Goal: Task Accomplishment & Management: Complete application form

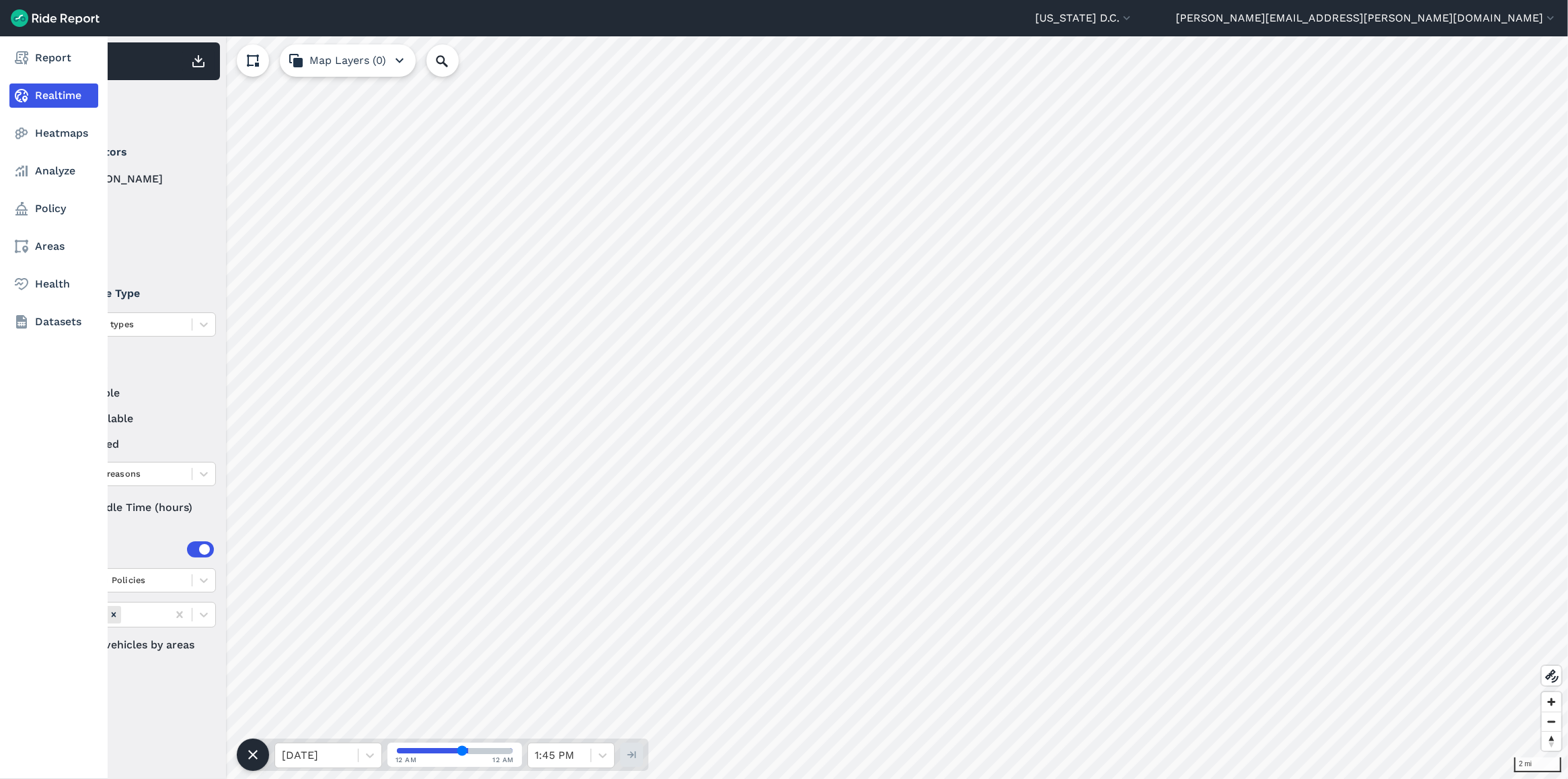
drag, startPoint x: 25, startPoint y: 173, endPoint x: 35, endPoint y: 533, distance: 360.1
click at [25, 173] on icon at bounding box center [21, 170] width 16 height 16
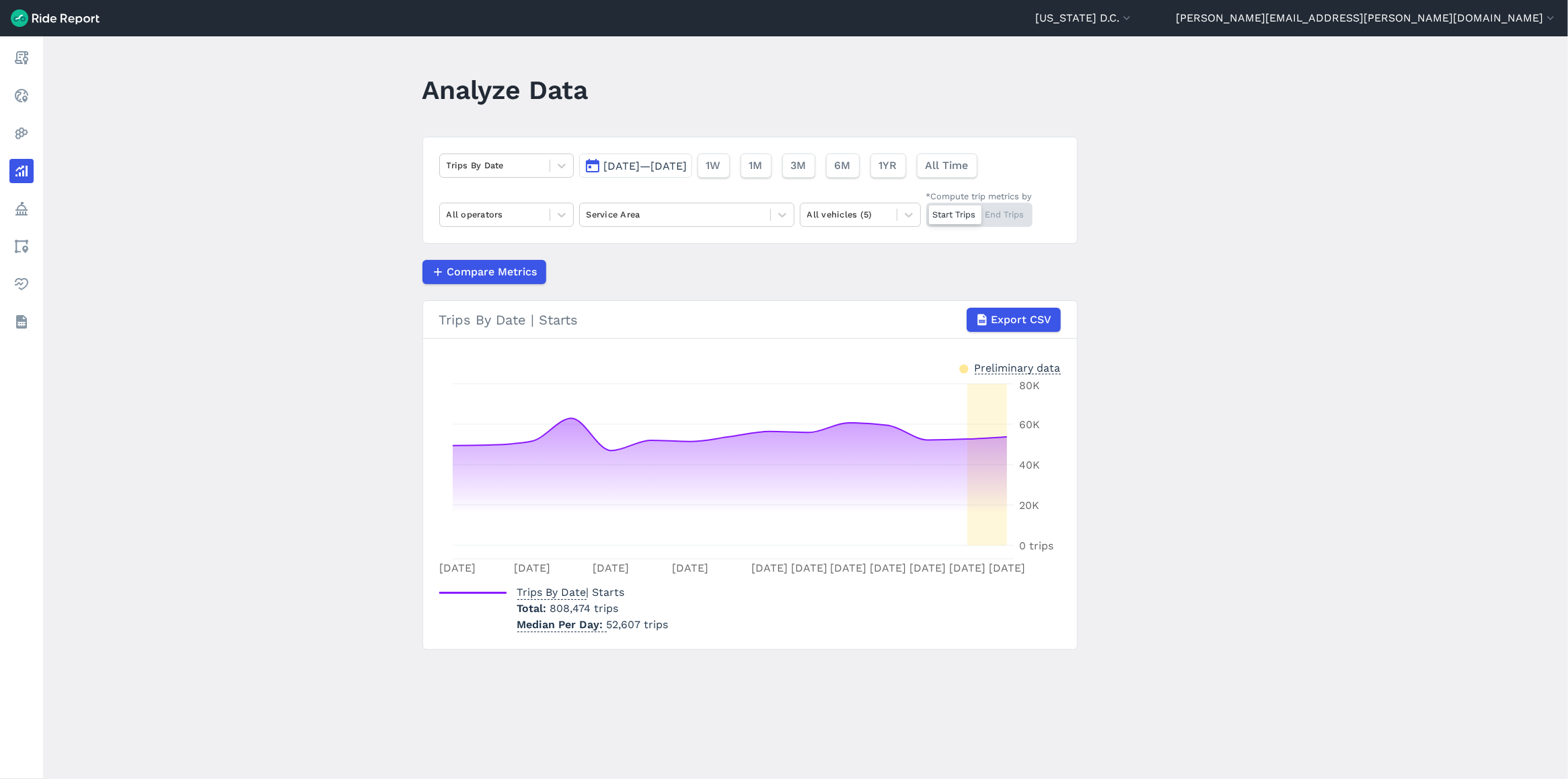
click at [633, 160] on span "[DATE]—[DATE]" at bounding box center [645, 166] width 84 height 13
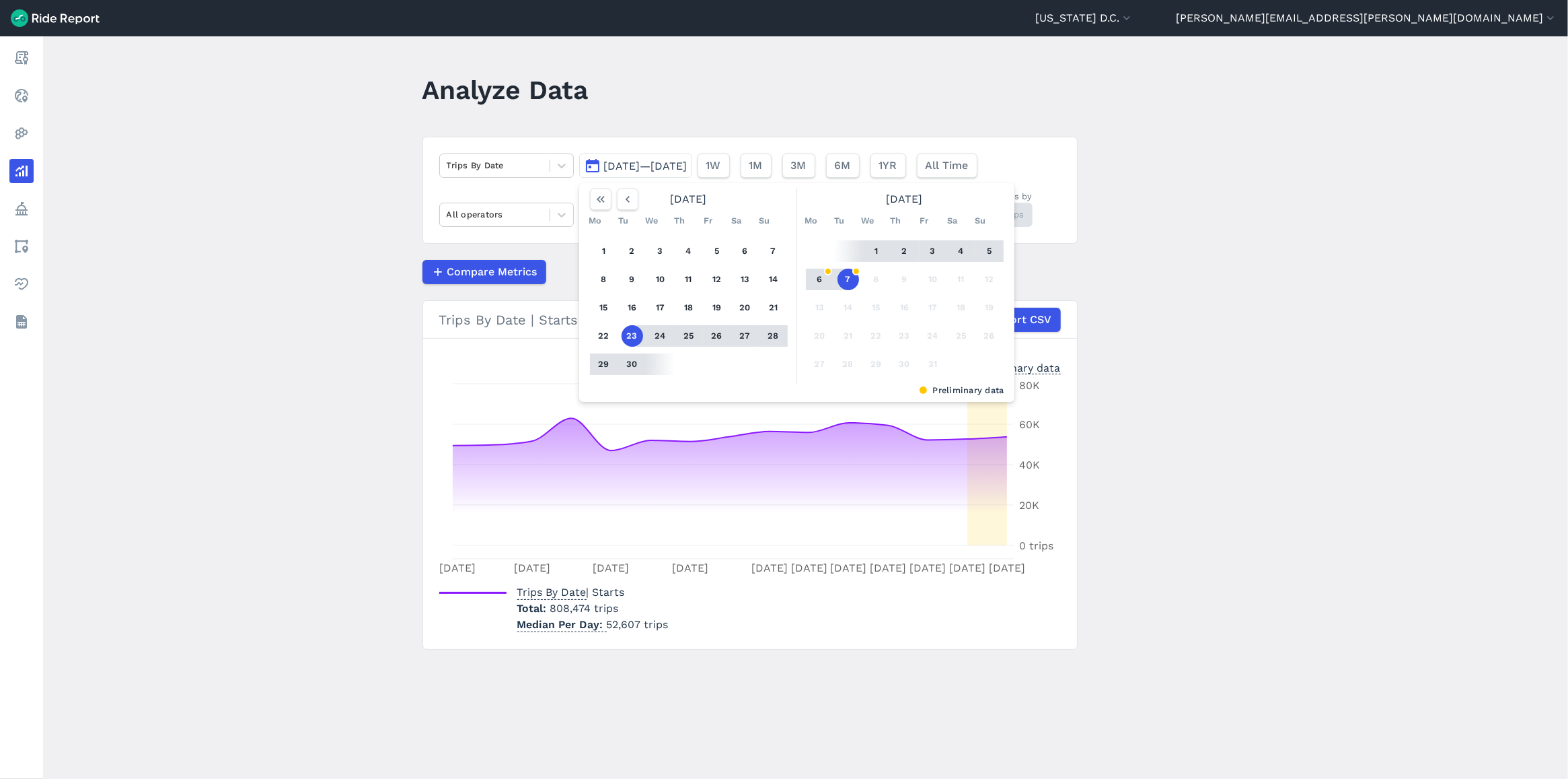
click at [843, 272] on button "7" at bounding box center [848, 279] width 22 height 22
click at [631, 202] on icon "button" at bounding box center [628, 199] width 14 height 14
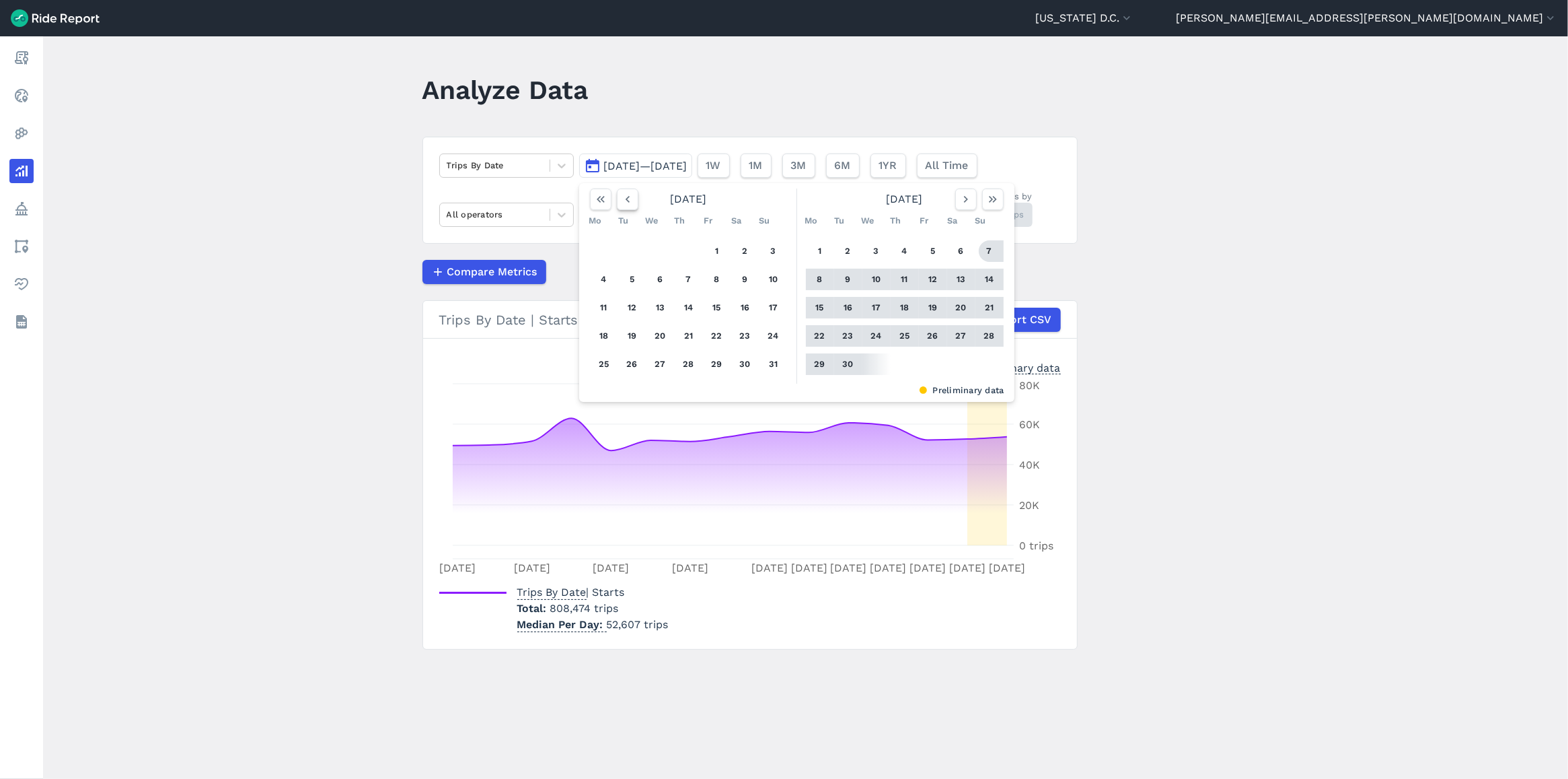
click at [634, 204] on button "button" at bounding box center [627, 199] width 22 height 22
click at [635, 205] on button "button" at bounding box center [627, 199] width 22 height 22
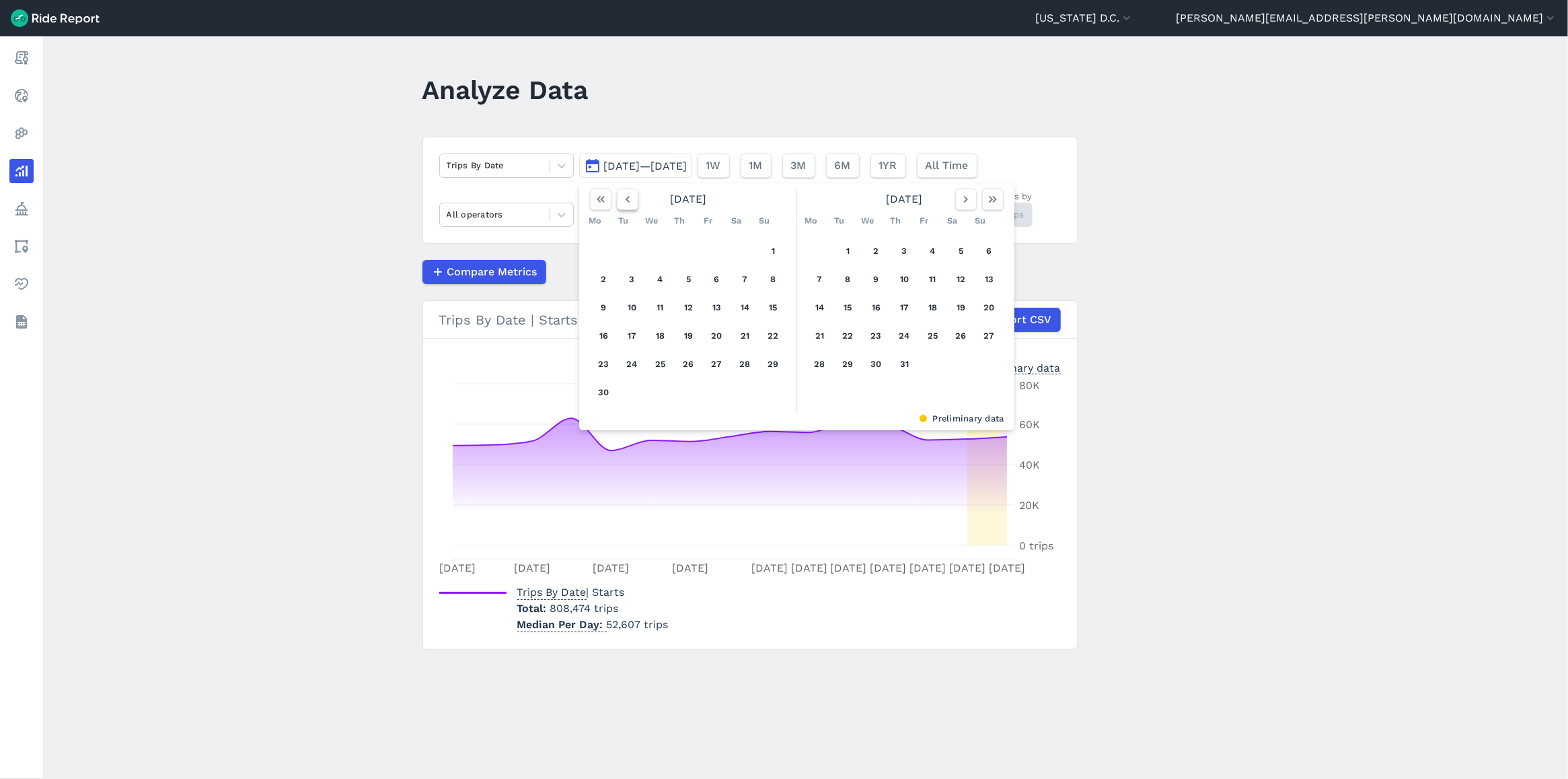
click at [635, 205] on button "button" at bounding box center [627, 199] width 22 height 22
click at [635, 205] on button "button" at bounding box center [627, 199] width 22 height 22
click at [630, 204] on icon "button" at bounding box center [628, 199] width 14 height 14
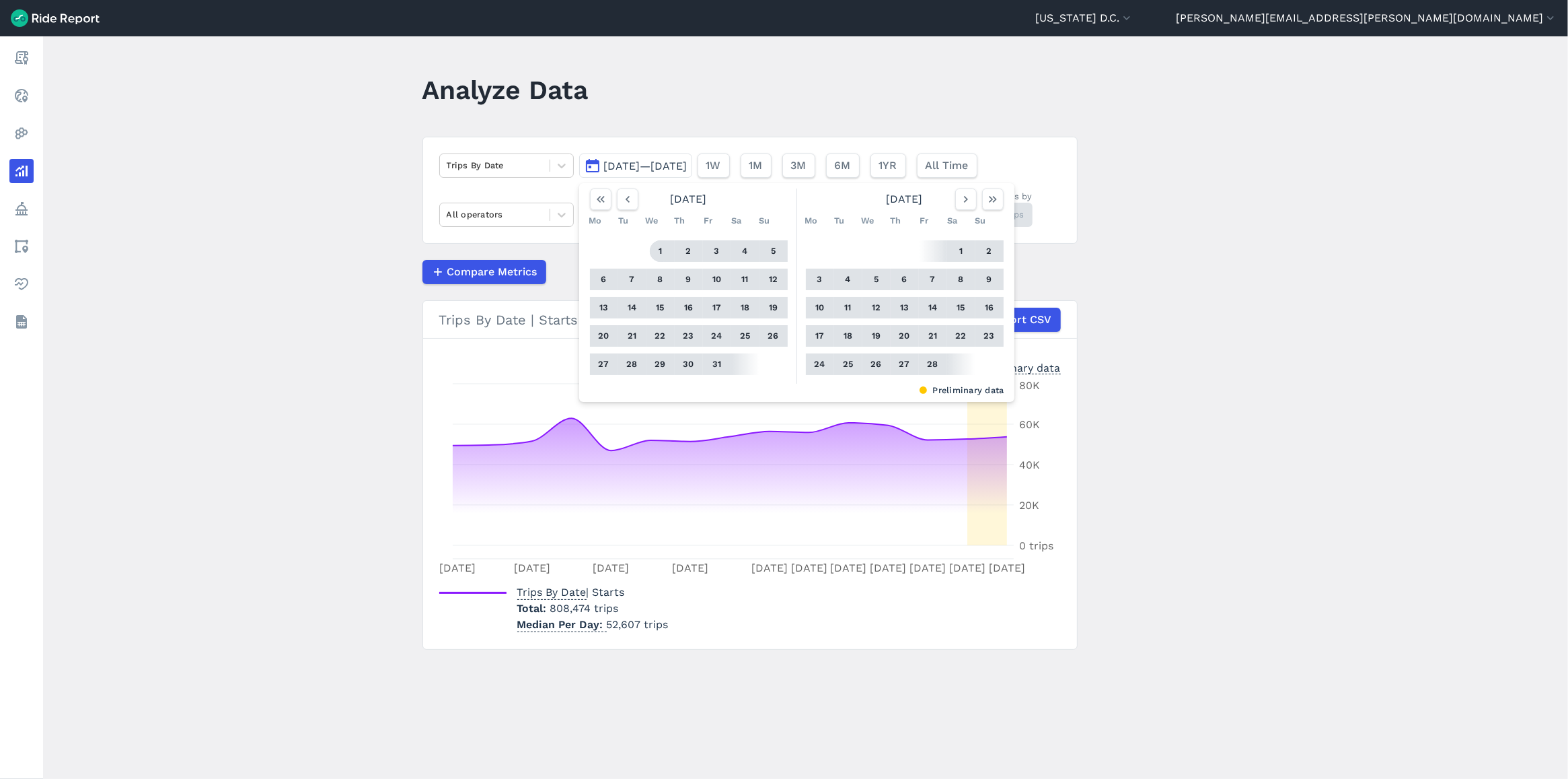
click at [654, 251] on button "1" at bounding box center [660, 251] width 22 height 22
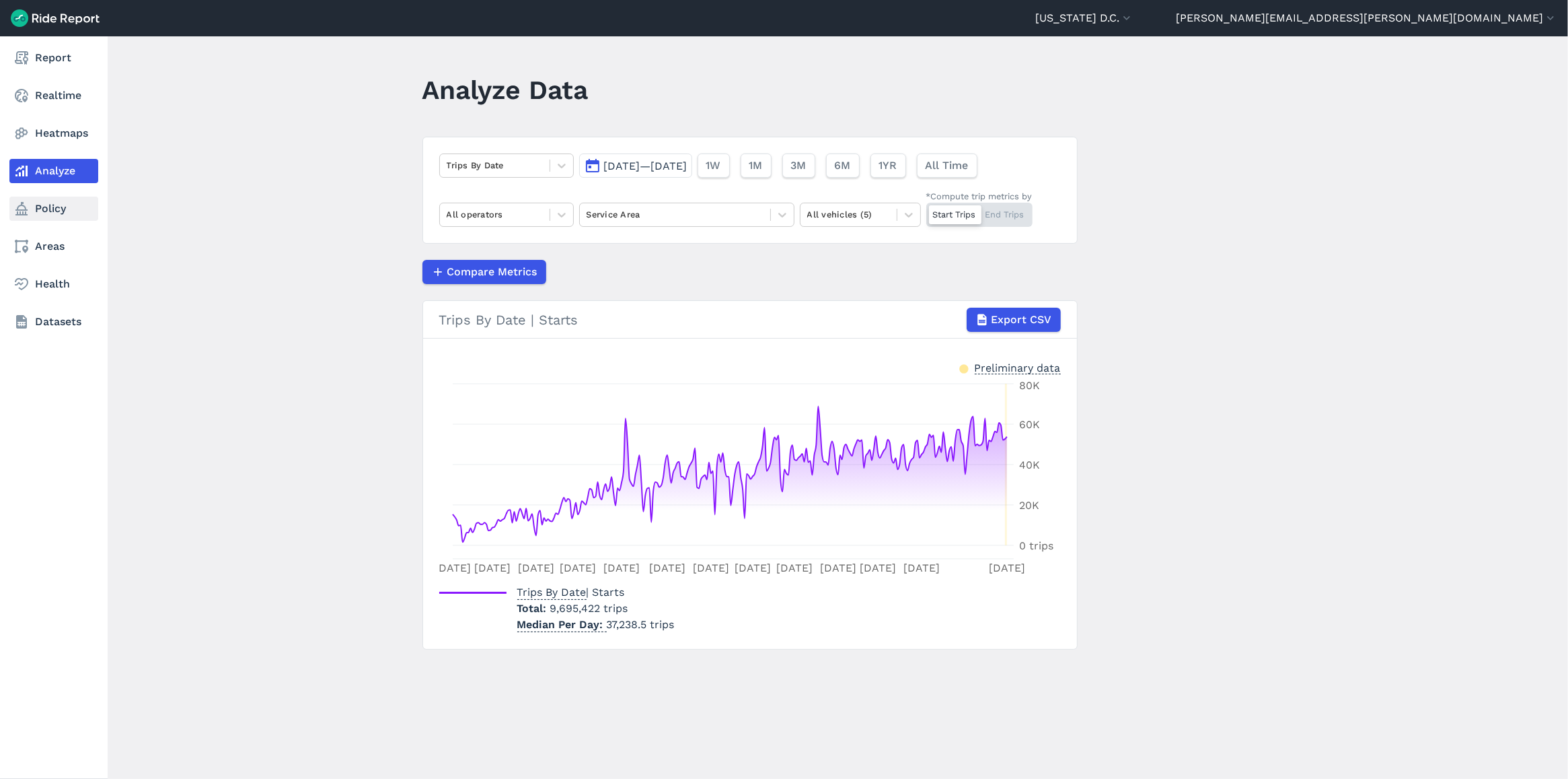
click at [41, 210] on link "Policy" at bounding box center [54, 209] width 89 height 24
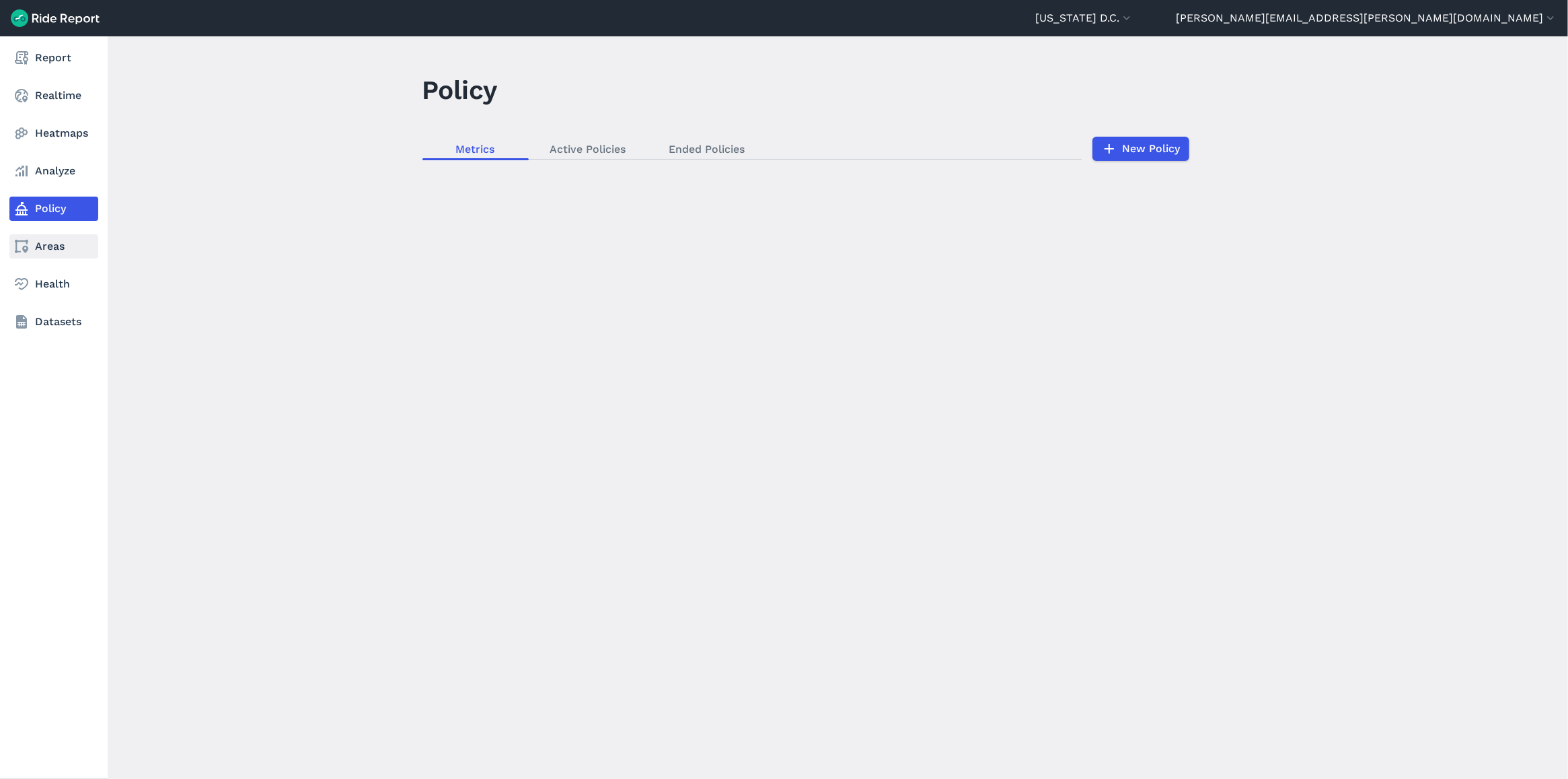
drag, startPoint x: 28, startPoint y: 244, endPoint x: 89, endPoint y: 244, distance: 61.0
click at [28, 244] on icon at bounding box center [21, 246] width 16 height 16
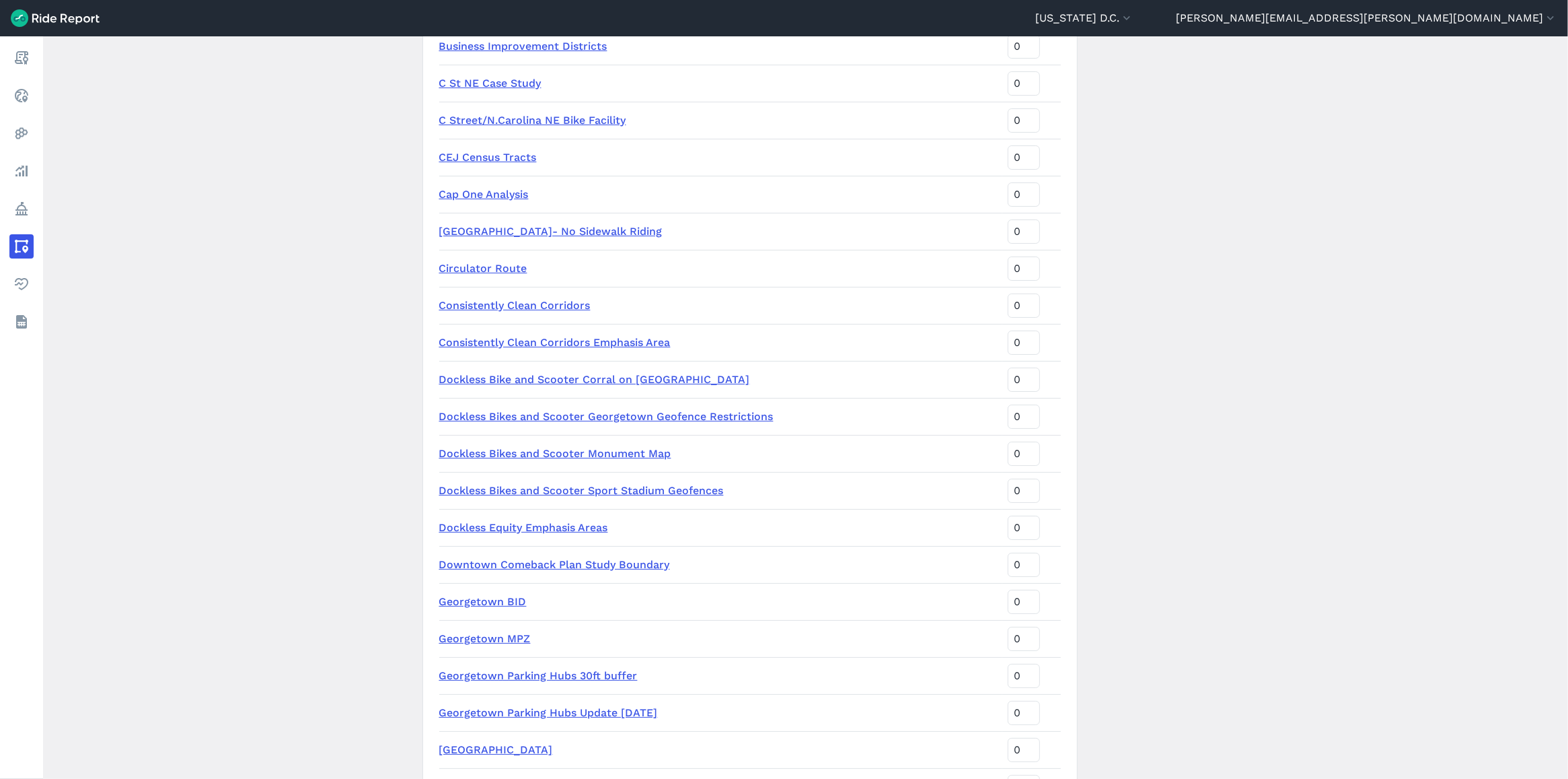
scroll to position [421, 0]
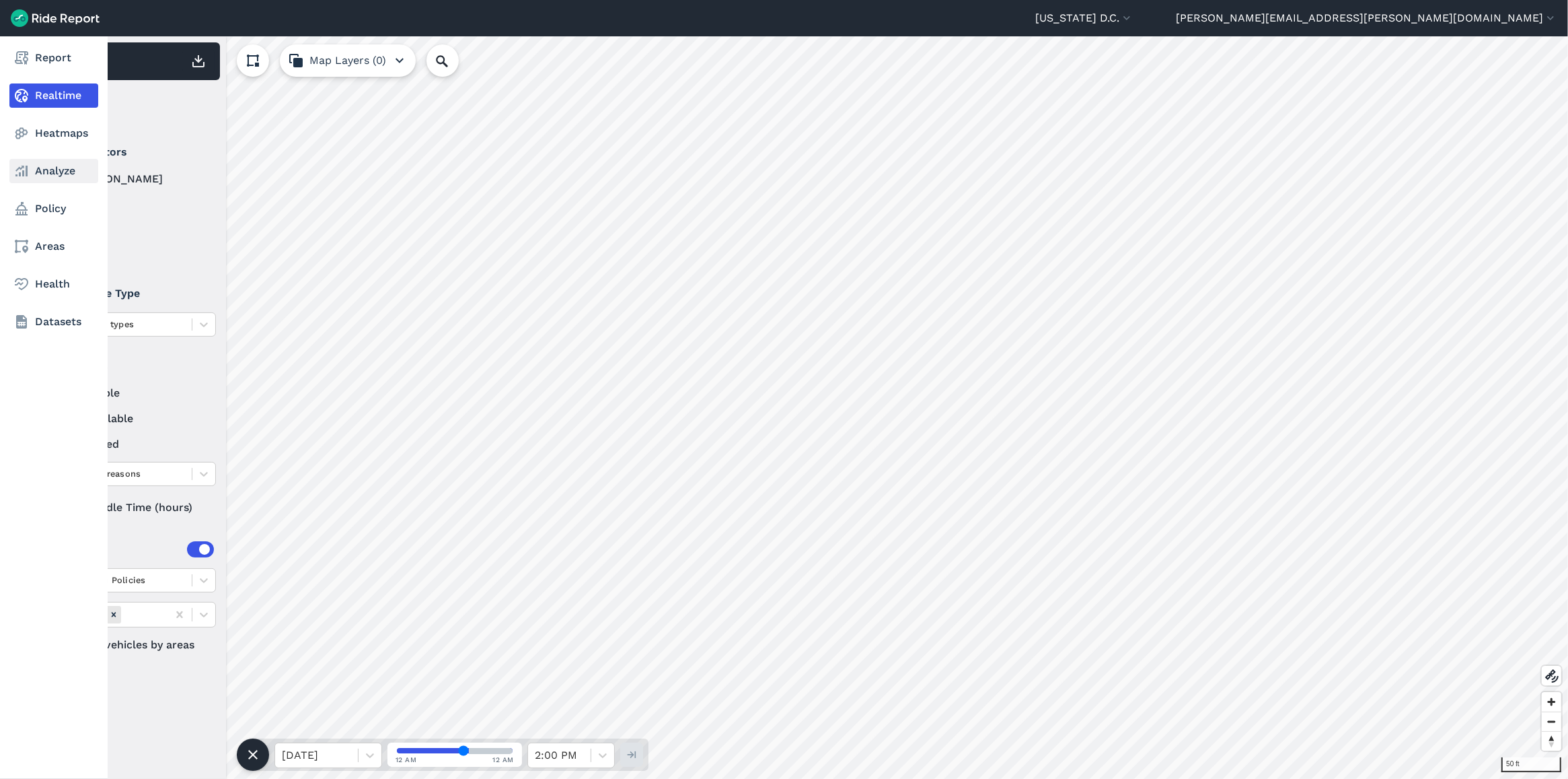
click at [32, 172] on link "Analyze" at bounding box center [54, 171] width 89 height 24
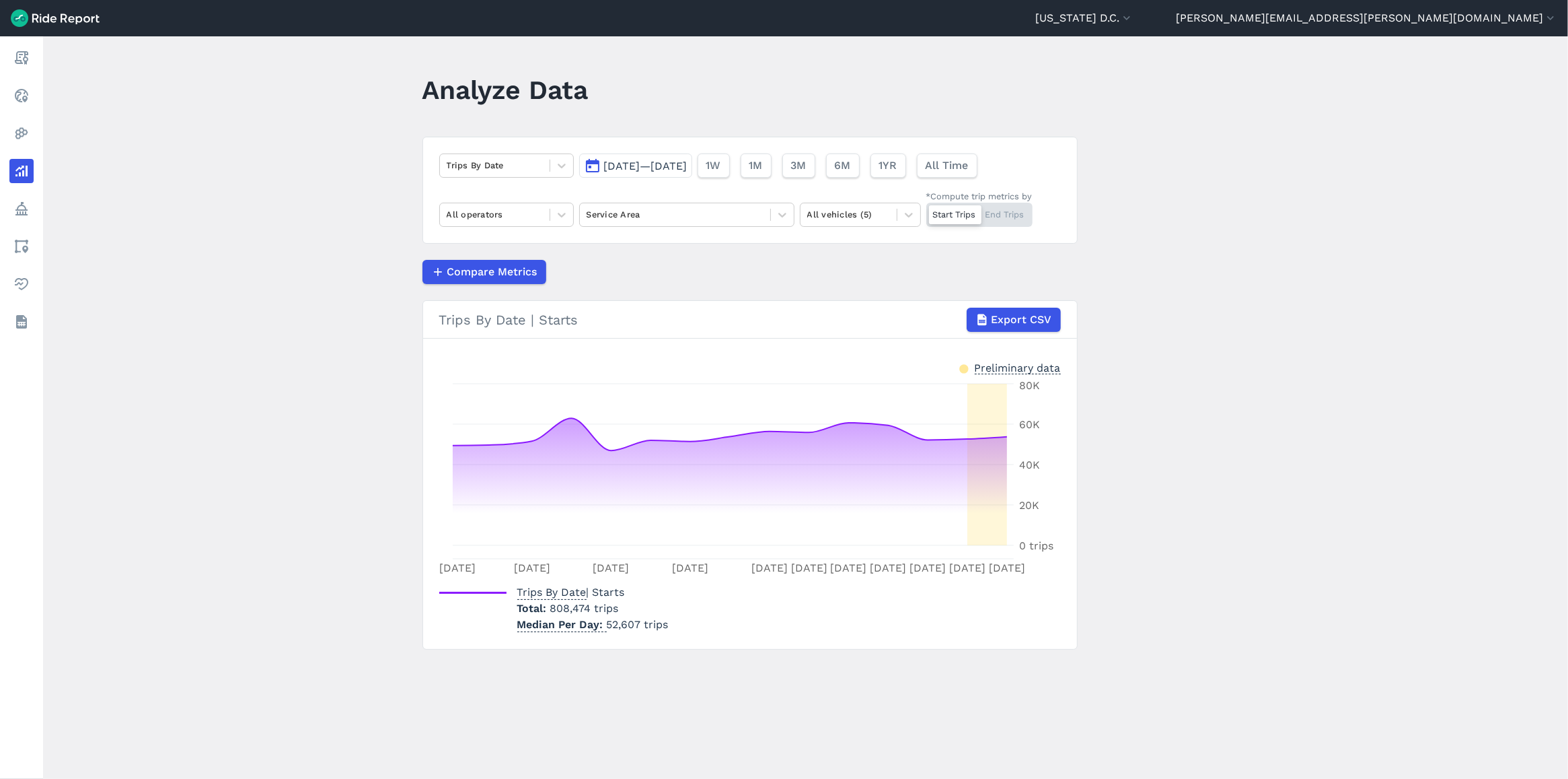
click at [692, 157] on button "Sep 23, 2025—Oct 7, 2025" at bounding box center [635, 165] width 113 height 24
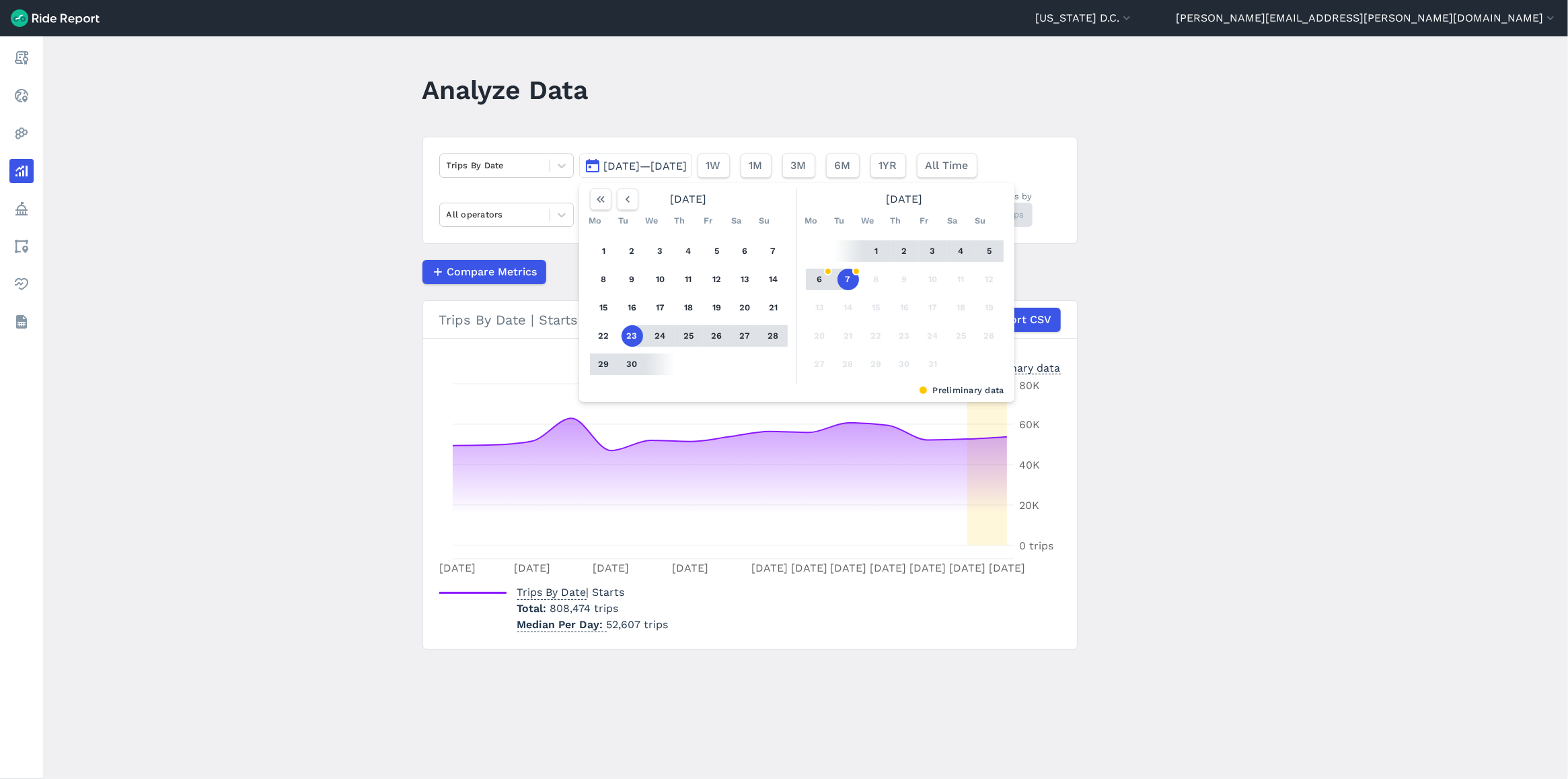
click at [633, 368] on button "30" at bounding box center [632, 364] width 22 height 22
click at [848, 281] on button "7" at bounding box center [848, 279] width 22 height 22
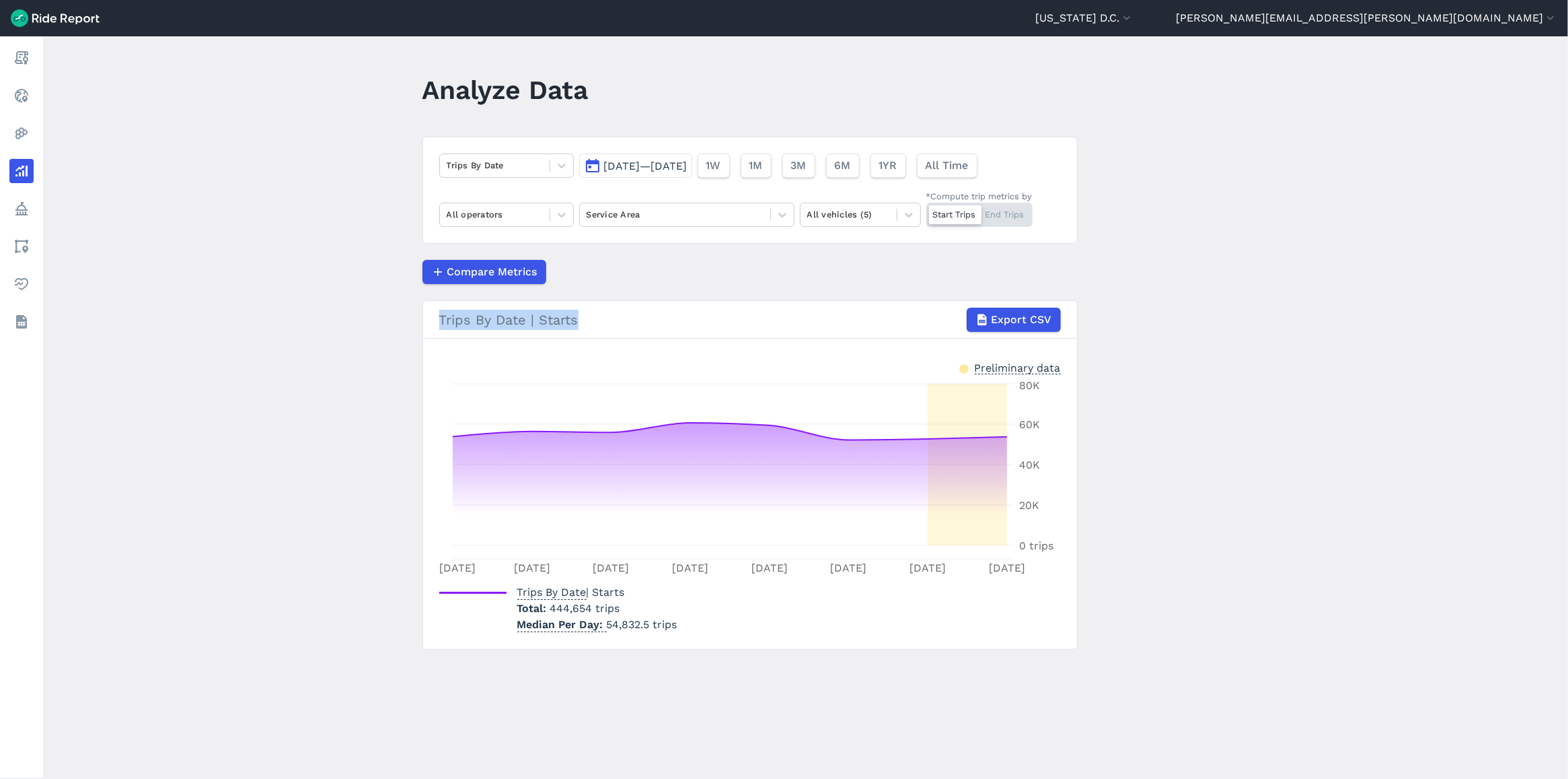
drag, startPoint x: 428, startPoint y: 320, endPoint x: 583, endPoint y: 330, distance: 155.3
click at [583, 330] on h3 "Trips By Date | Starts Export CSV" at bounding box center [749, 320] width 654 height 38
click at [688, 166] on span "Sep 30, 2025—Oct 7, 2025" at bounding box center [645, 166] width 84 height 13
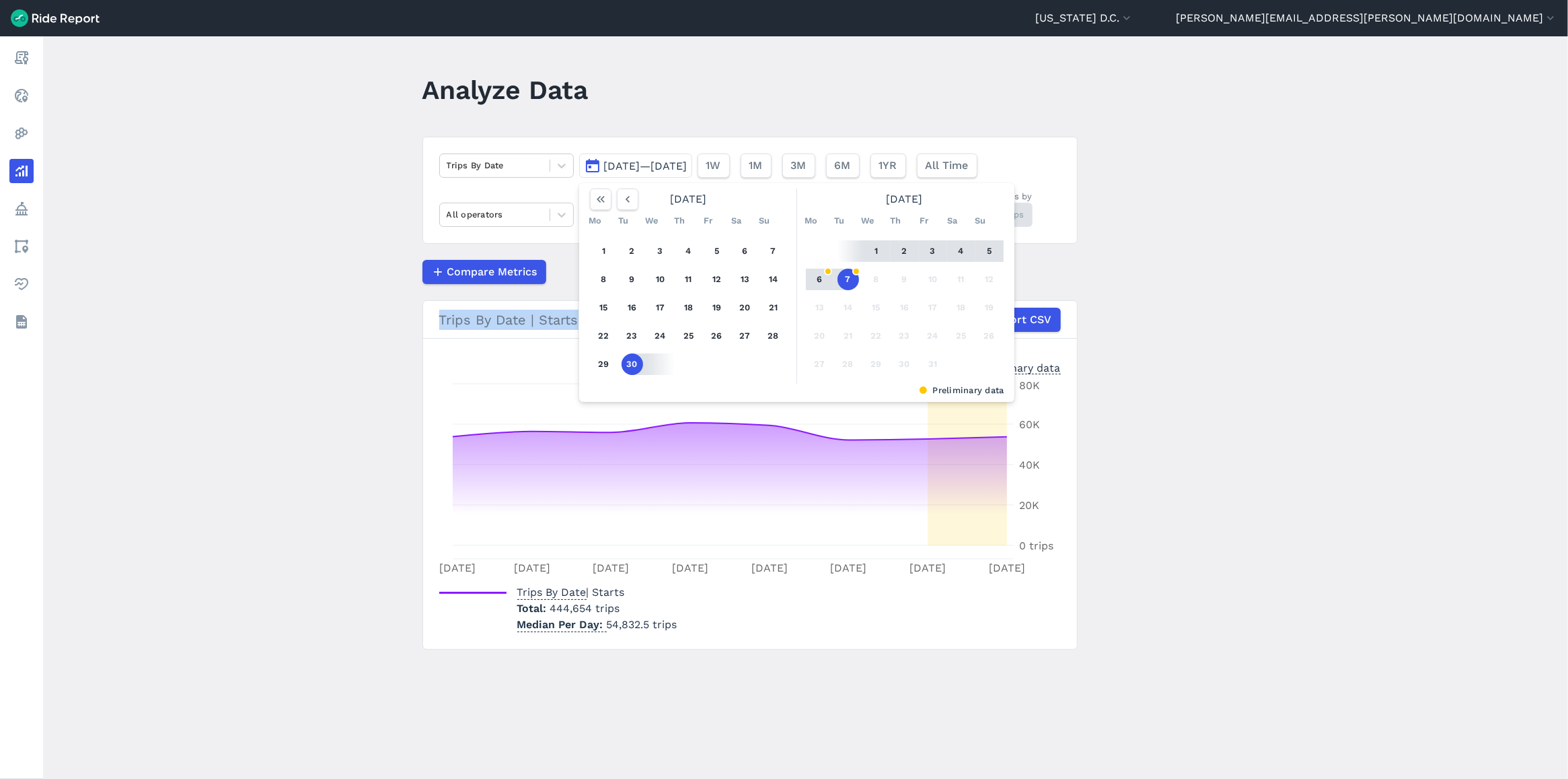
click at [1084, 303] on main "Analyze Data Trips By Date Sep 30, 2025—Oct 7, 2025 September 2025 Mo Tu We Th …" at bounding box center [805, 407] width 1525 height 742
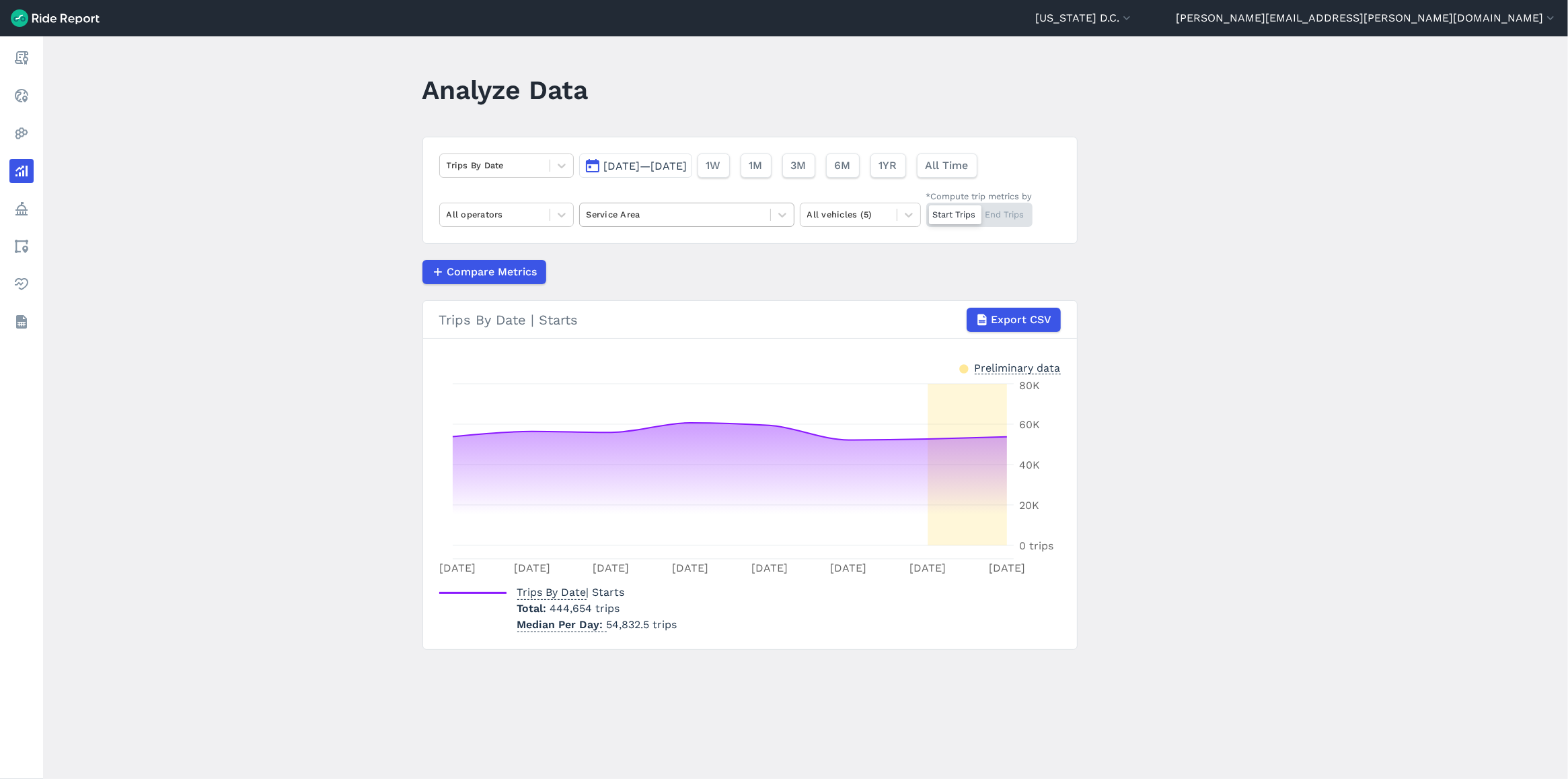
click at [693, 222] on div at bounding box center [675, 214] width 177 height 16
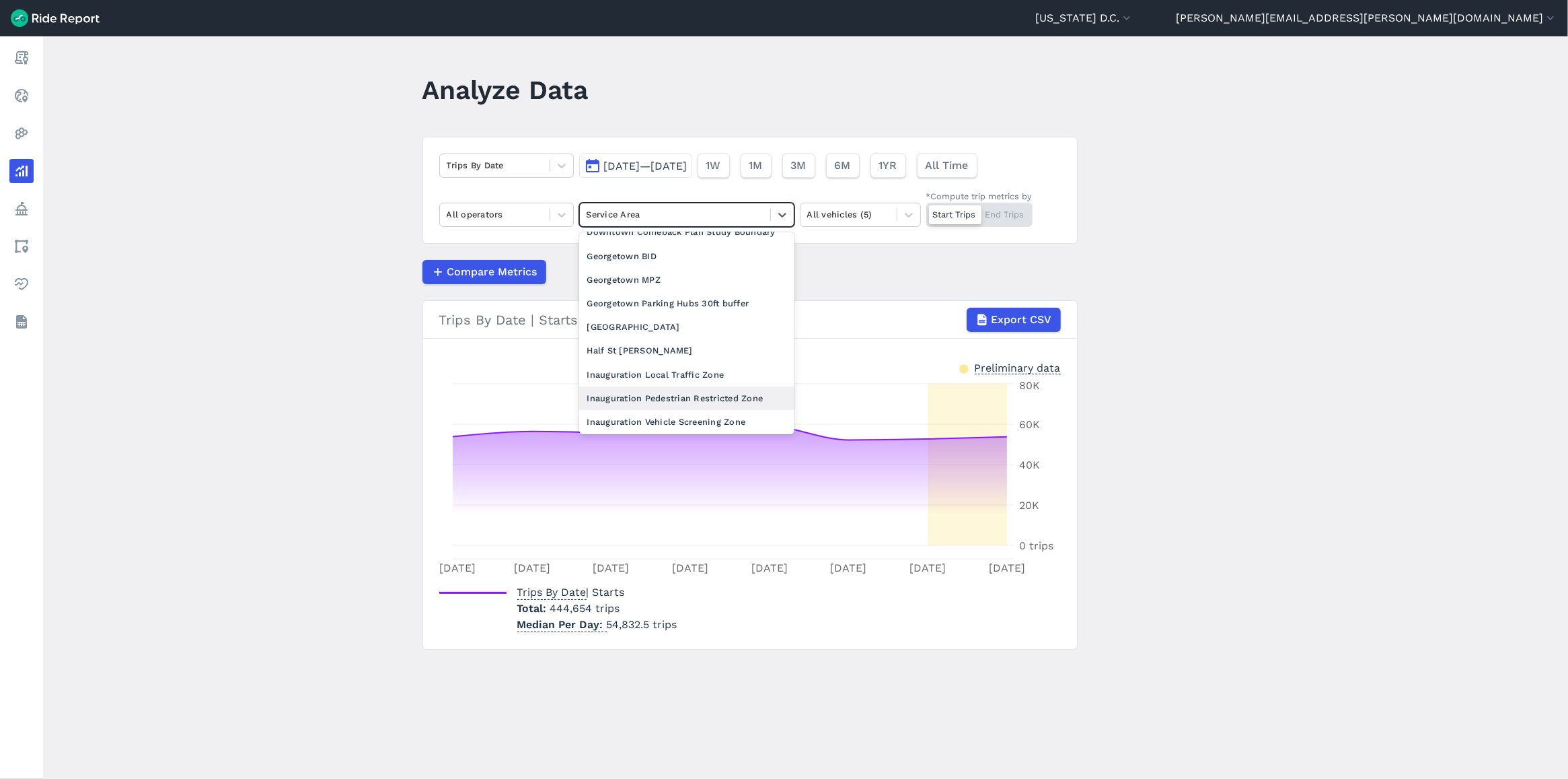
scroll to position [505, 0]
click at [686, 290] on div "Georgetown MPZ" at bounding box center [687, 278] width 216 height 23
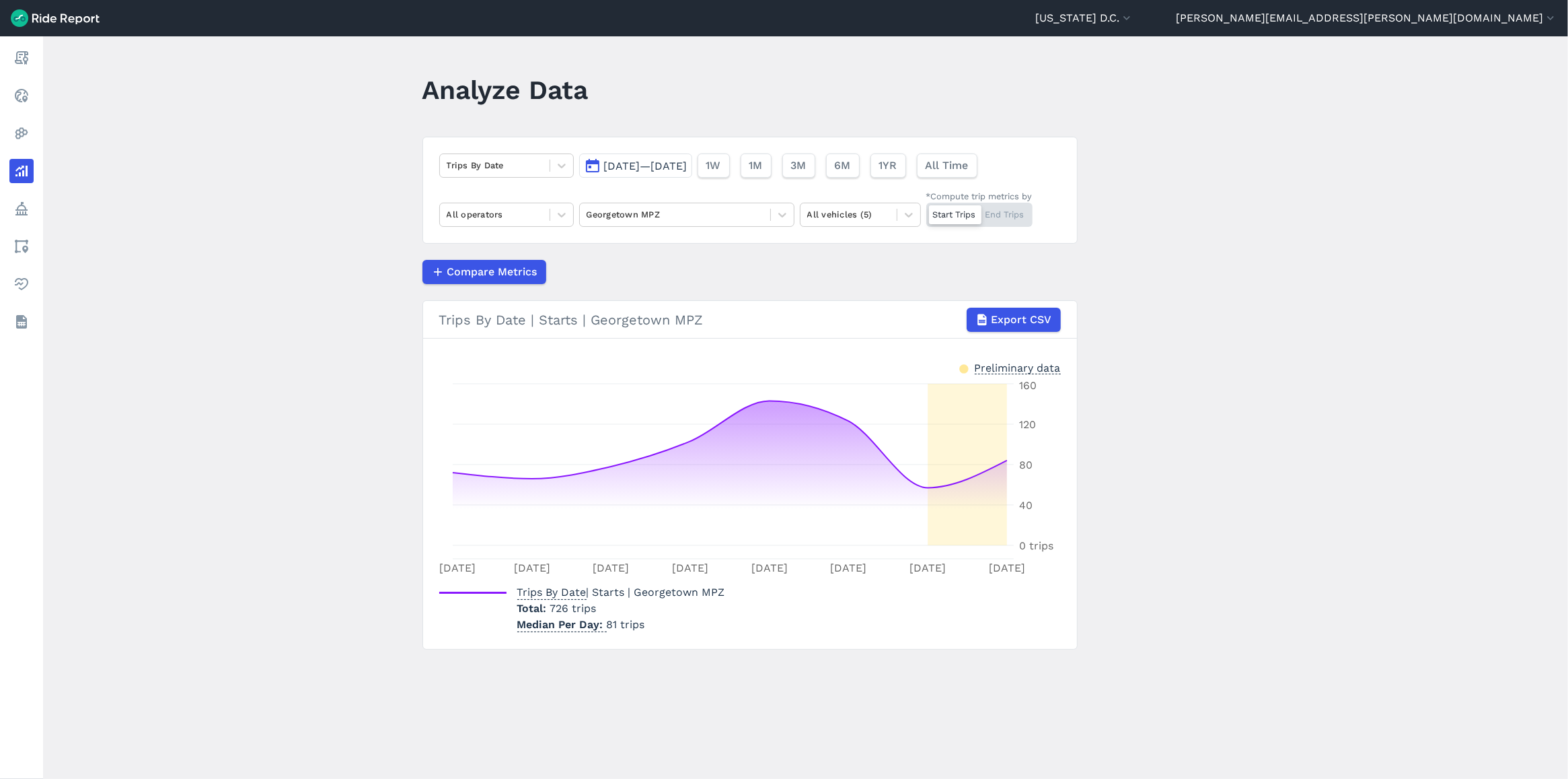
click at [692, 158] on button "Sep 30, 2025—Oct 7, 2025" at bounding box center [635, 165] width 113 height 24
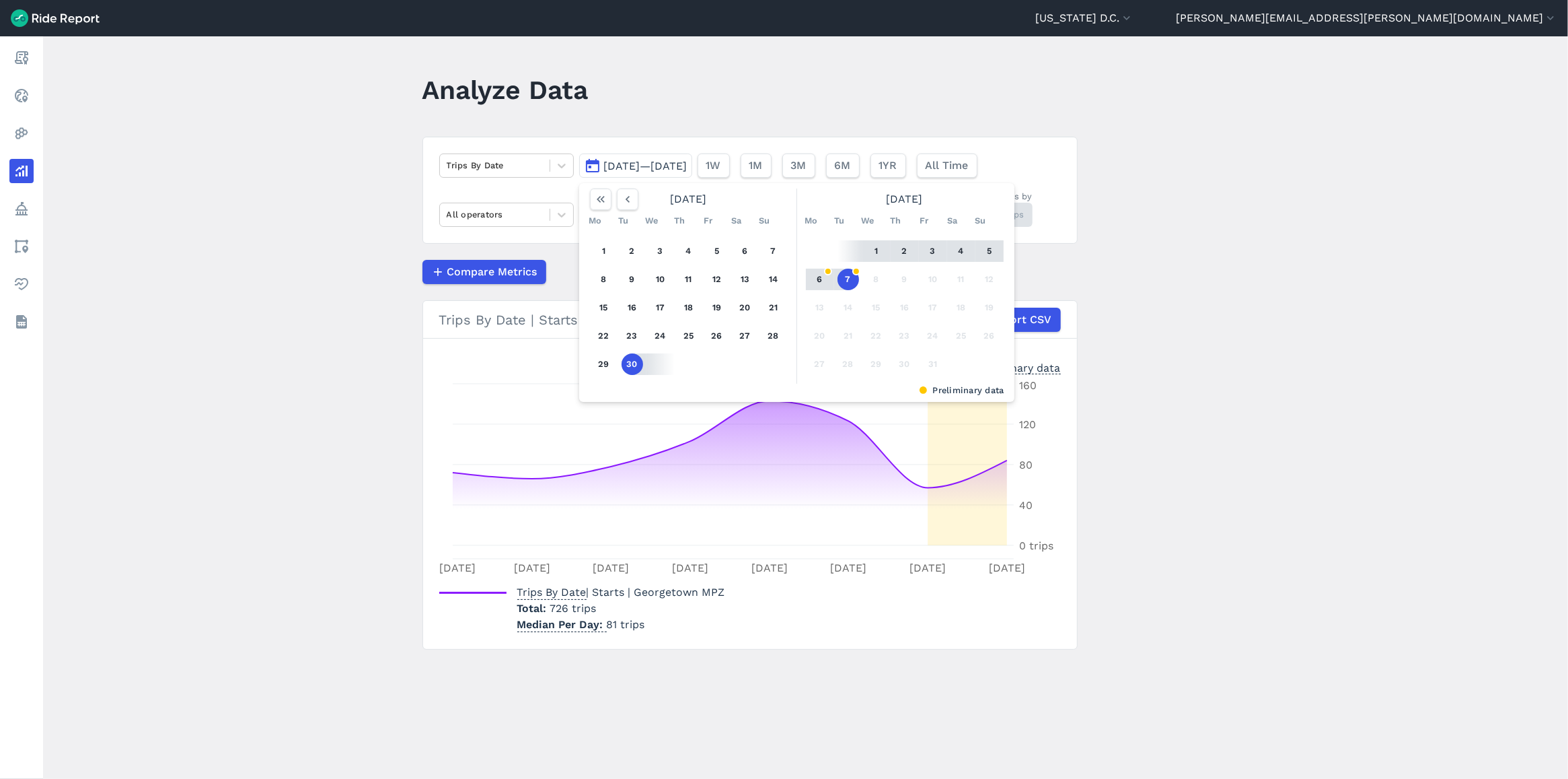
click at [628, 364] on button "30" at bounding box center [632, 364] width 22 height 22
click at [846, 283] on button "7" at bounding box center [848, 279] width 22 height 22
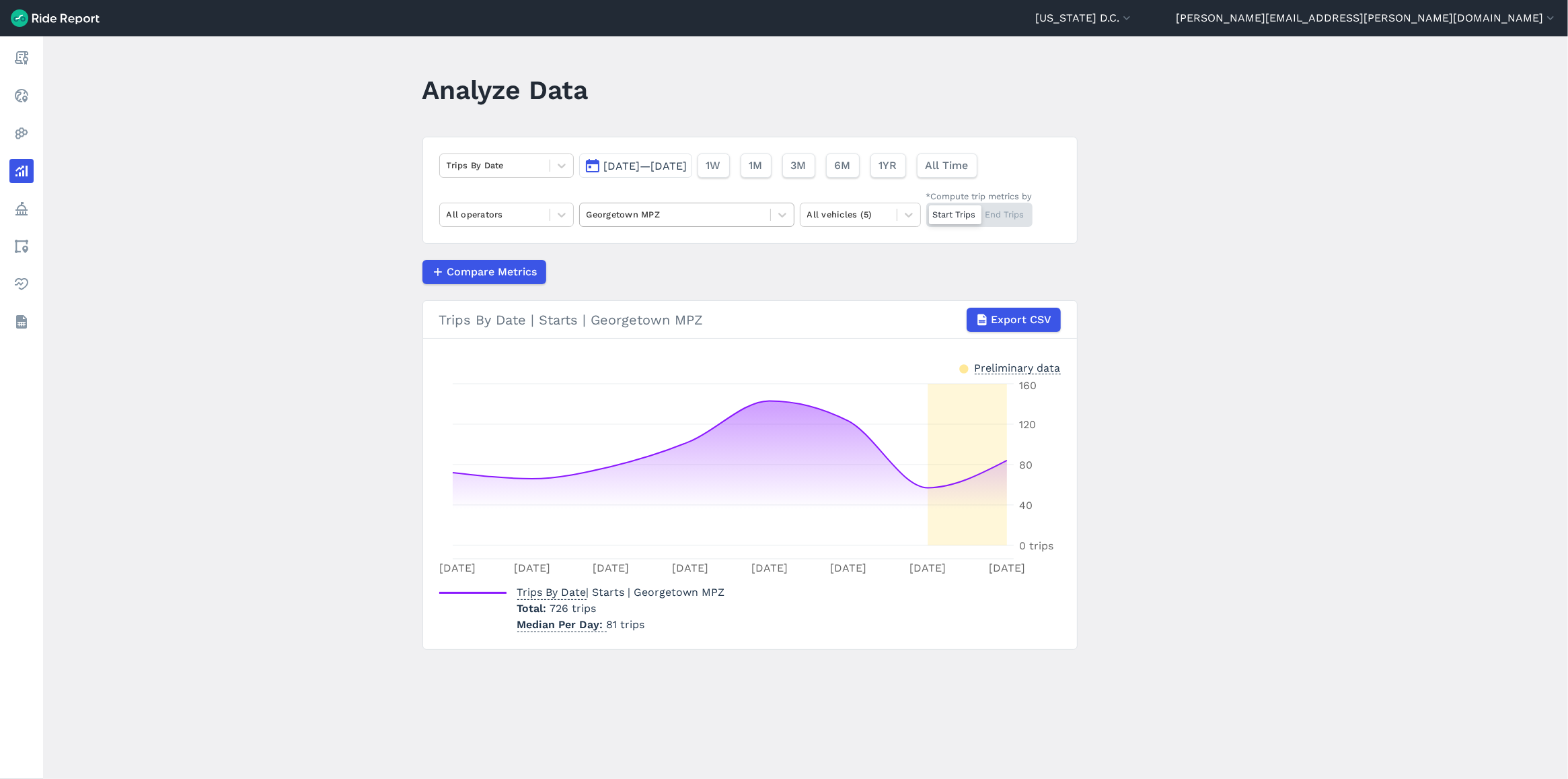
click at [661, 219] on div at bounding box center [675, 214] width 177 height 16
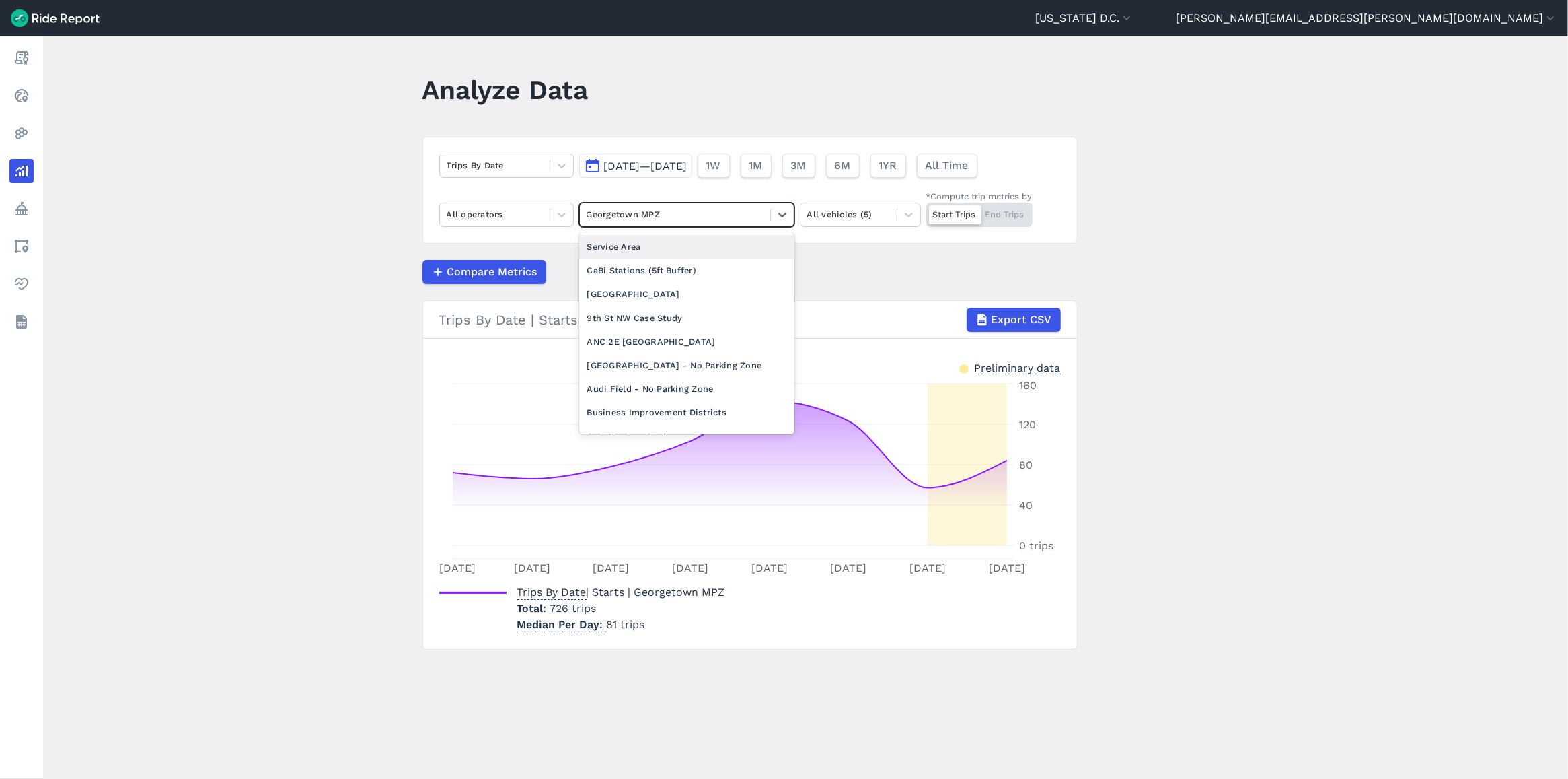
click at [661, 219] on div at bounding box center [675, 214] width 177 height 16
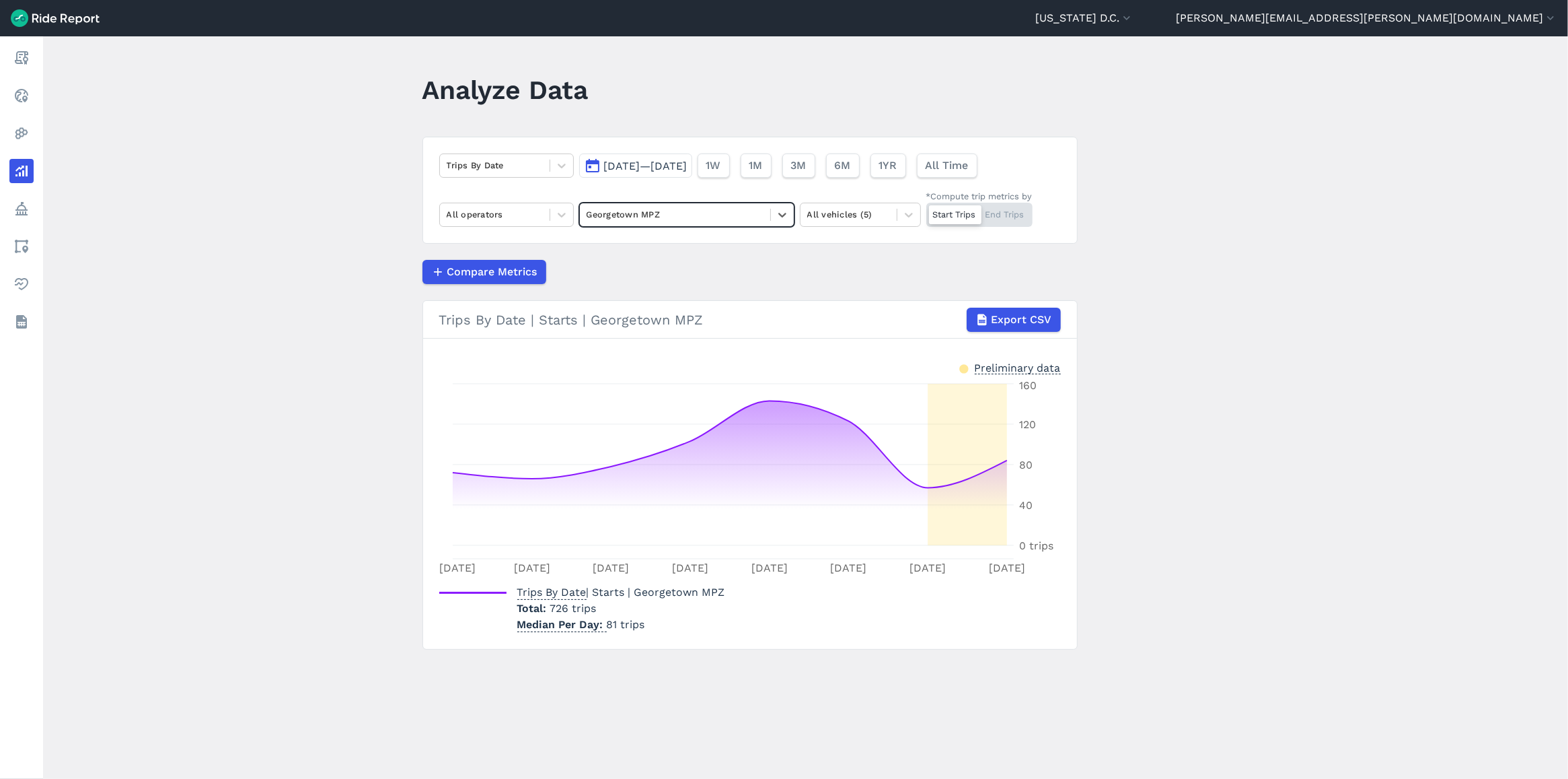
click at [666, 168] on span "Sep 30, 2025—Oct 7, 2025" at bounding box center [645, 166] width 84 height 13
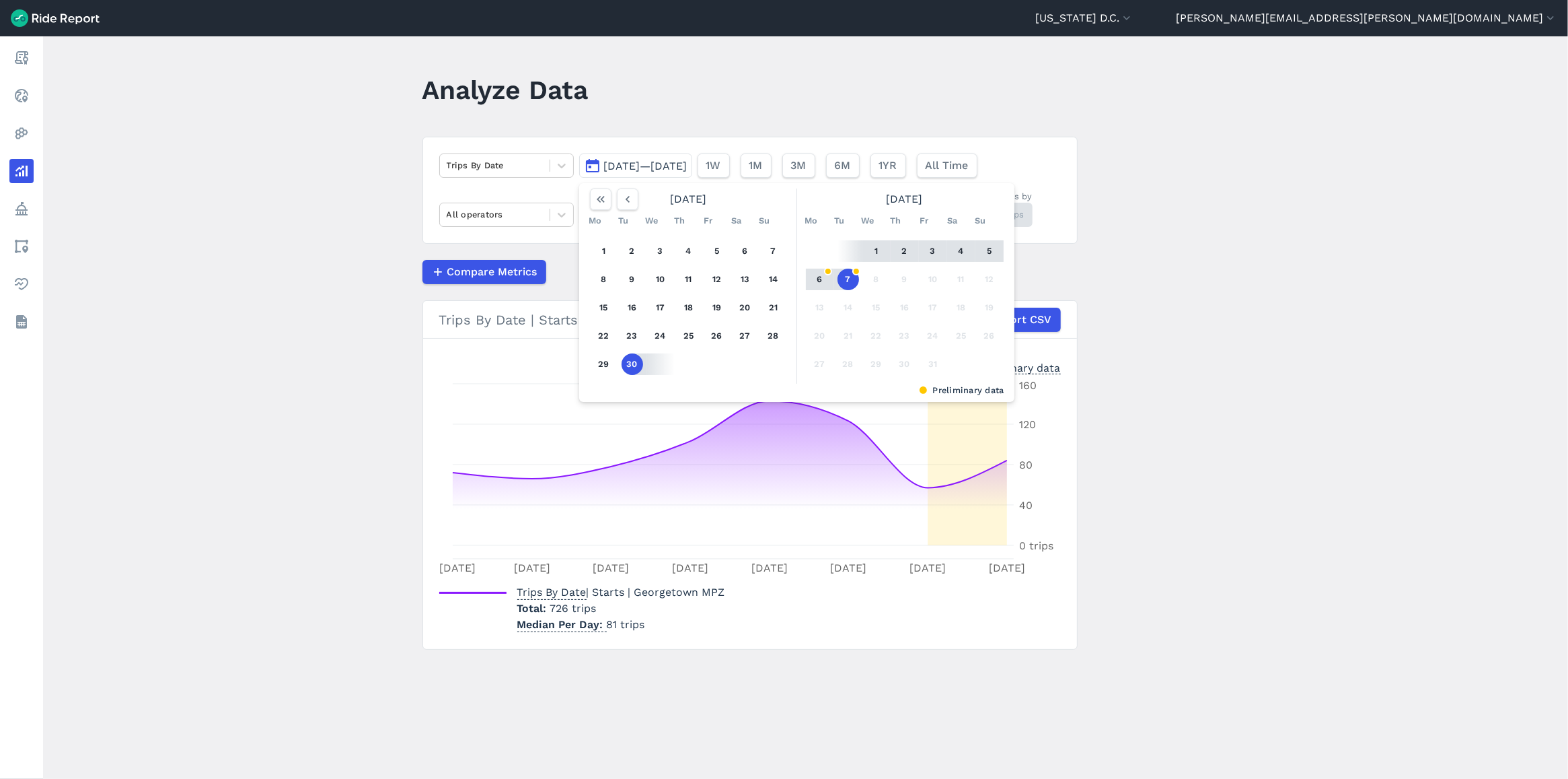
click at [666, 168] on span "Sep 30, 2025—Oct 7, 2025" at bounding box center [645, 166] width 84 height 13
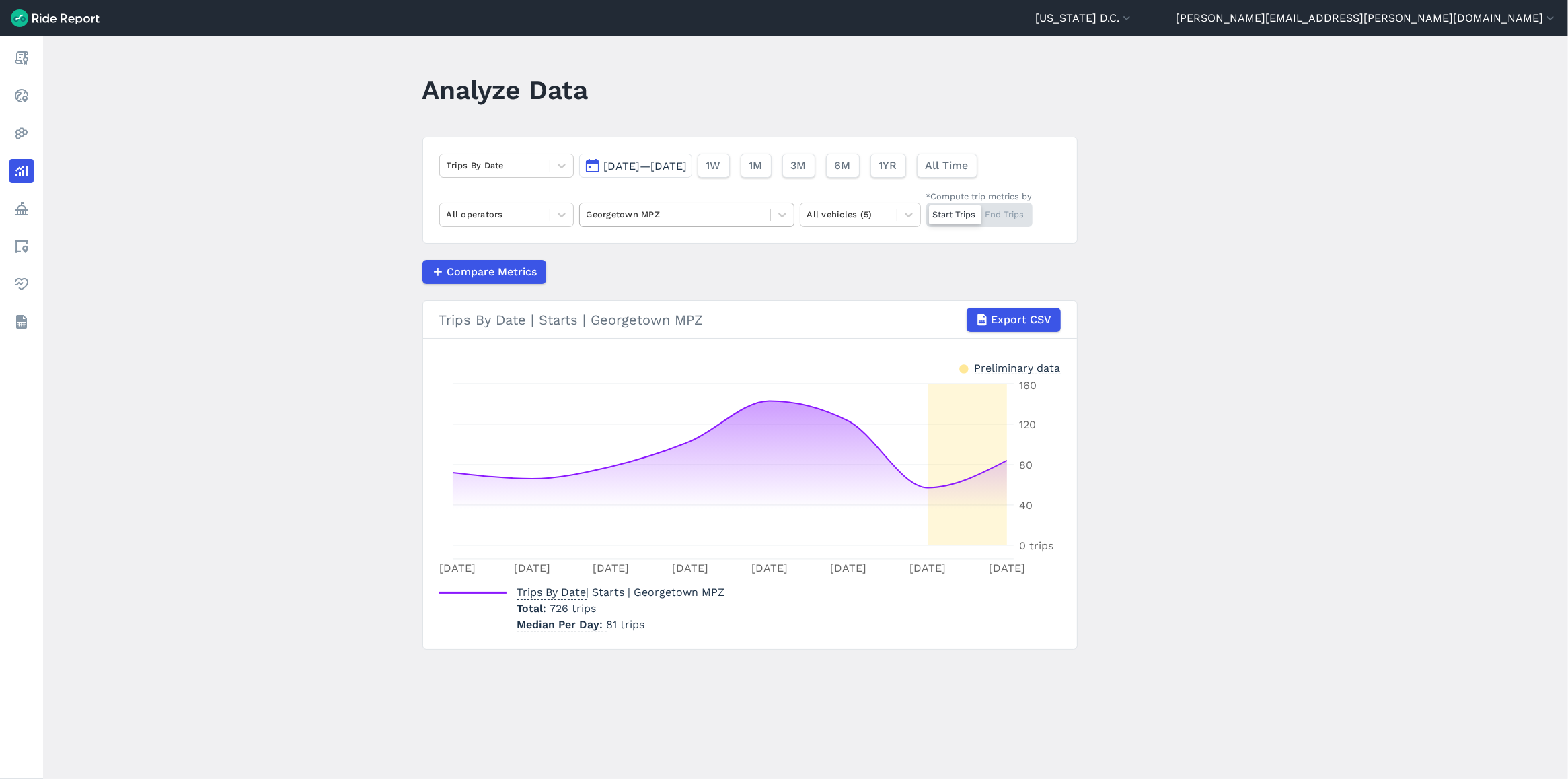
click at [663, 224] on div "Georgetown MPZ" at bounding box center [675, 214] width 191 height 21
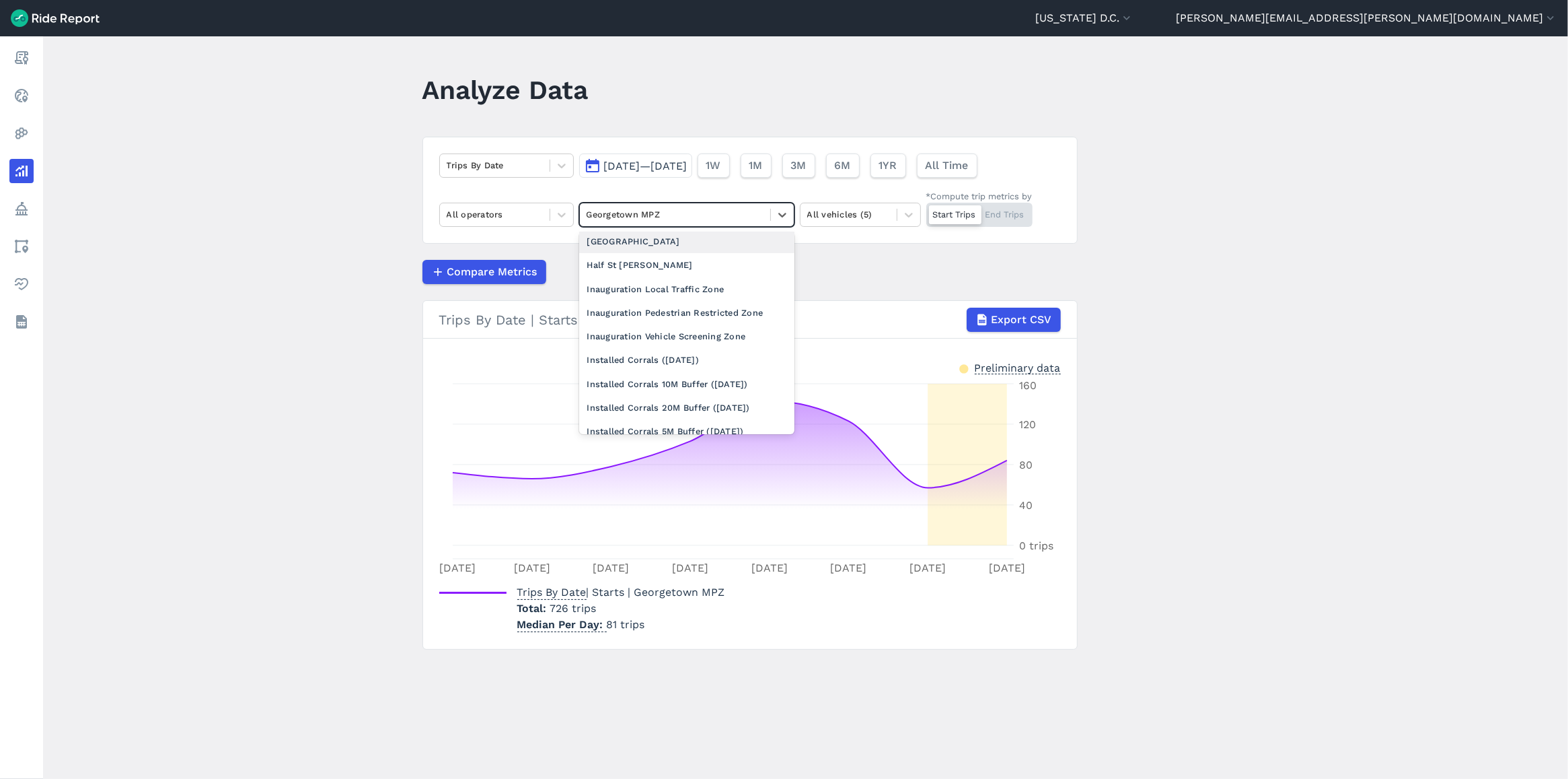
scroll to position [505, 0]
click at [678, 314] on div "Georgetown Parking Hubs 30ft buffer" at bounding box center [687, 302] width 216 height 23
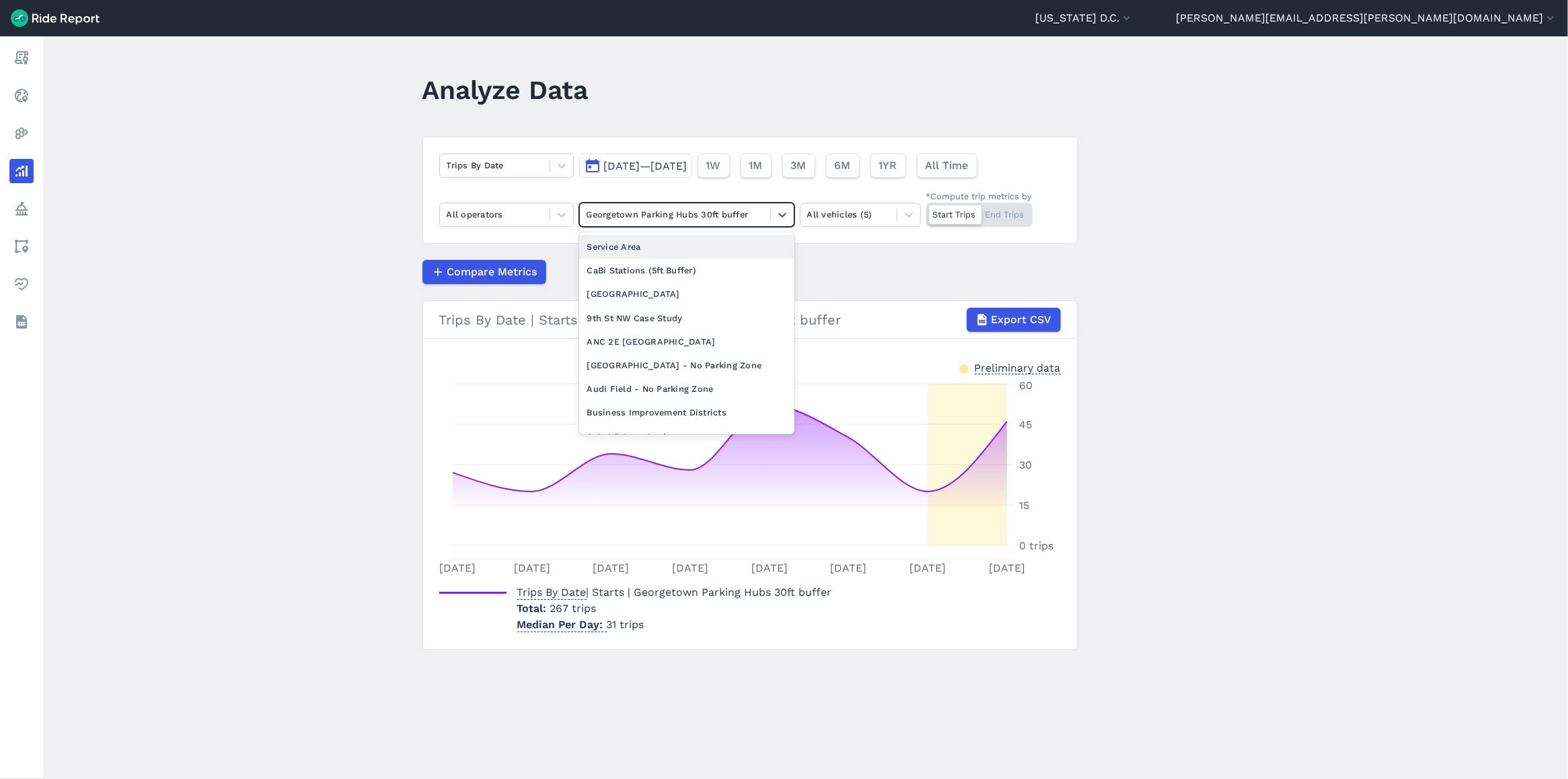
click at [732, 217] on div at bounding box center [675, 214] width 177 height 16
click at [1014, 209] on div "Start Trips End Trips" at bounding box center [979, 215] width 106 height 24
click at [926, 209] on input "*Compute trip metrics by Start Trips End Trips" at bounding box center [926, 207] width 0 height 9
click at [781, 216] on icon at bounding box center [782, 215] width 8 height 5
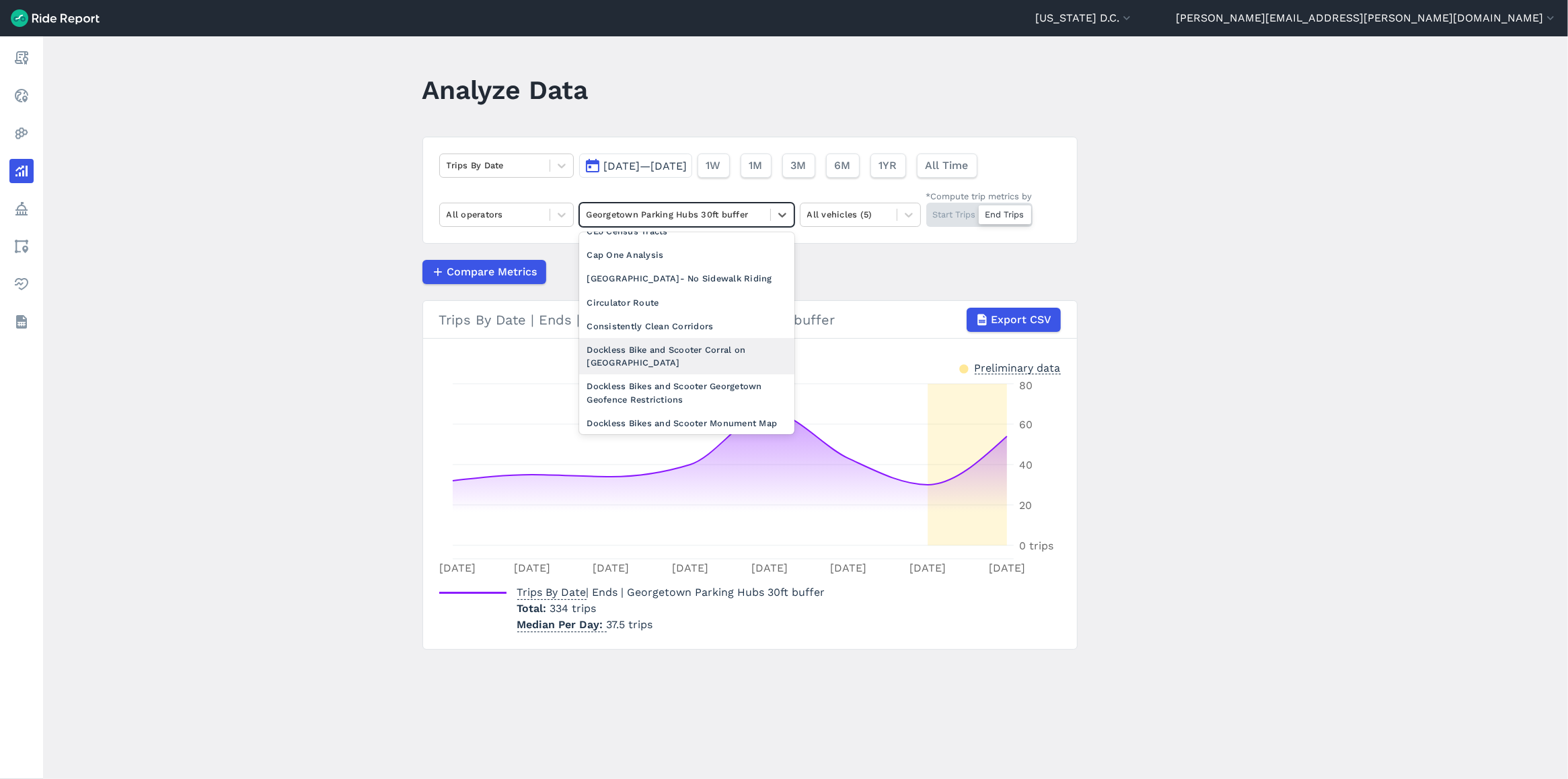
scroll to position [336, 0]
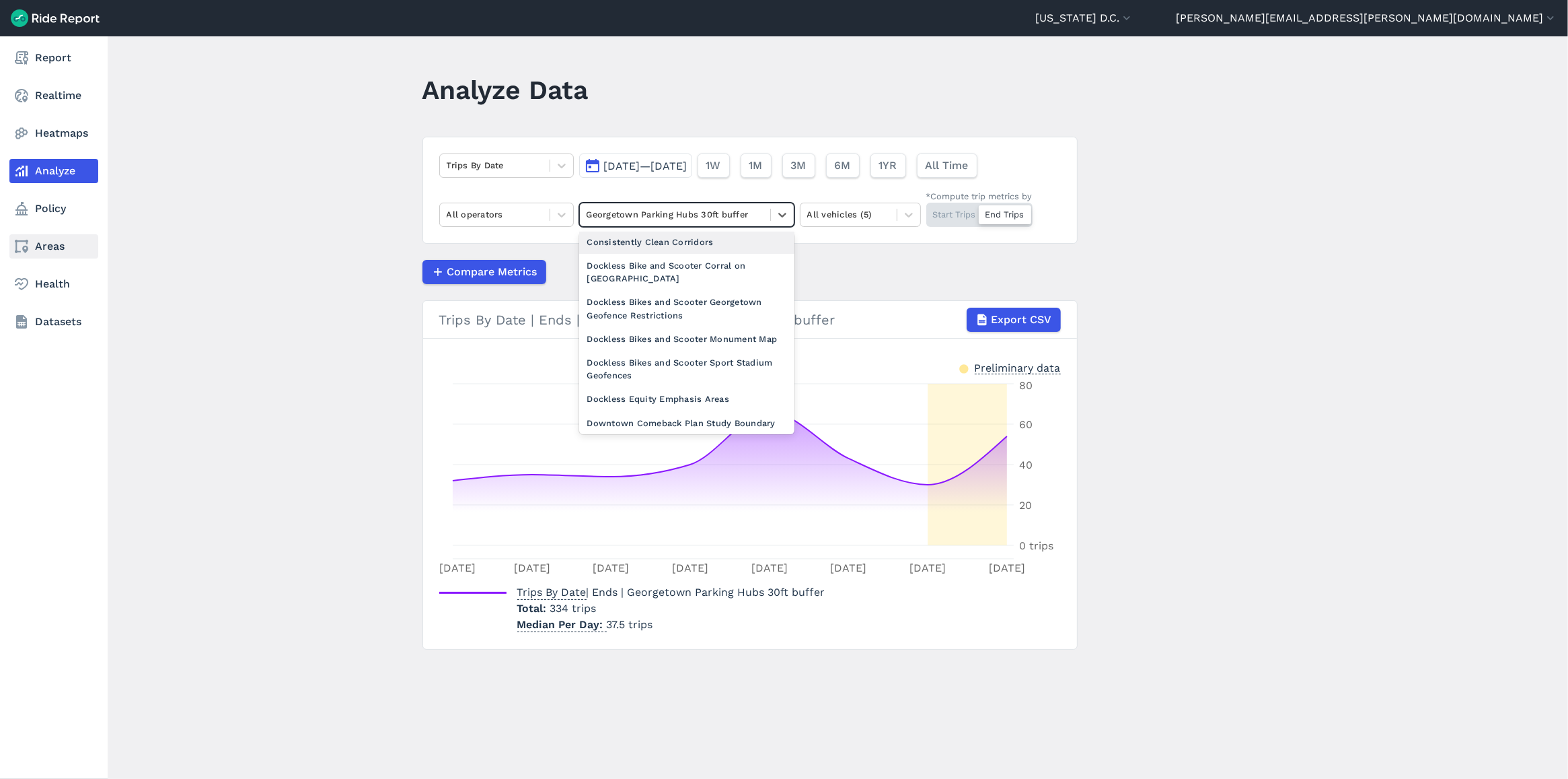
click at [52, 247] on link "Areas" at bounding box center [54, 247] width 89 height 24
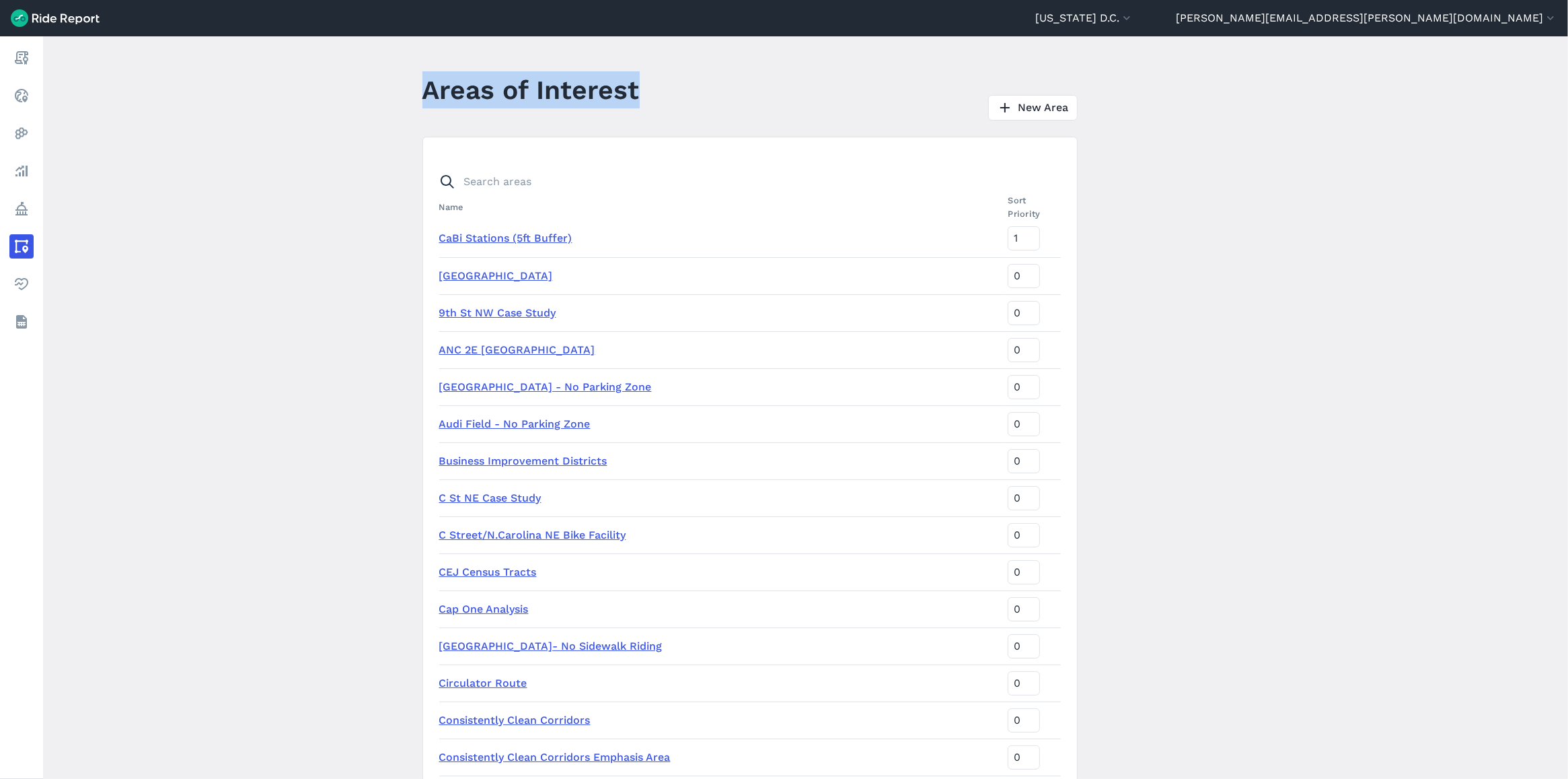
drag, startPoint x: 425, startPoint y: 87, endPoint x: 794, endPoint y: 90, distance: 369.0
click at [794, 90] on header "Areas of Interest New Area" at bounding box center [758, 94] width 672 height 52
click at [508, 81] on h1 "Areas of Interest" at bounding box center [531, 90] width 217 height 37
click at [412, 81] on main "Areas of Interest New Area Name Sort Priority CaBi Stations (5ft Buffer) 1 9th …" at bounding box center [805, 407] width 1525 height 742
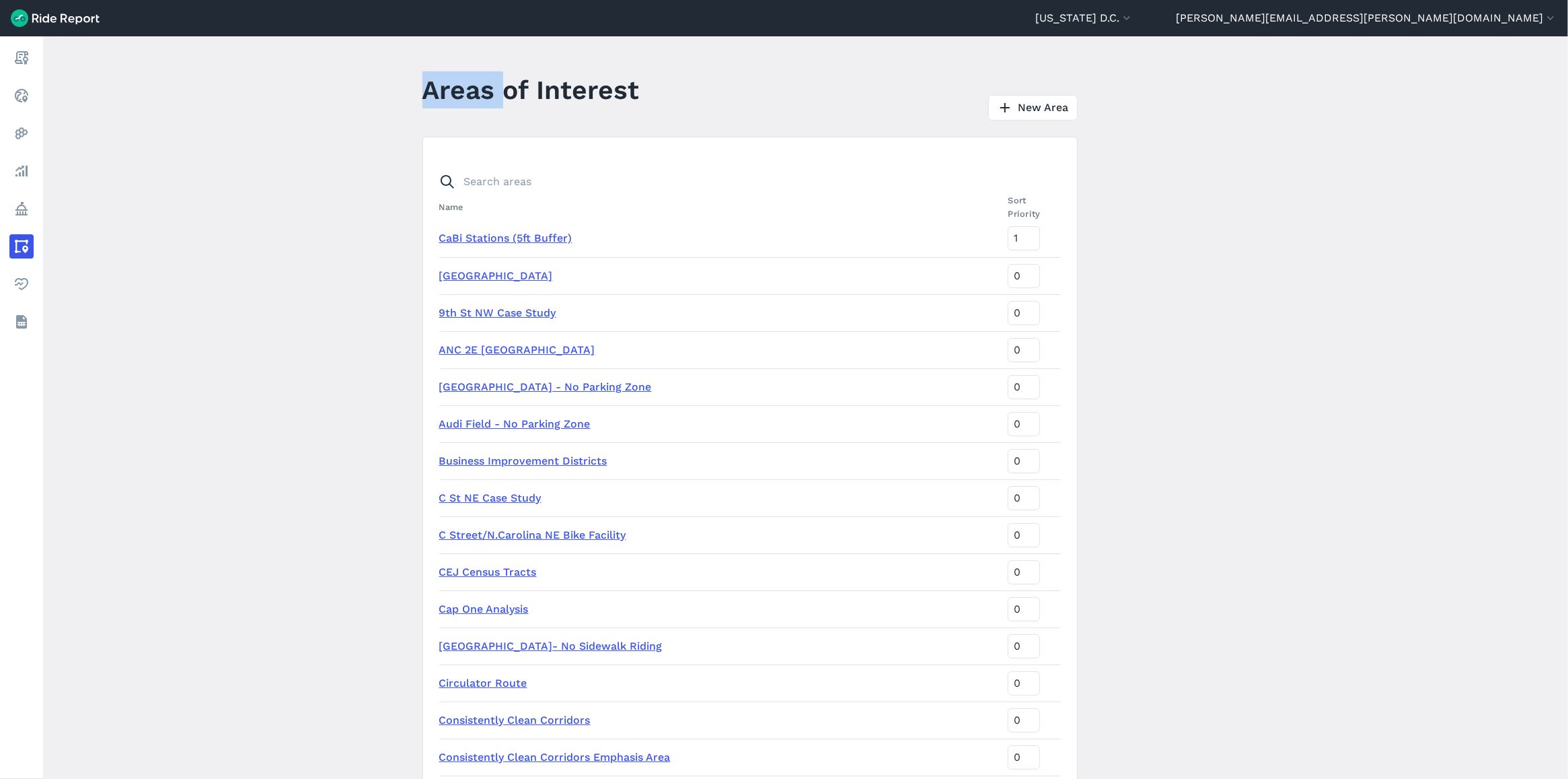
click at [412, 81] on main "Areas of Interest New Area Name Sort Priority CaBi Stations (5ft Buffer) 1 9th …" at bounding box center [805, 407] width 1525 height 742
drag, startPoint x: 412, startPoint y: 81, endPoint x: 398, endPoint y: 106, distance: 28.7
click at [398, 106] on main "Areas of Interest New Area Name Sort Priority CaBi Stations (5ft Buffer) 1 9th …" at bounding box center [805, 407] width 1525 height 742
click at [397, 109] on main "Areas of Interest New Area Name Sort Priority CaBi Stations (5ft Buffer) 1 9th …" at bounding box center [805, 407] width 1525 height 742
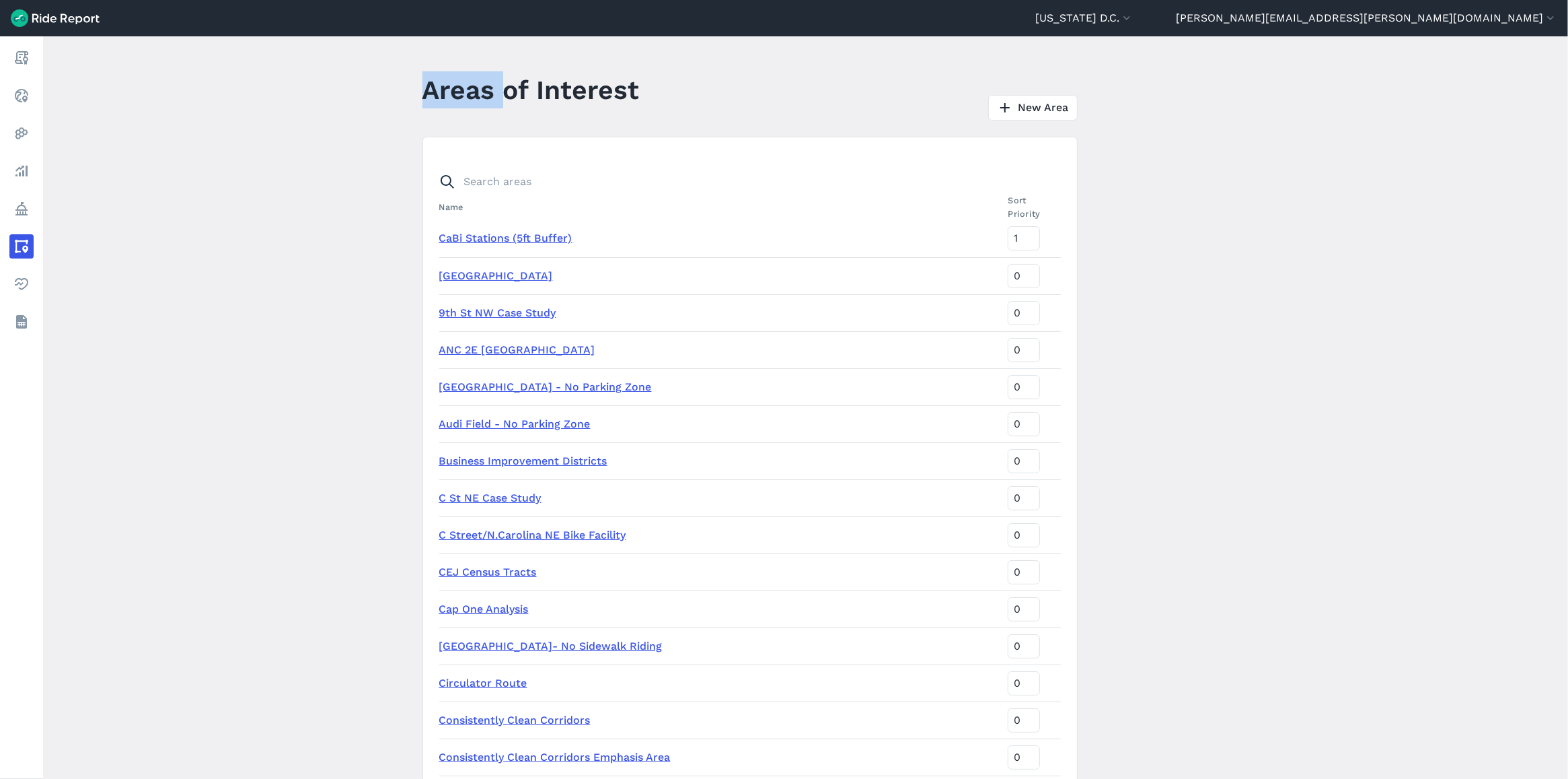
click at [397, 109] on main "Areas of Interest New Area Name Sort Priority CaBi Stations (5ft Buffer) 1 9th …" at bounding box center [805, 407] width 1525 height 742
drag, startPoint x: 510, startPoint y: 72, endPoint x: 502, endPoint y: 84, distance: 14.4
click at [510, 72] on h1 "Areas of Interest" at bounding box center [531, 90] width 217 height 37
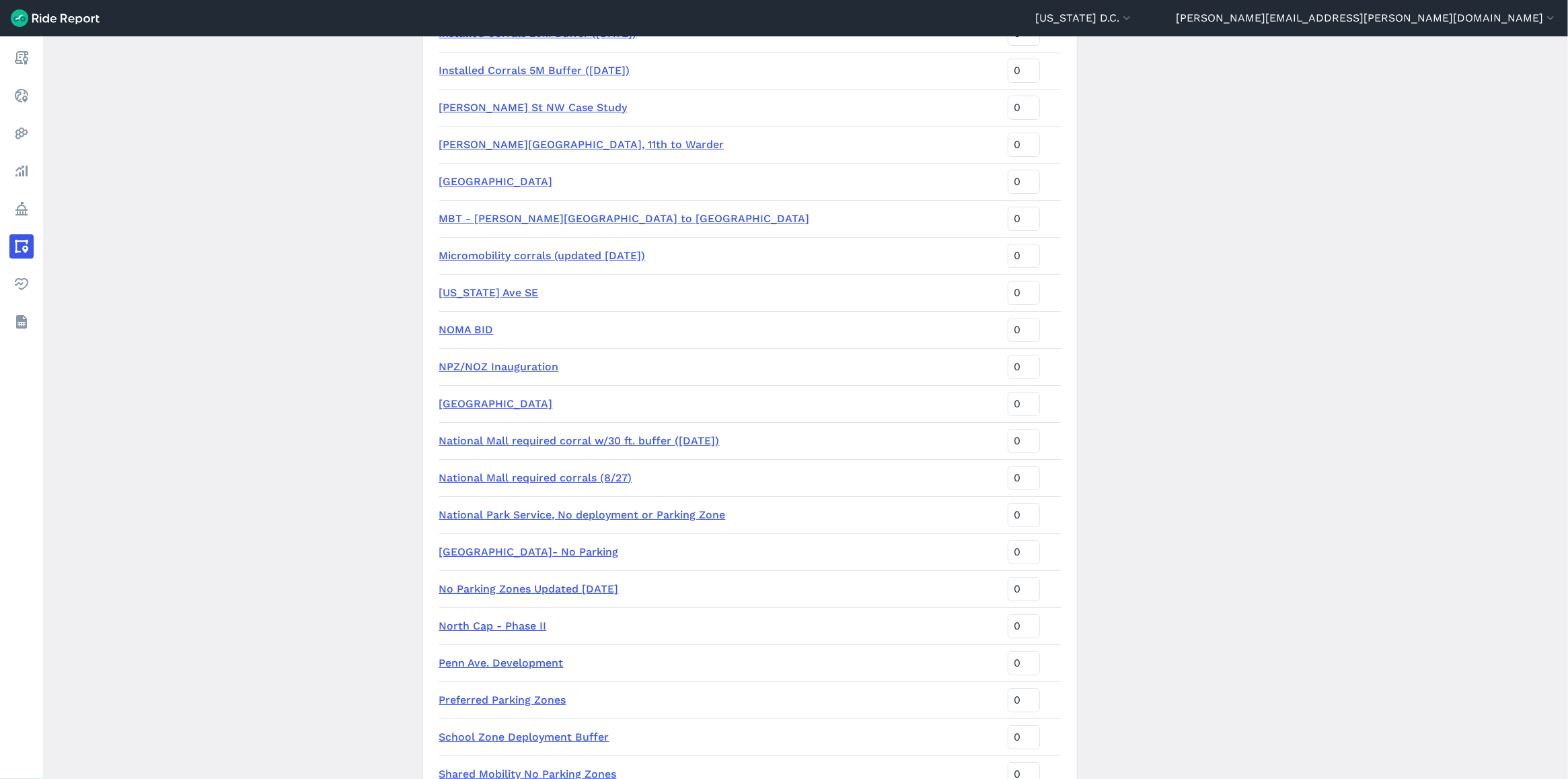
scroll to position [1430, 0]
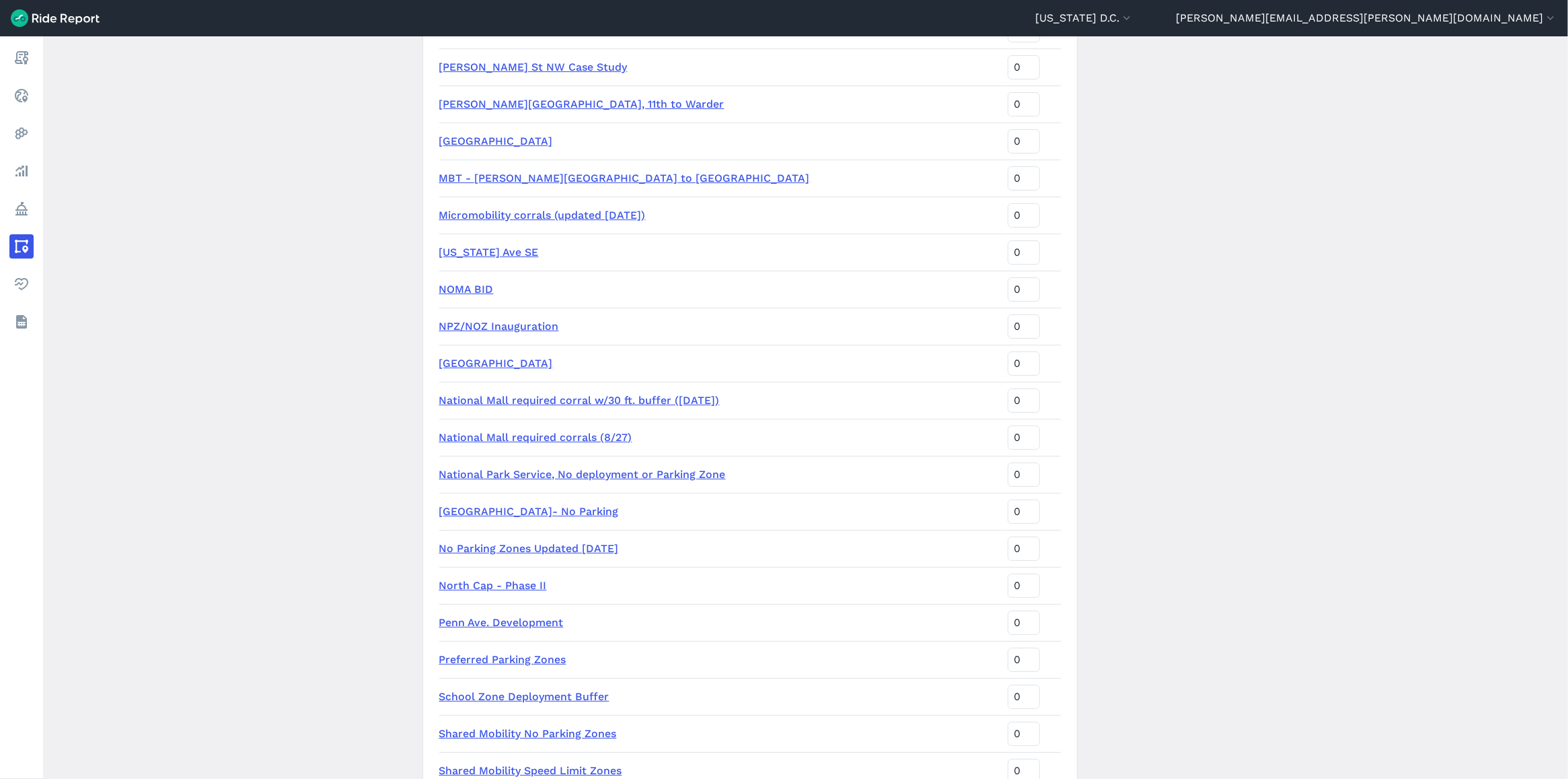
click at [483, 547] on link "No Parking Zones Updated [DATE]" at bounding box center [529, 547] width 179 height 13
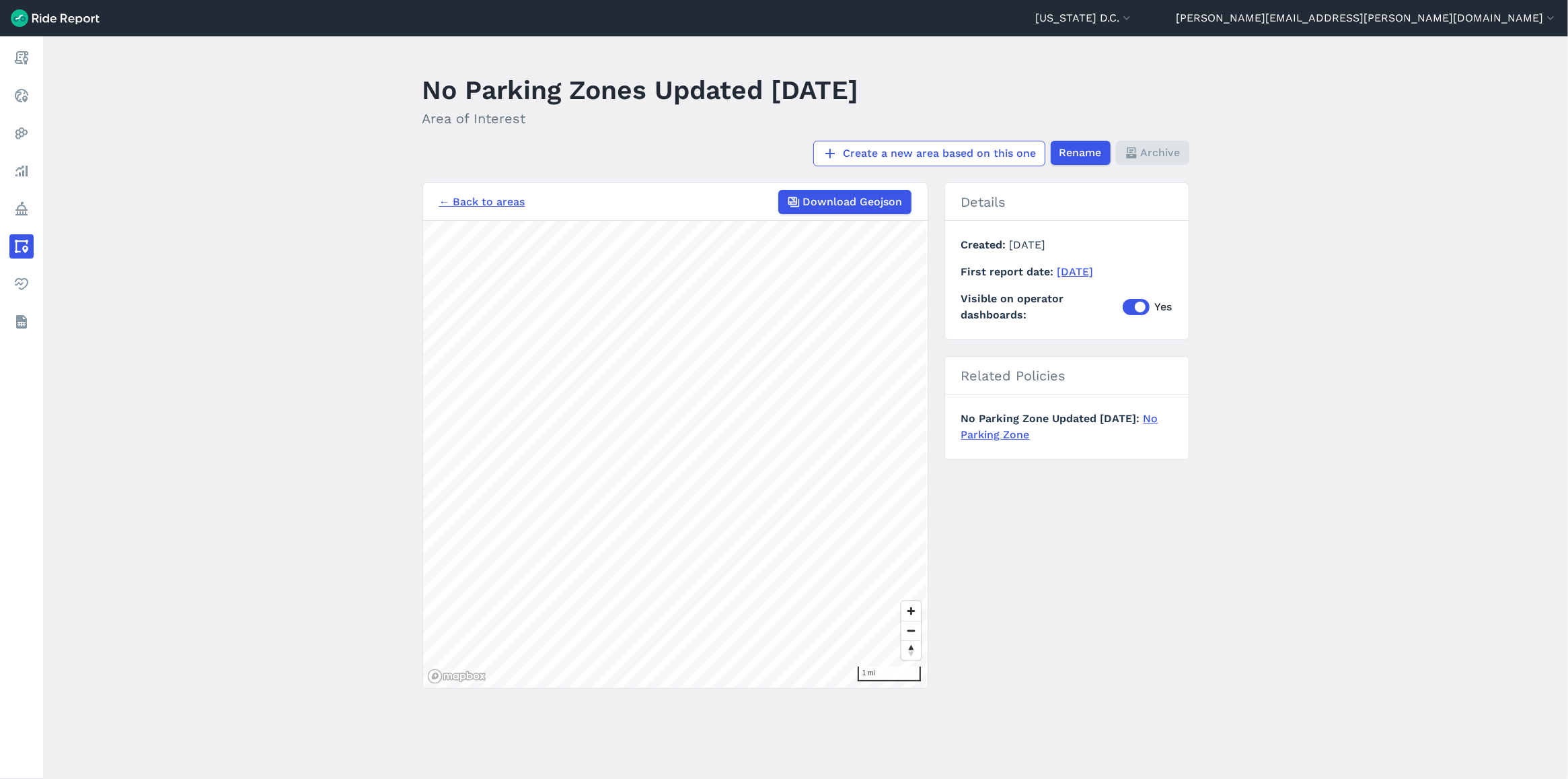
click at [861, 667] on div "1 mi" at bounding box center [675, 454] width 504 height 467
click at [481, 205] on link "← Back to areas" at bounding box center [482, 201] width 86 height 16
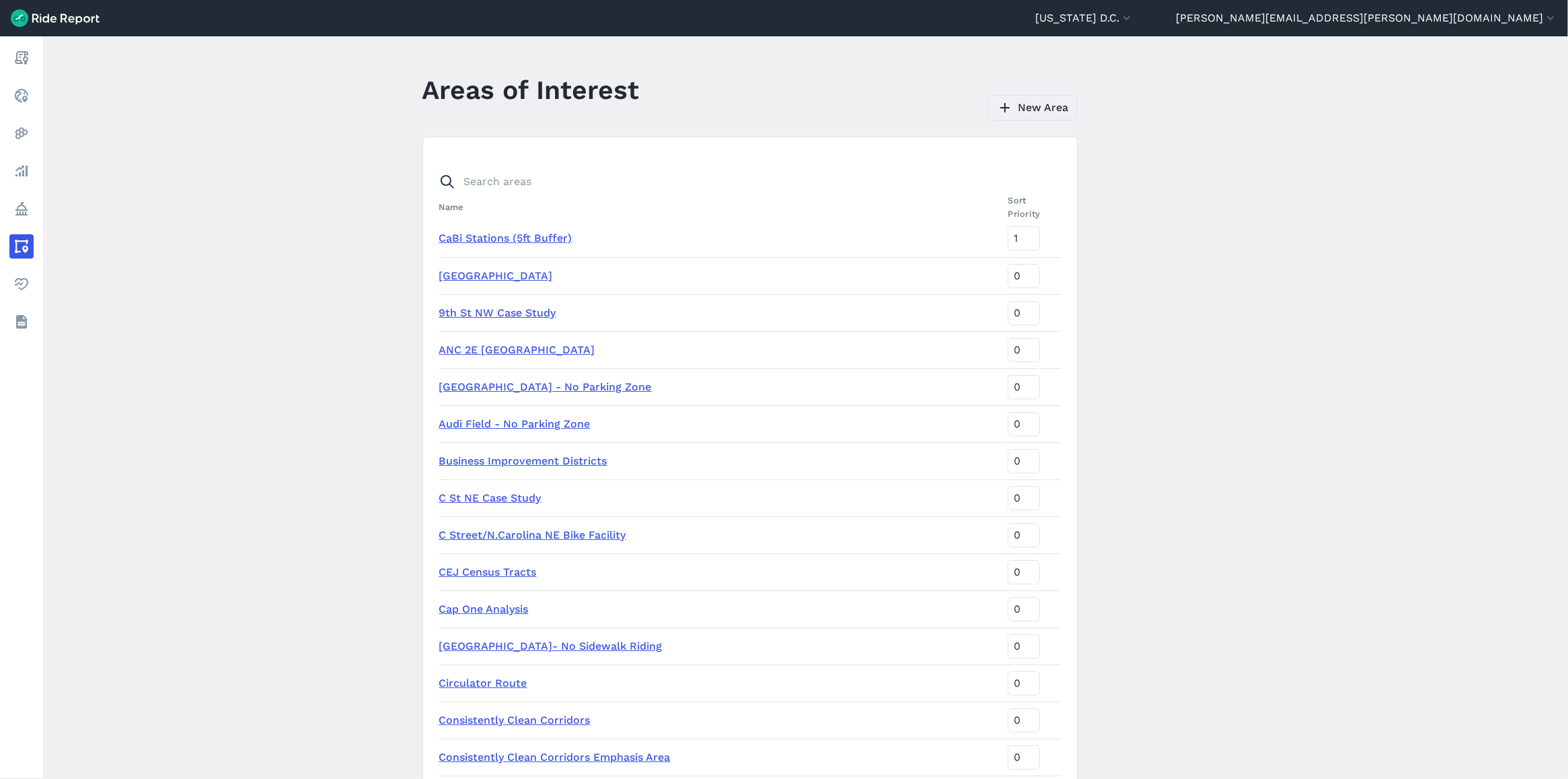
click at [1012, 109] on link "New Area" at bounding box center [1033, 108] width 90 height 26
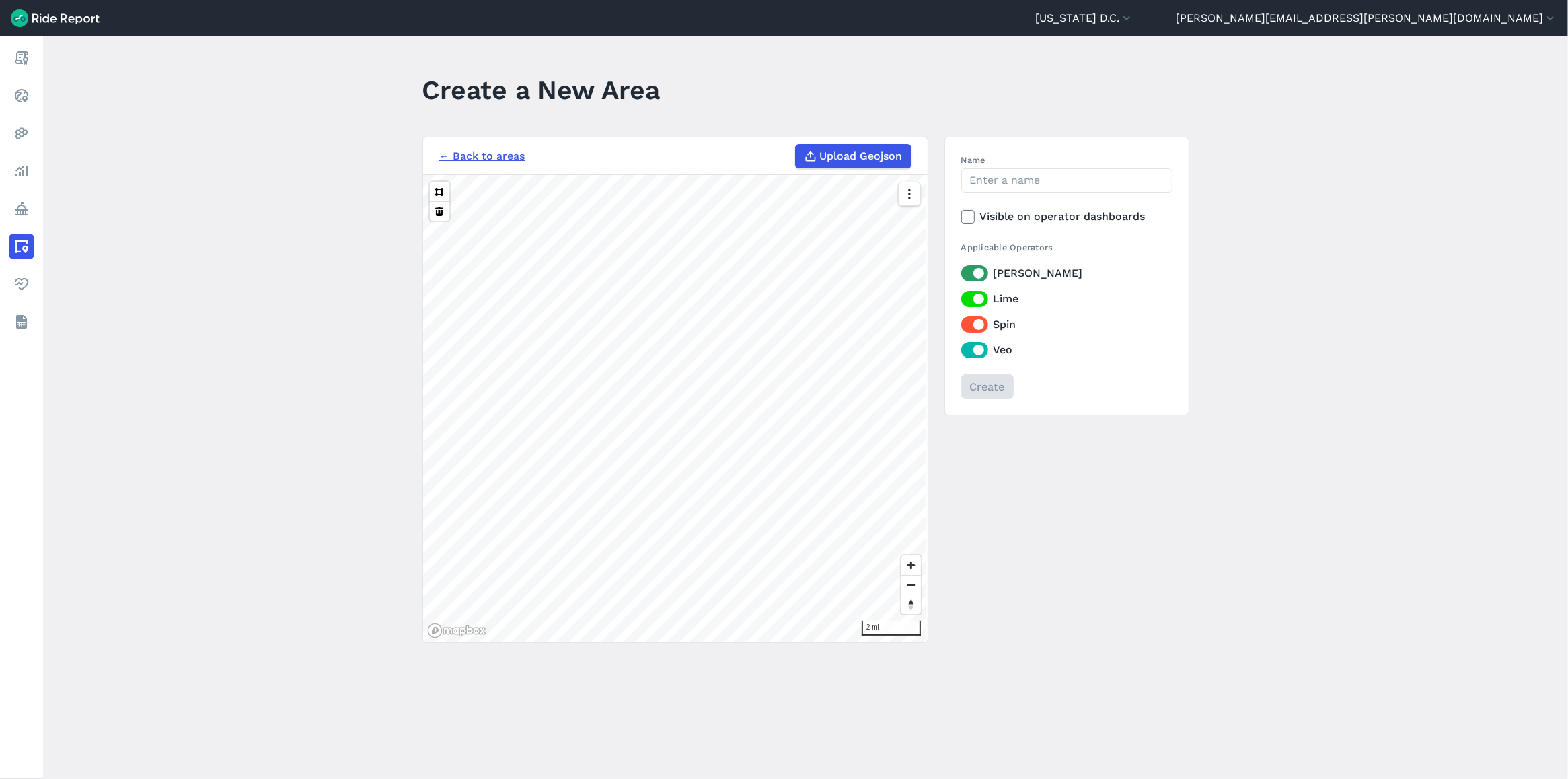
click at [858, 161] on span "Upload Geojson" at bounding box center [862, 155] width 83 height 16
click at [796, 145] on input "Upload Geojson" at bounding box center [795, 144] width 1 height 1
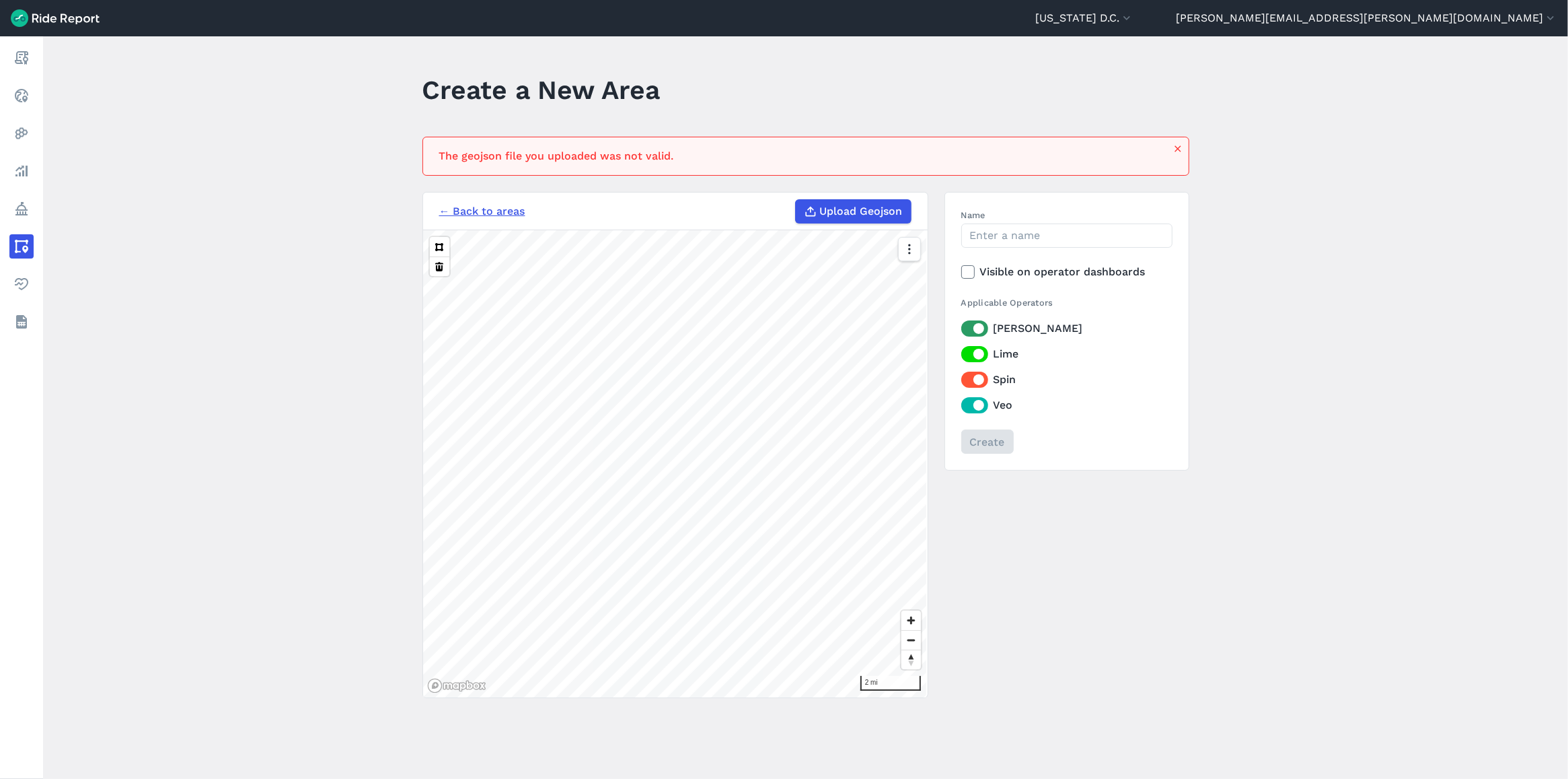
click at [845, 201] on label "Upload Geojson" at bounding box center [853, 211] width 116 height 24
click at [796, 200] on input "Upload Geojson" at bounding box center [795, 199] width 1 height 1
type input "C:\fakepath\NPZ GJ.geojson"
click at [1053, 239] on input "Name" at bounding box center [1067, 235] width 211 height 24
click at [1028, 232] on input "No Parking 10.8.25" at bounding box center [1067, 235] width 211 height 24
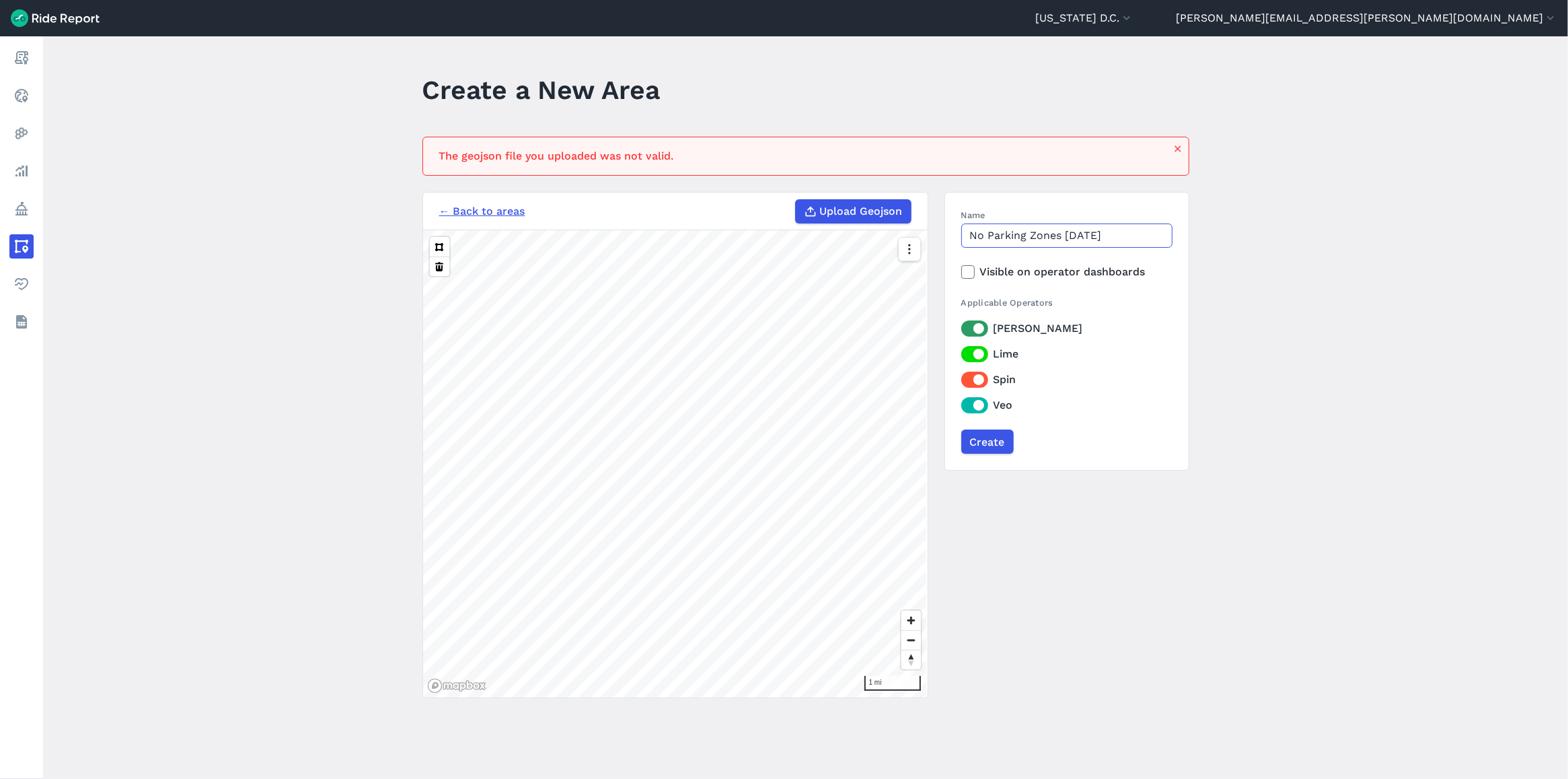
type input "No Parking Zones 10.8.25"
click at [966, 270] on icon at bounding box center [968, 272] width 12 height 14
click at [961, 270] on input "Visible on operator dashboards" at bounding box center [961, 268] width 0 height 9
click at [681, 771] on main "Create a New Area The geojson file you uploaded was not valid. ← Back to areas …" at bounding box center [805, 407] width 1525 height 742
click at [1173, 150] on icon "button" at bounding box center [1178, 149] width 11 height 11
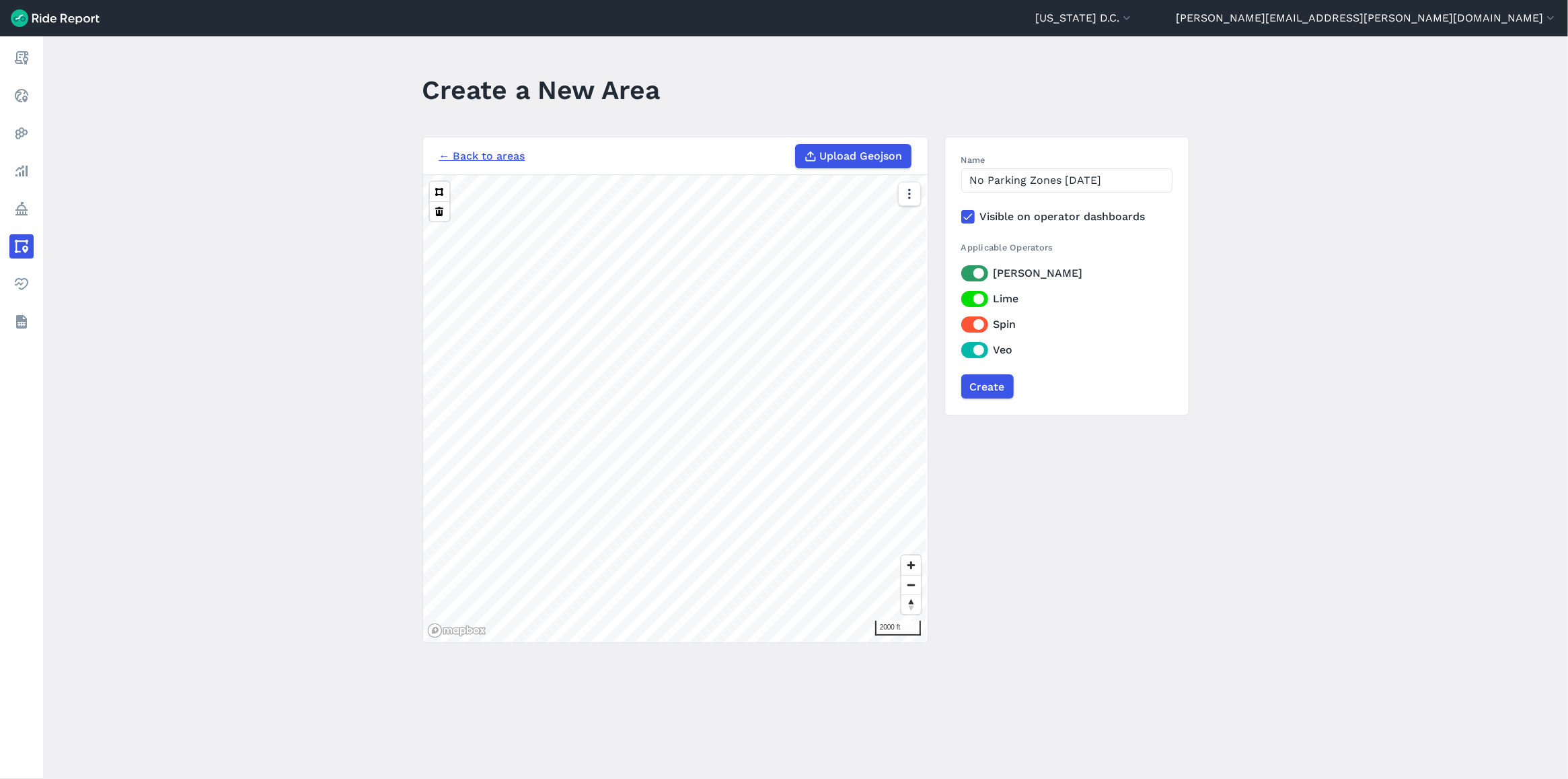
click at [868, 158] on span "Upload Geojson" at bounding box center [862, 155] width 83 height 16
click at [796, 145] on input "Upload Geojson" at bounding box center [795, 144] width 1 height 1
click at [859, 150] on span "Upload Geojson" at bounding box center [862, 155] width 83 height 16
click at [796, 145] on input "Upload Geojson" at bounding box center [795, 144] width 1 height 1
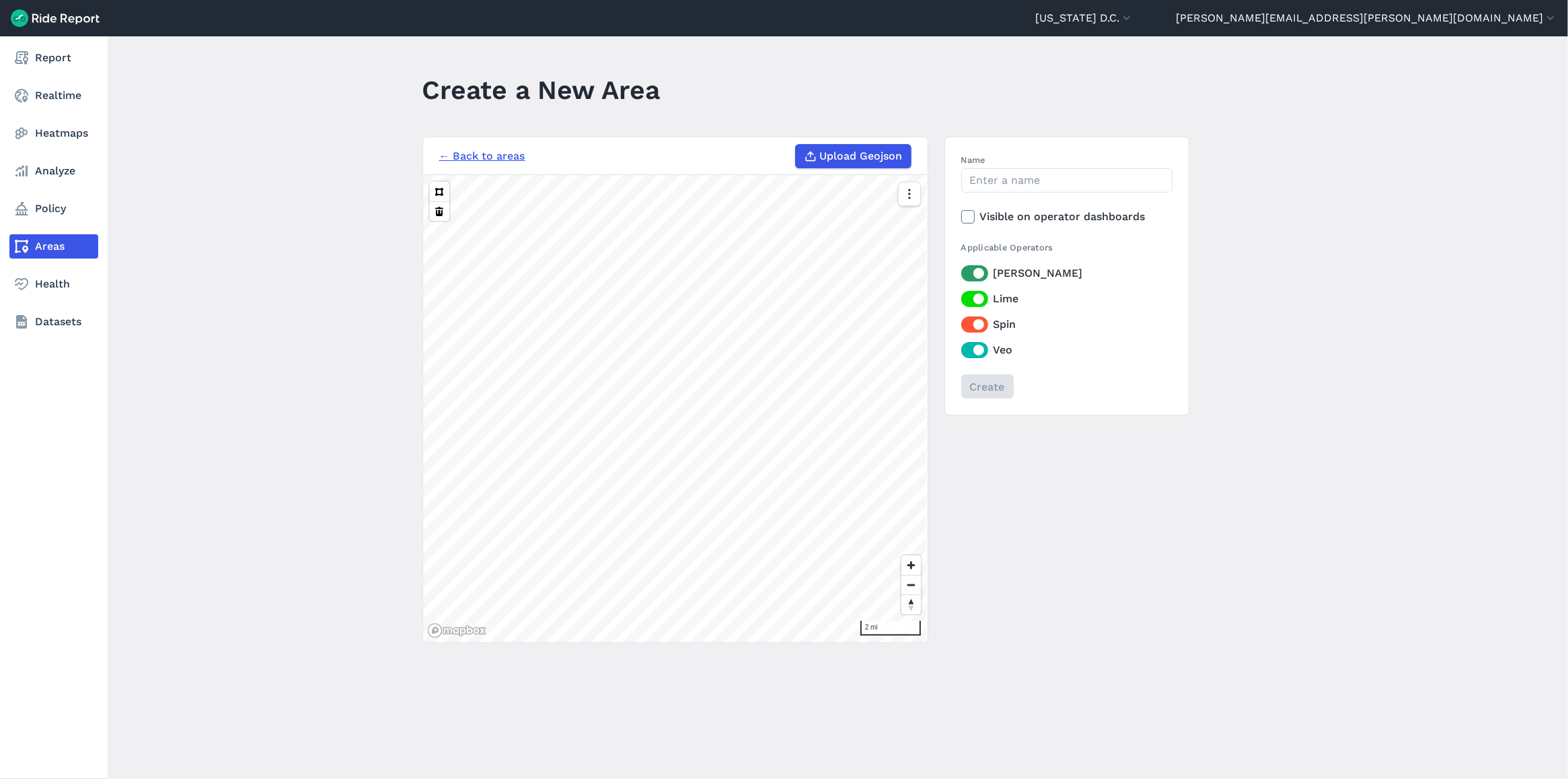
click at [68, 246] on link "Areas" at bounding box center [54, 247] width 89 height 24
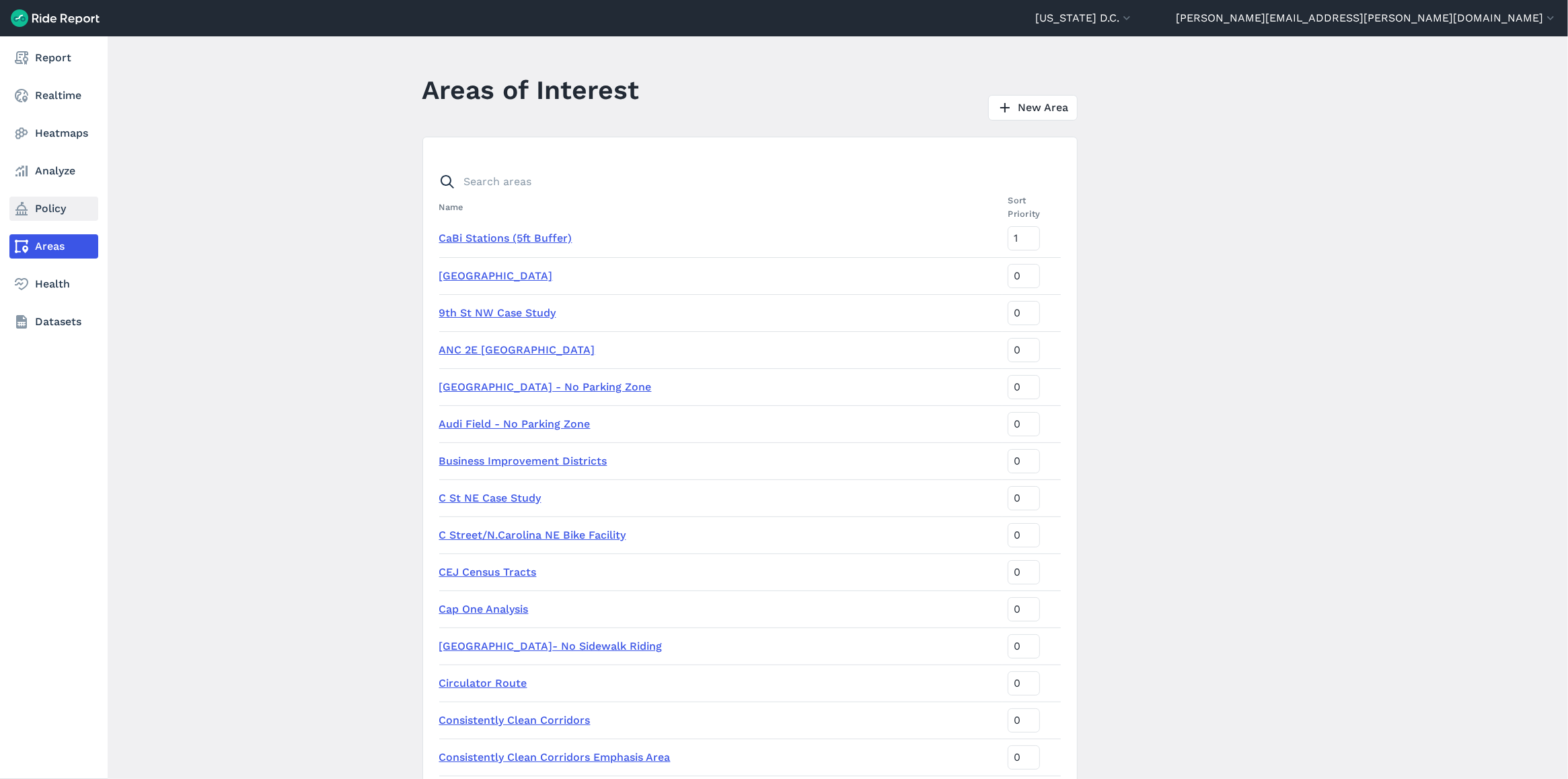
click at [59, 216] on link "Policy" at bounding box center [54, 209] width 89 height 24
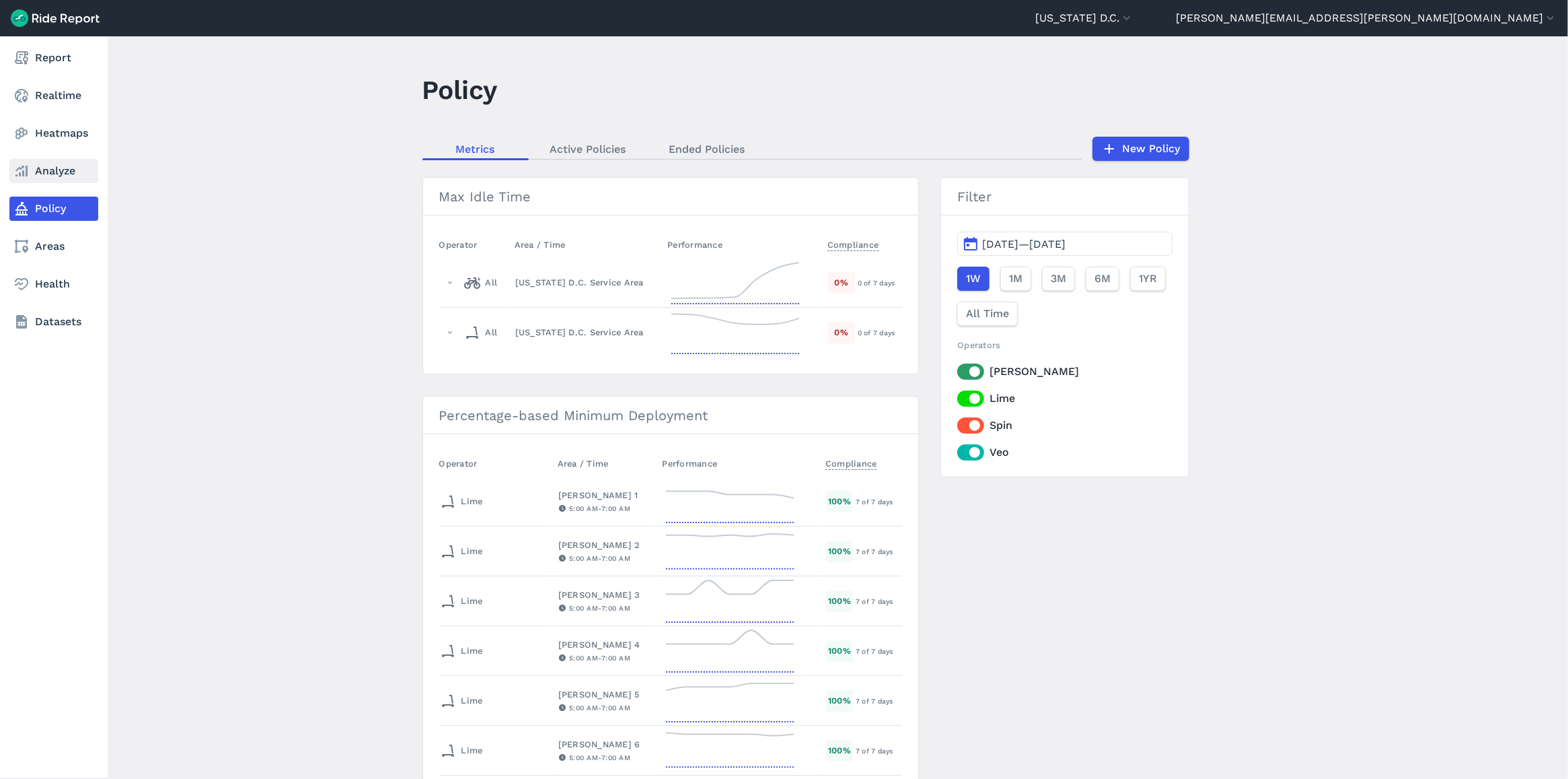
click at [41, 172] on link "Analyze" at bounding box center [54, 171] width 89 height 24
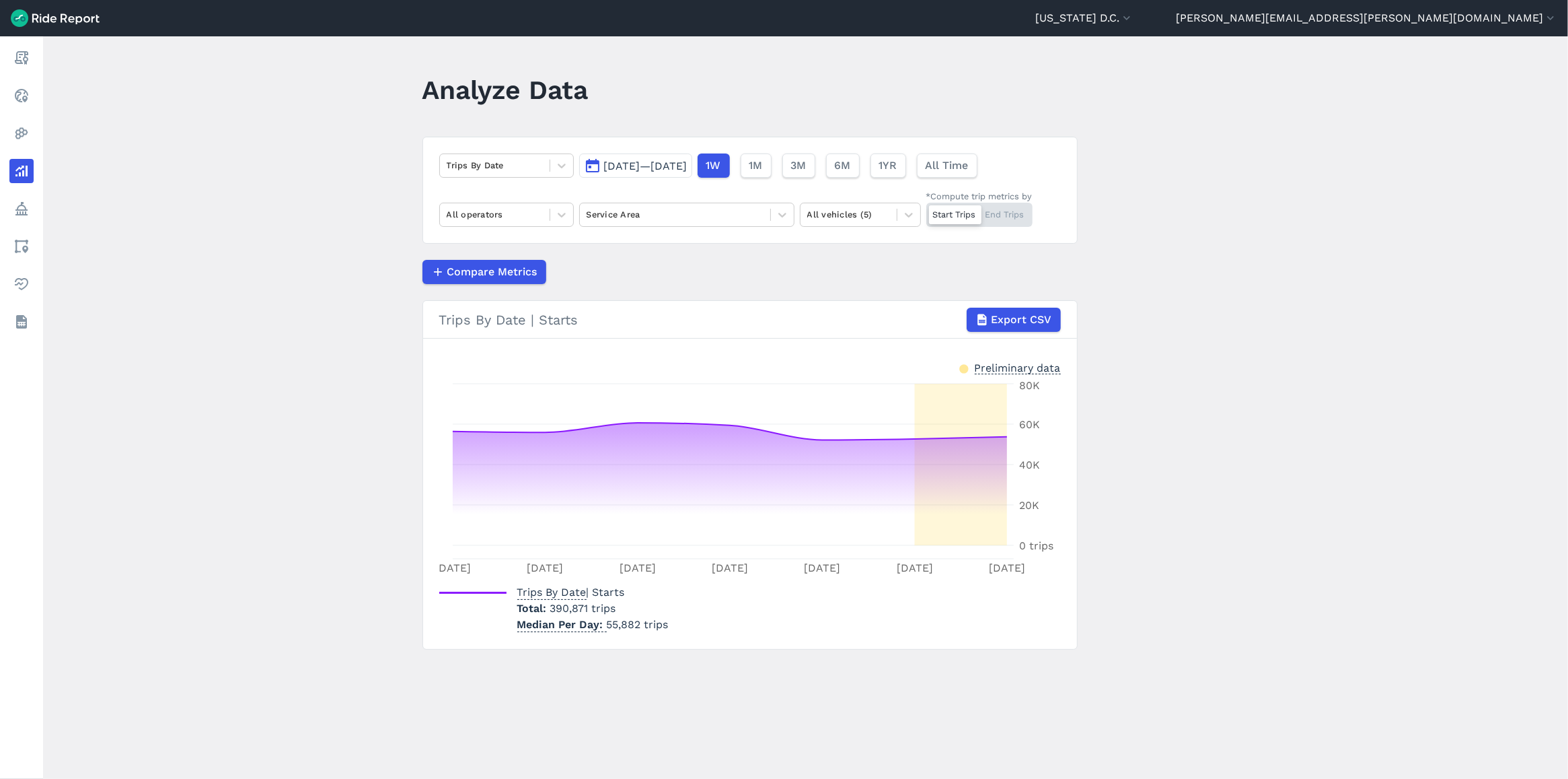
click at [636, 173] on button "[DATE]—[DATE]" at bounding box center [635, 165] width 113 height 24
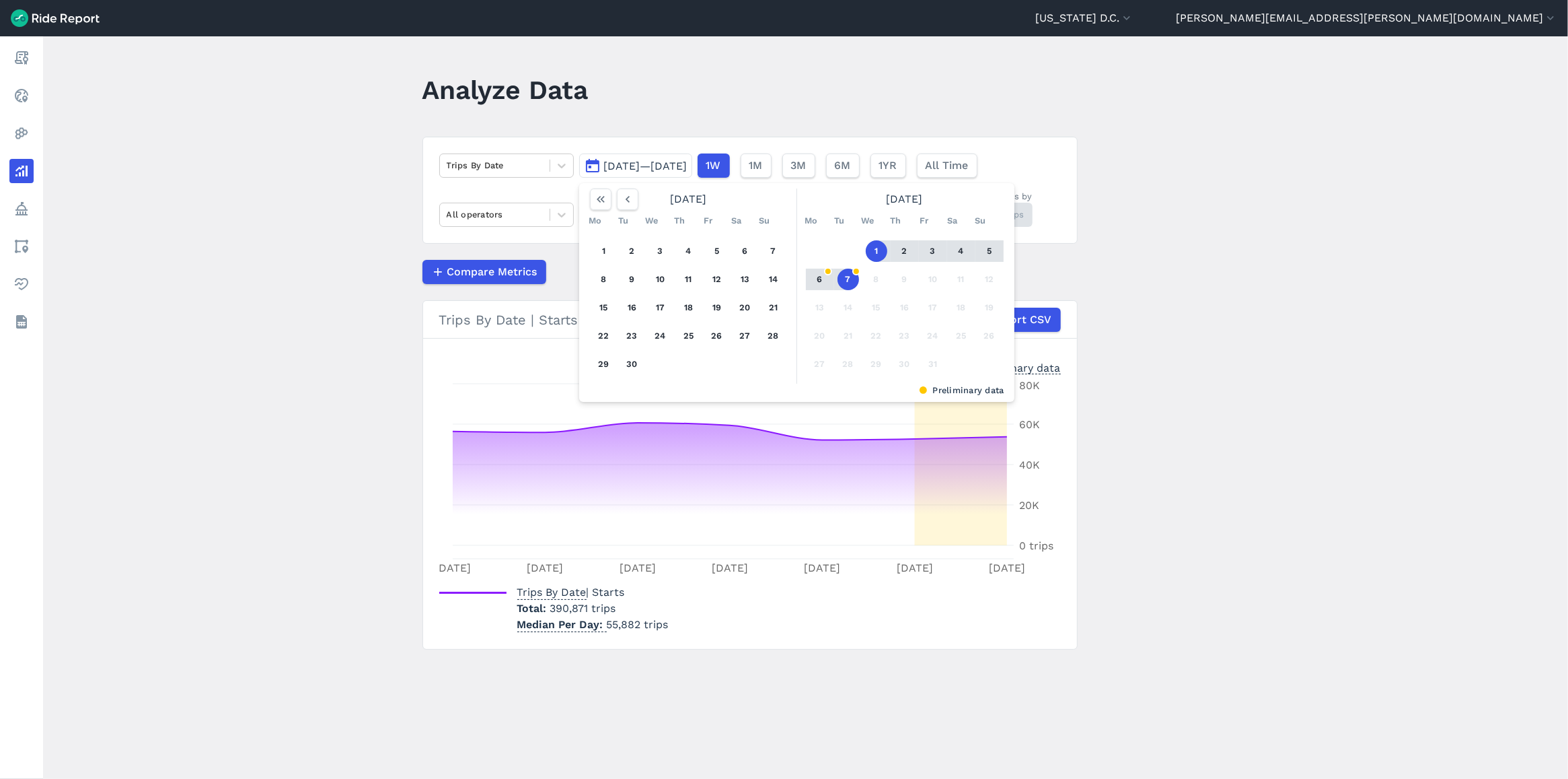
click at [691, 97] on header "Analyze Data" at bounding box center [758, 94] width 672 height 52
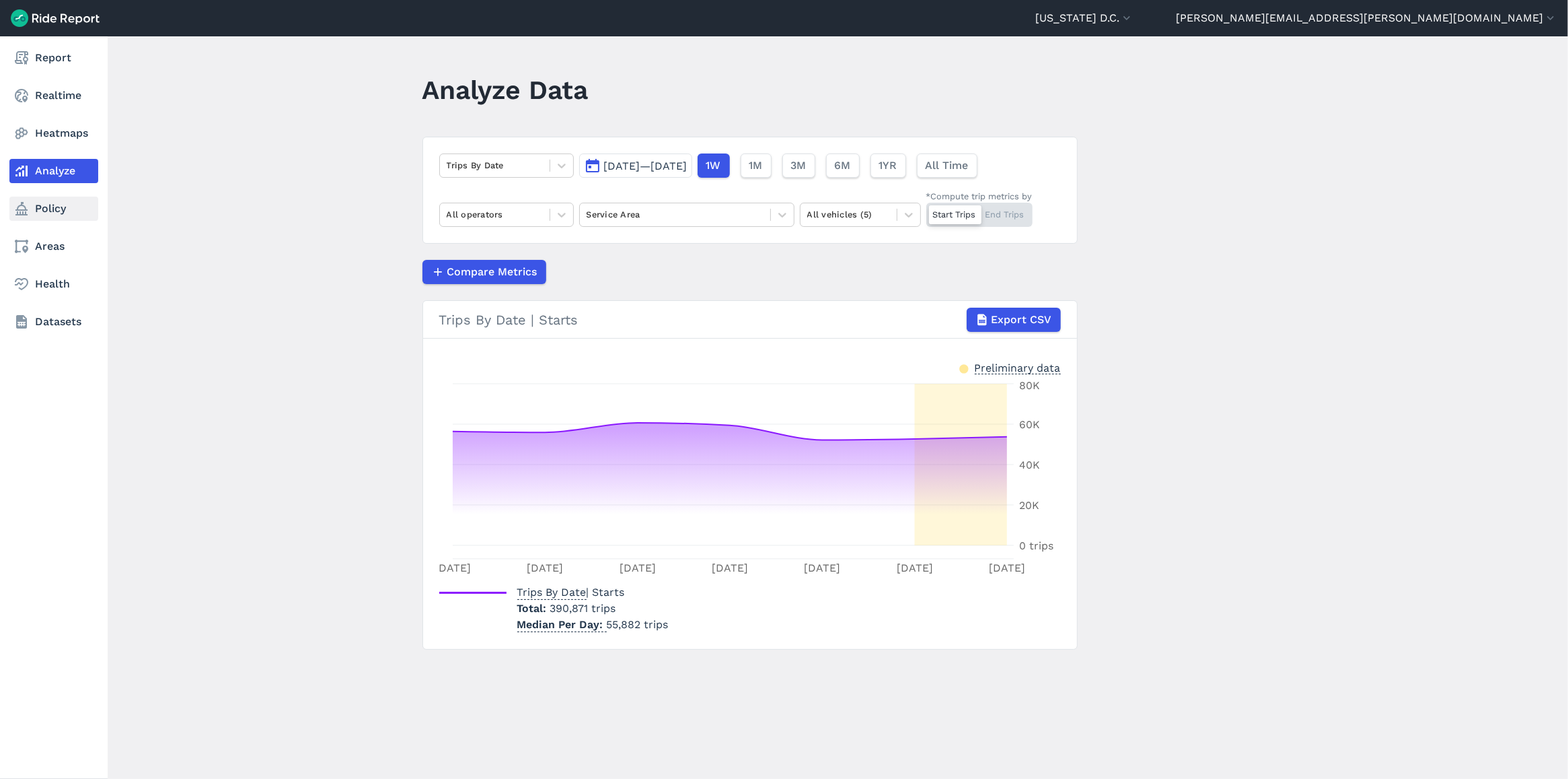
click at [49, 204] on link "Policy" at bounding box center [54, 209] width 89 height 24
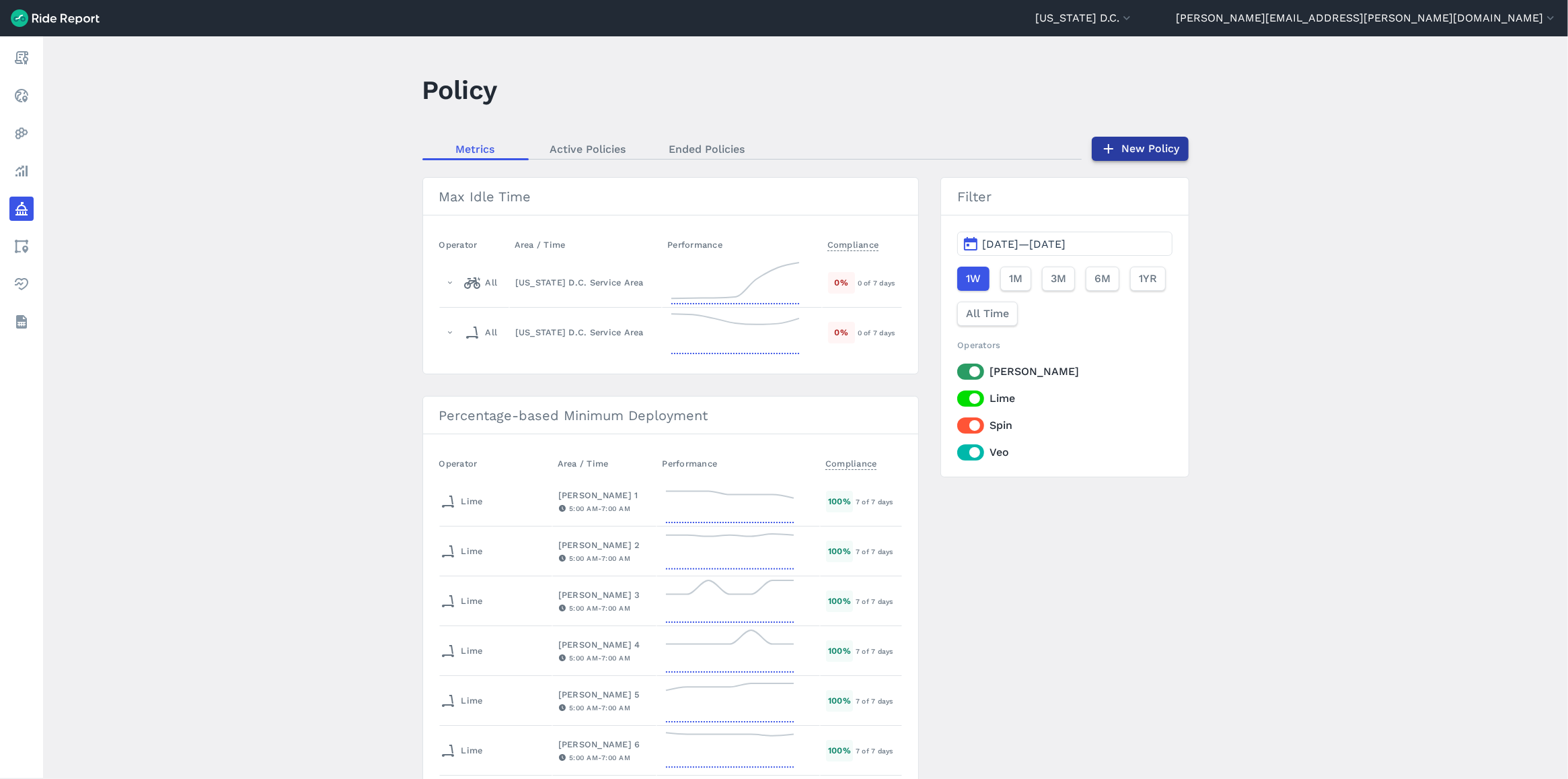
click at [1171, 146] on link "New Policy" at bounding box center [1140, 149] width 97 height 24
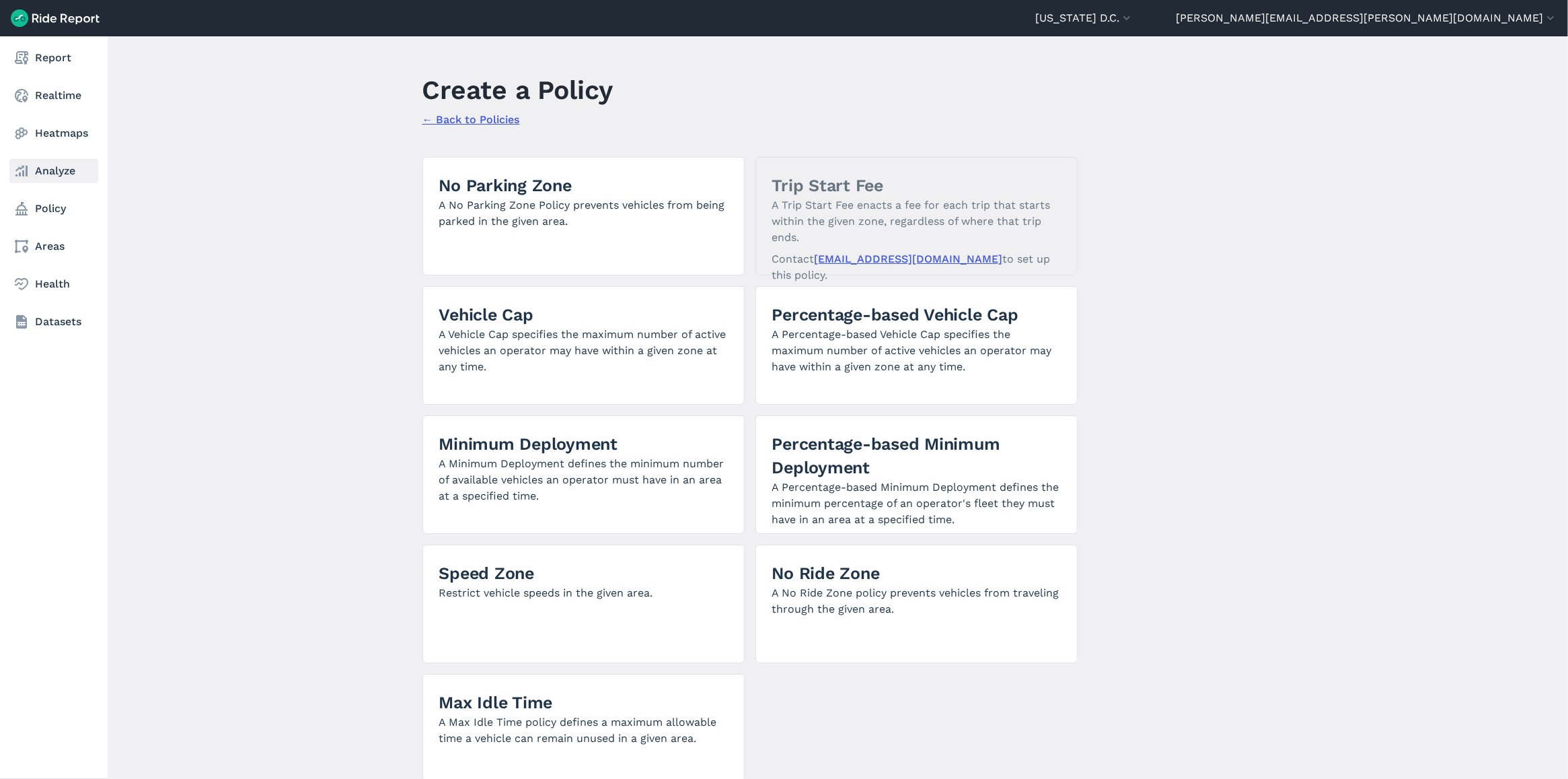
click at [60, 168] on link "Analyze" at bounding box center [54, 171] width 89 height 24
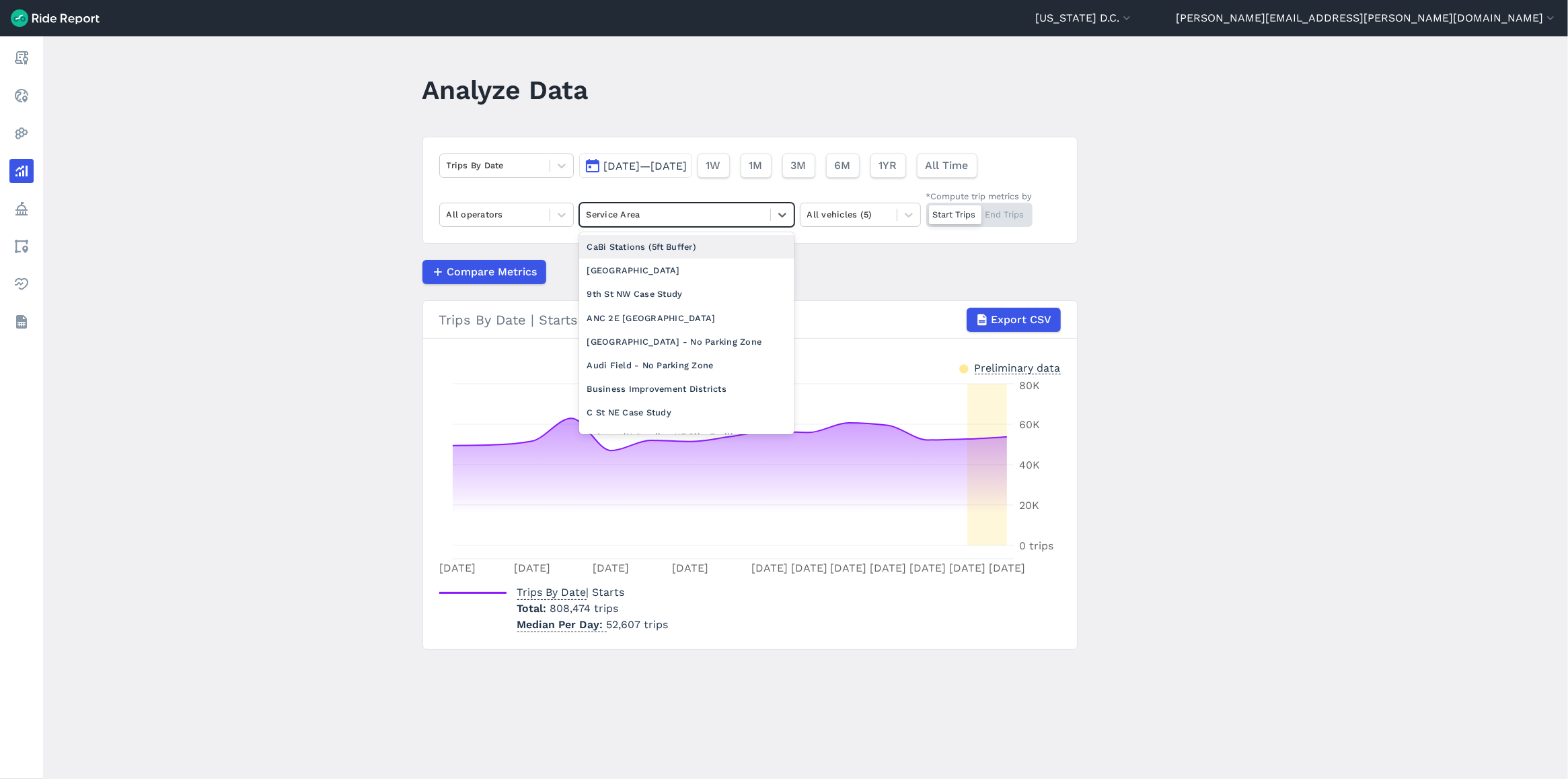
click at [657, 222] on div at bounding box center [675, 214] width 177 height 16
click at [1009, 210] on div "Start Trips End Trips" at bounding box center [979, 215] width 106 height 24
click at [926, 210] on input "*Compute trip metrics by Start Trips End Trips" at bounding box center [926, 207] width 0 height 9
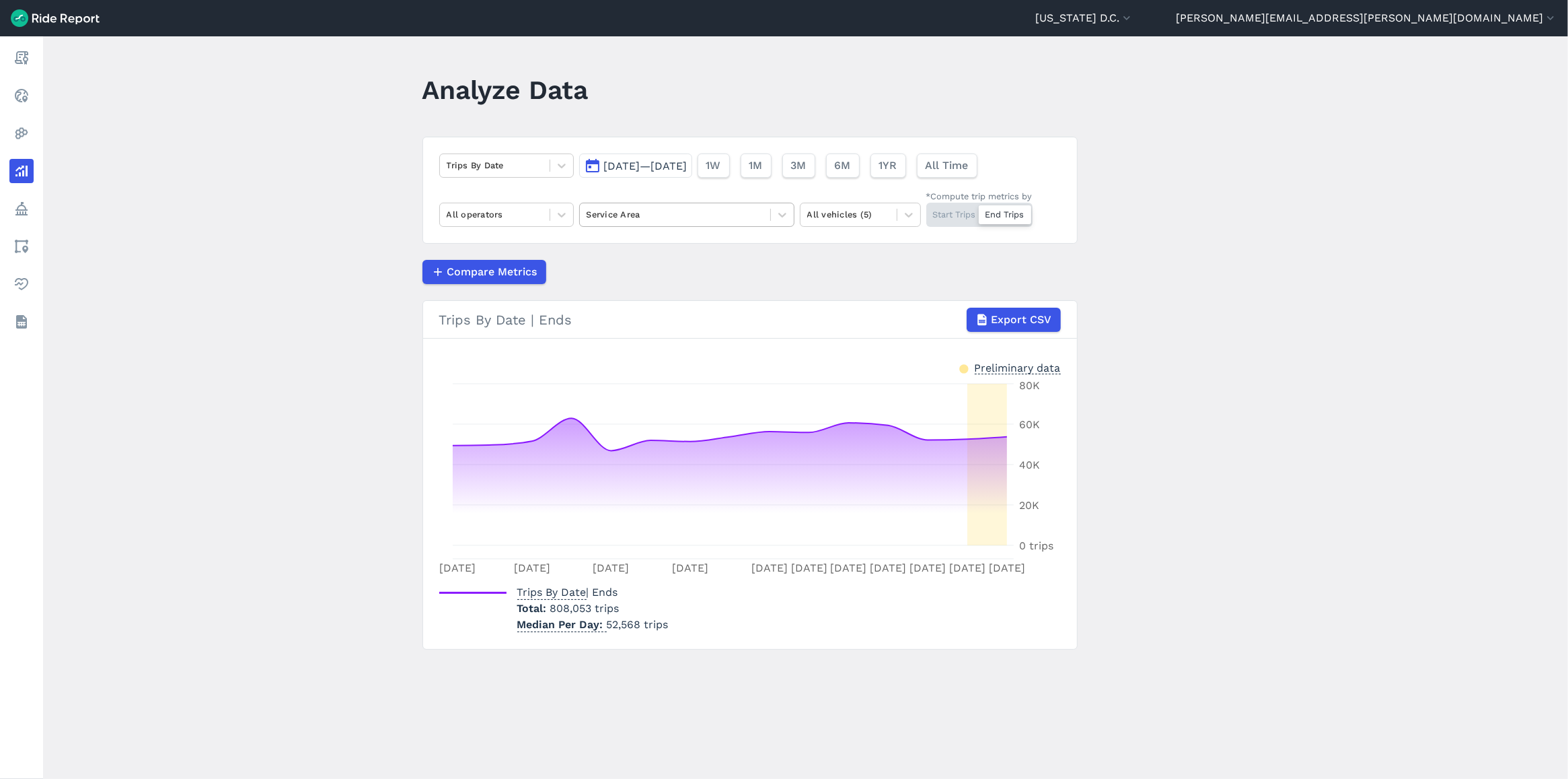
click at [764, 216] on div "Service Area" at bounding box center [675, 214] width 191 height 21
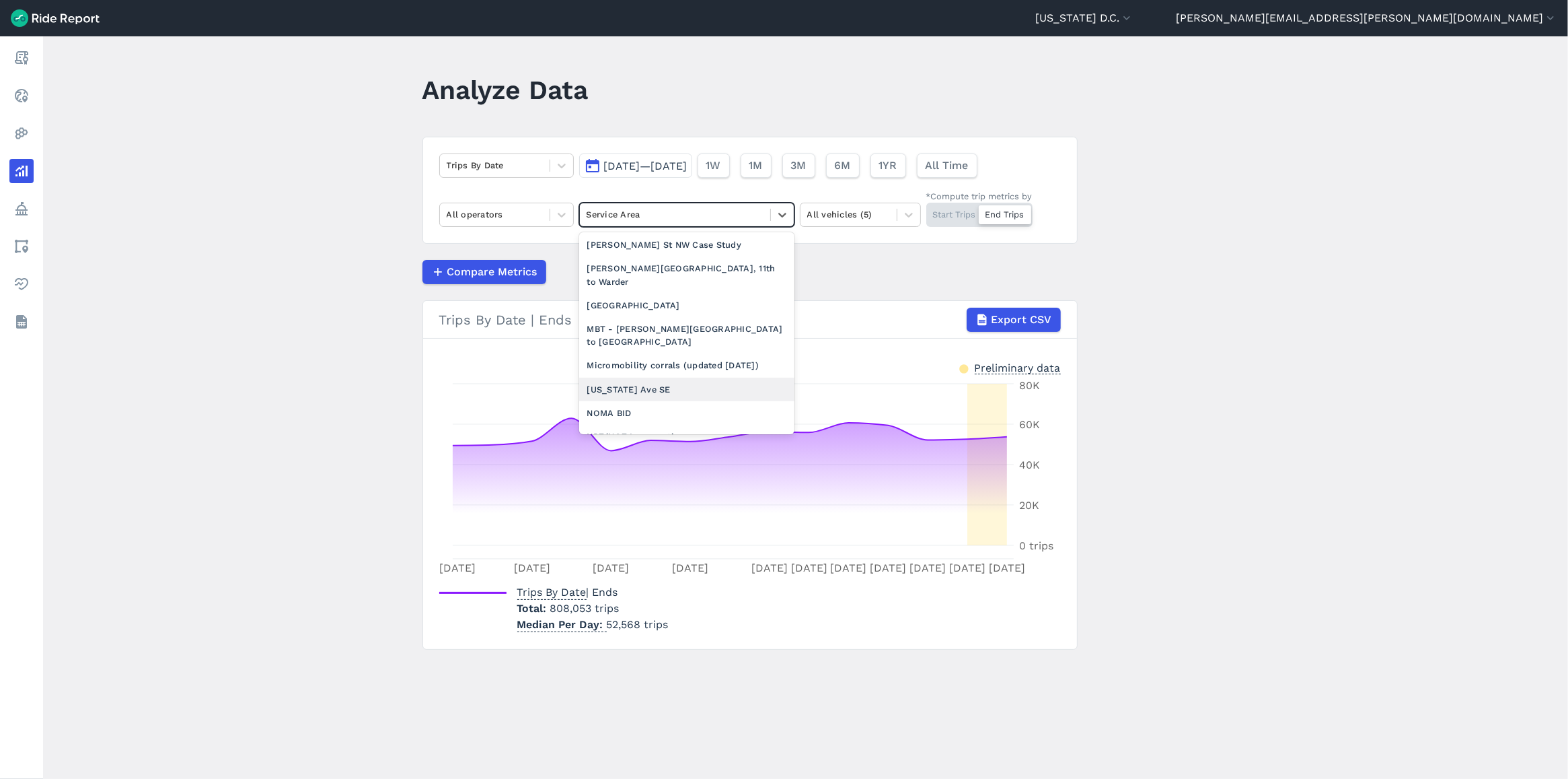
scroll to position [842, 0]
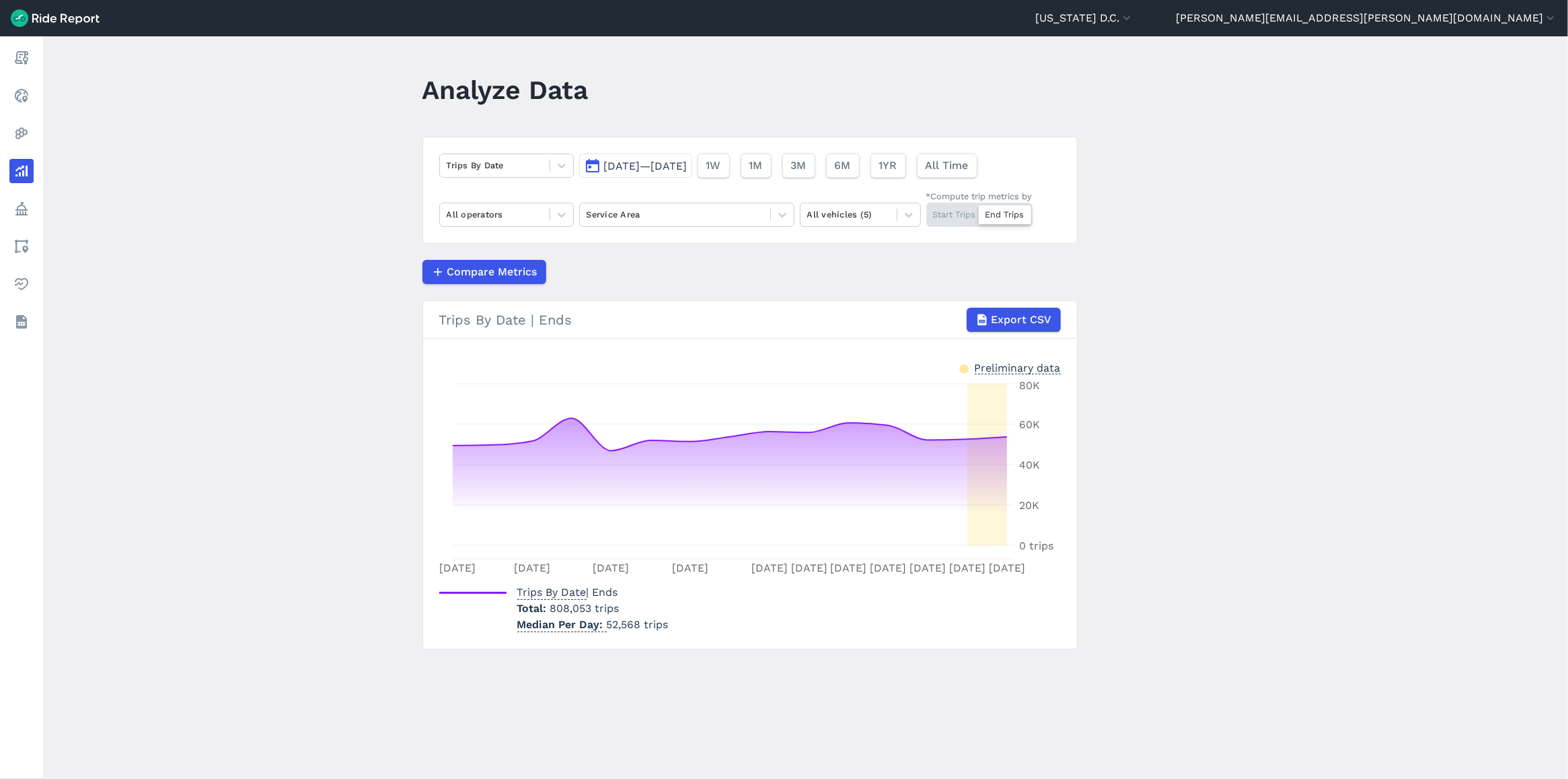
click at [224, 185] on main "Analyze Data Trips By Date [DATE]—[DATE] 1W 1M 3M 6M 1YR All Time All operators…" at bounding box center [805, 407] width 1525 height 742
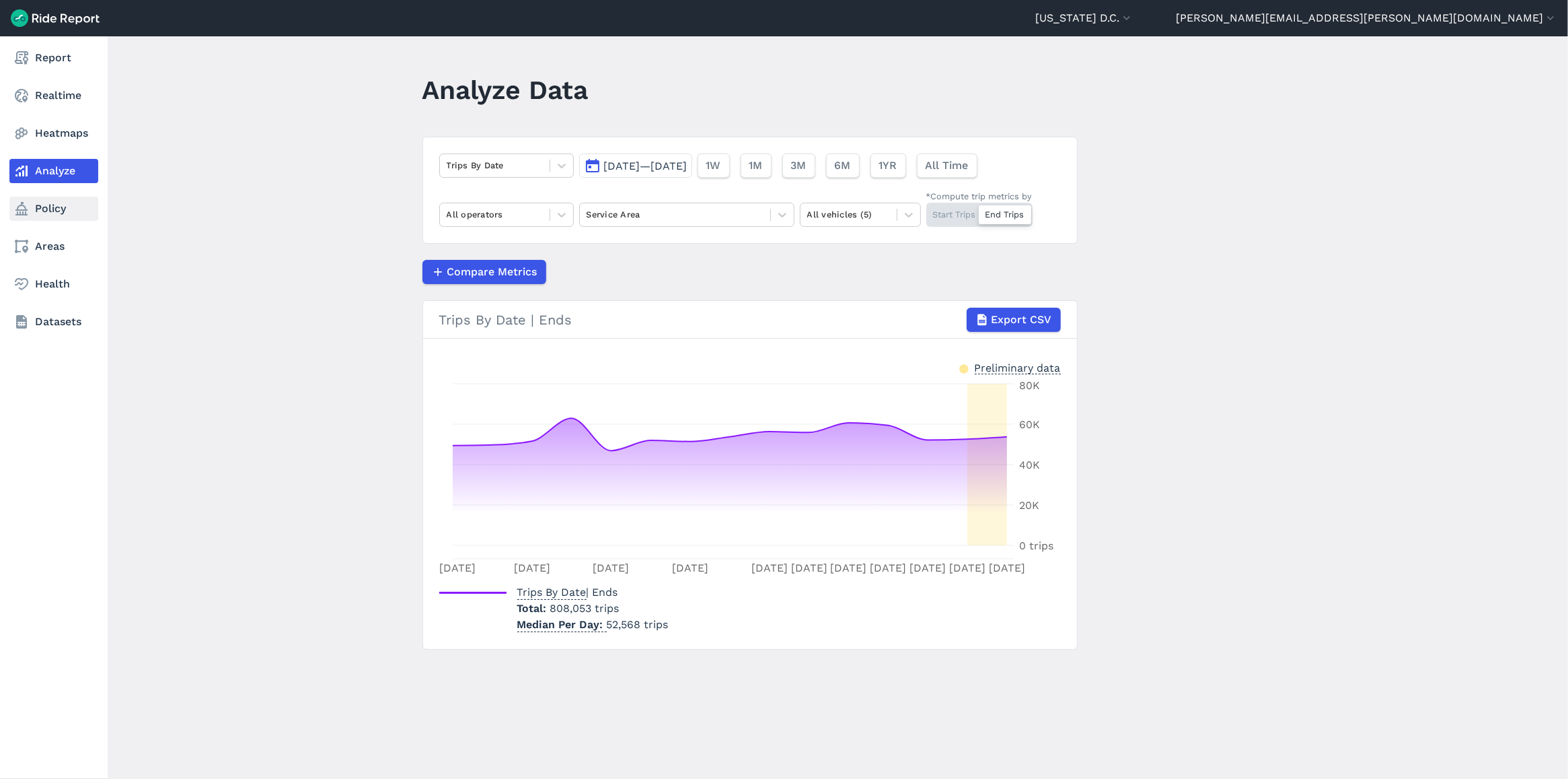
click at [31, 212] on link "Policy" at bounding box center [54, 209] width 89 height 24
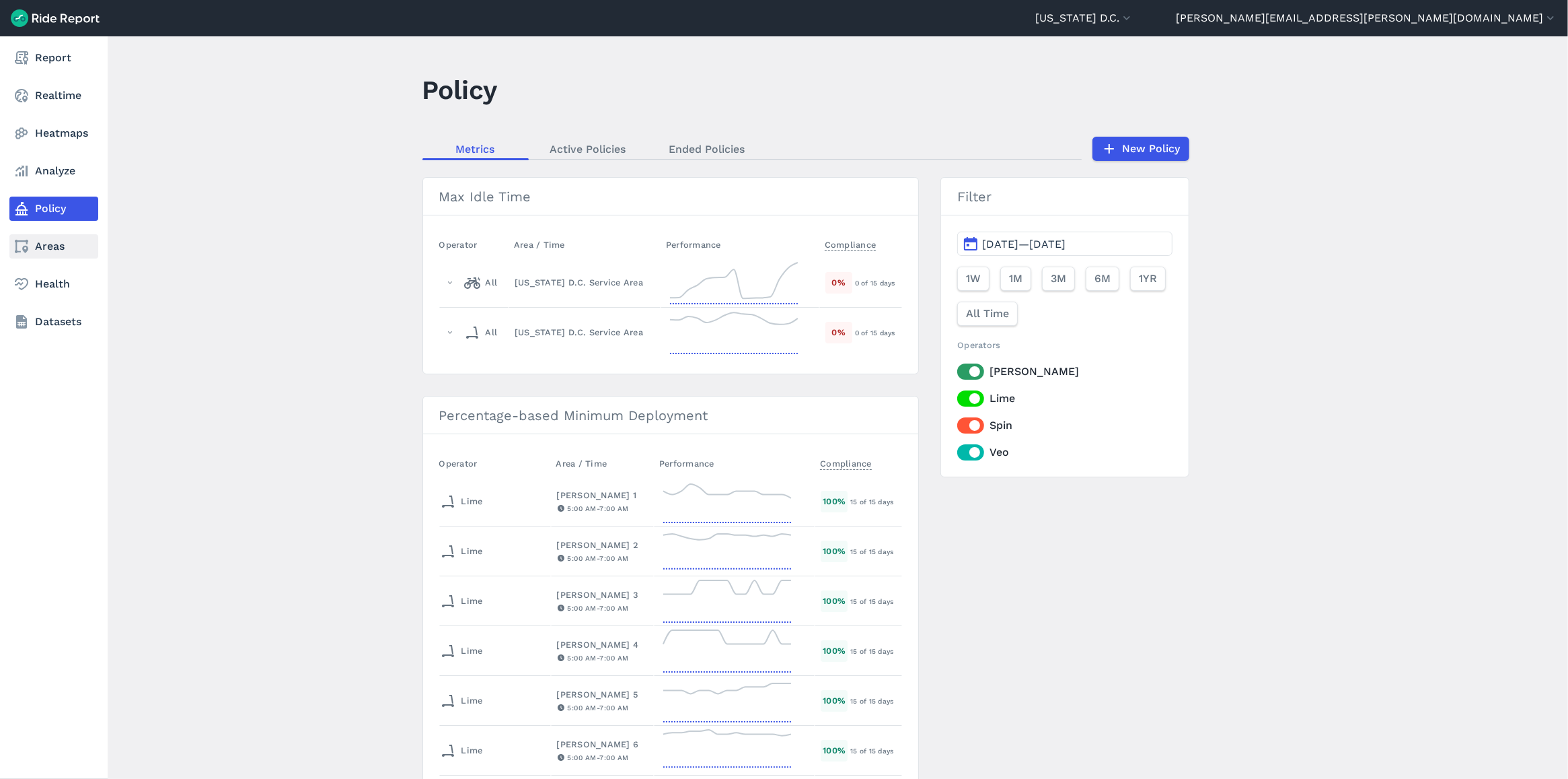
click at [30, 247] on link "Areas" at bounding box center [54, 247] width 89 height 24
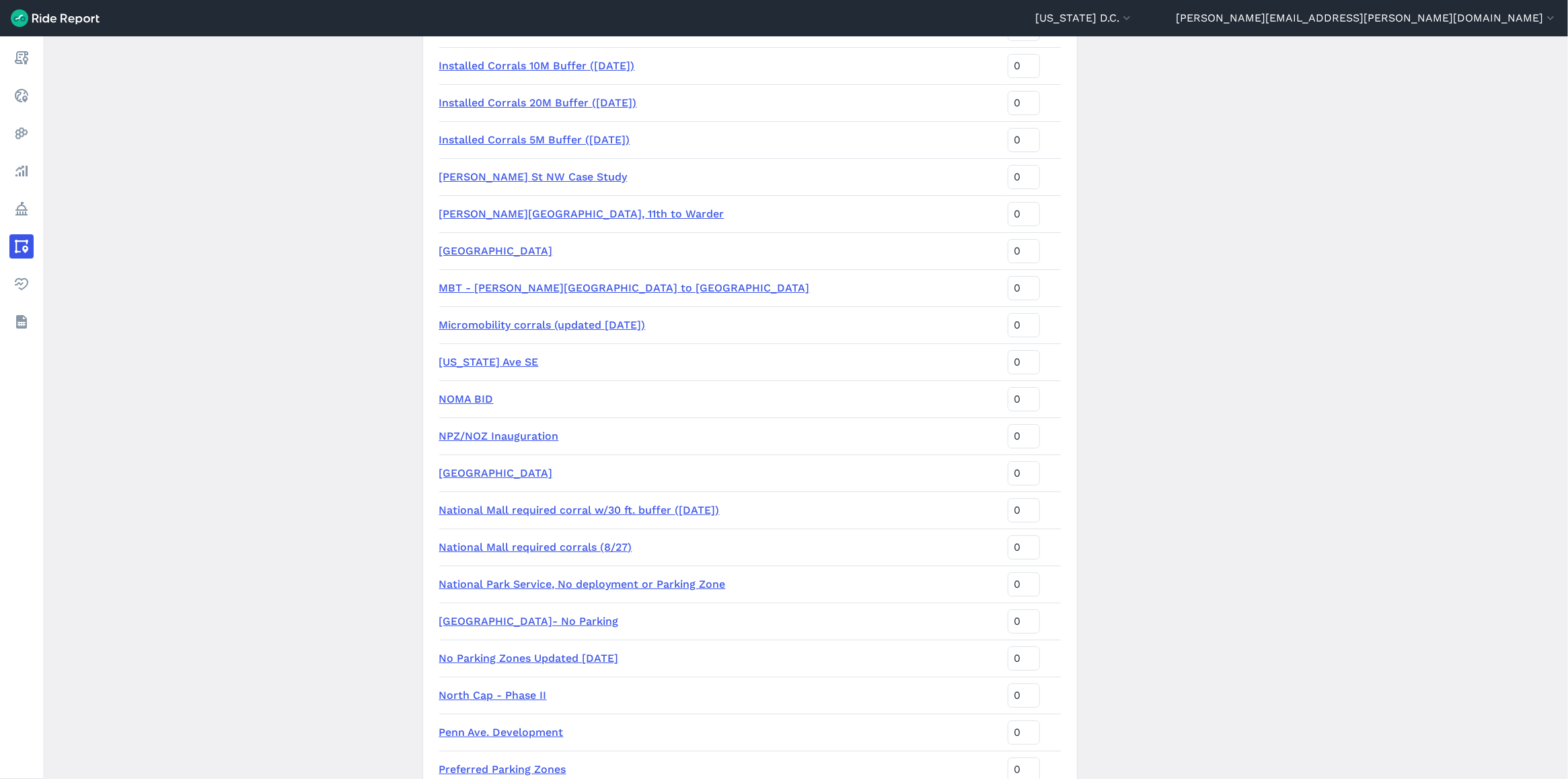
scroll to position [1346, 0]
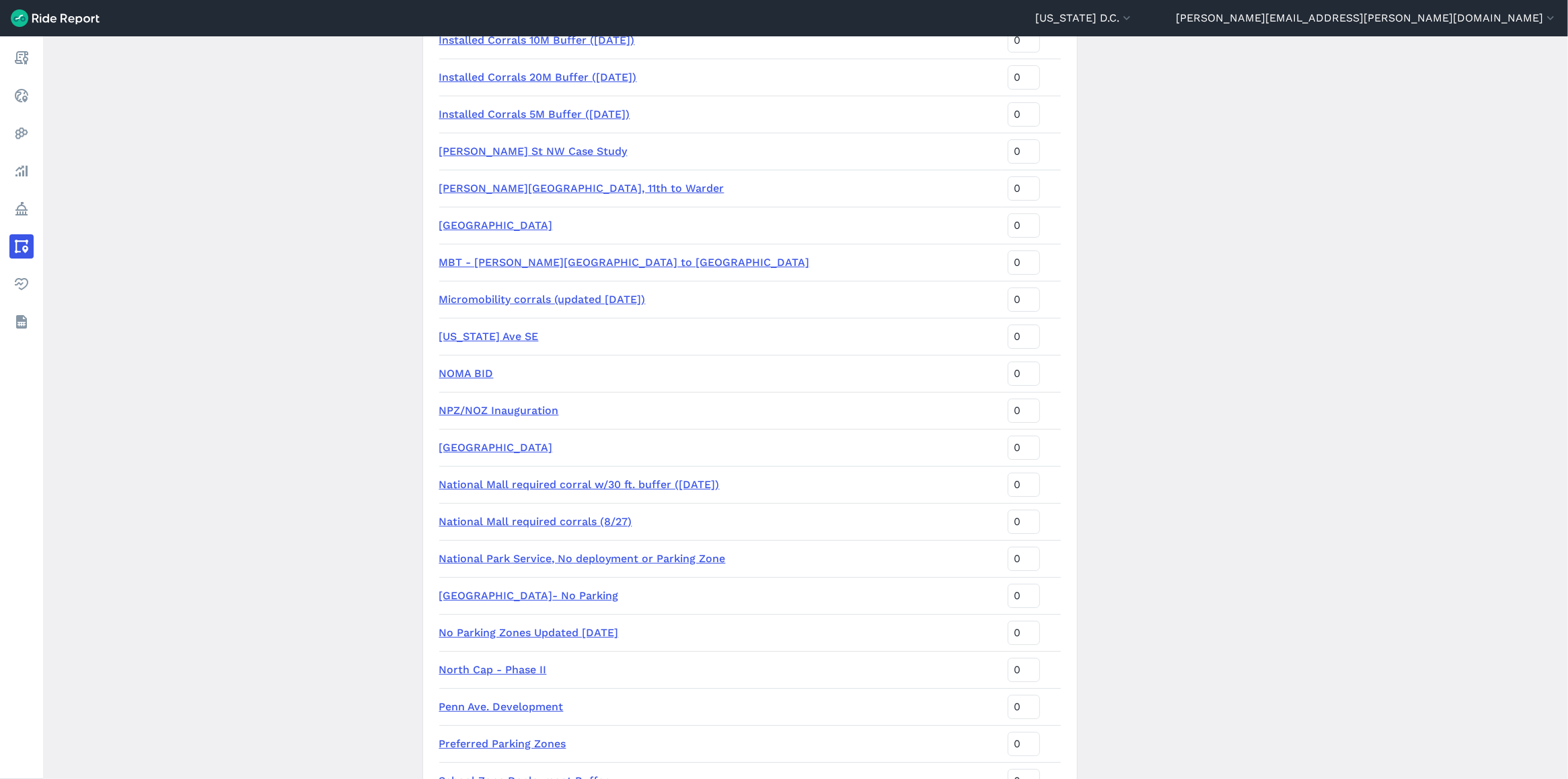
click at [516, 523] on link "National Mall required corrals (8/27)" at bounding box center [536, 521] width 193 height 13
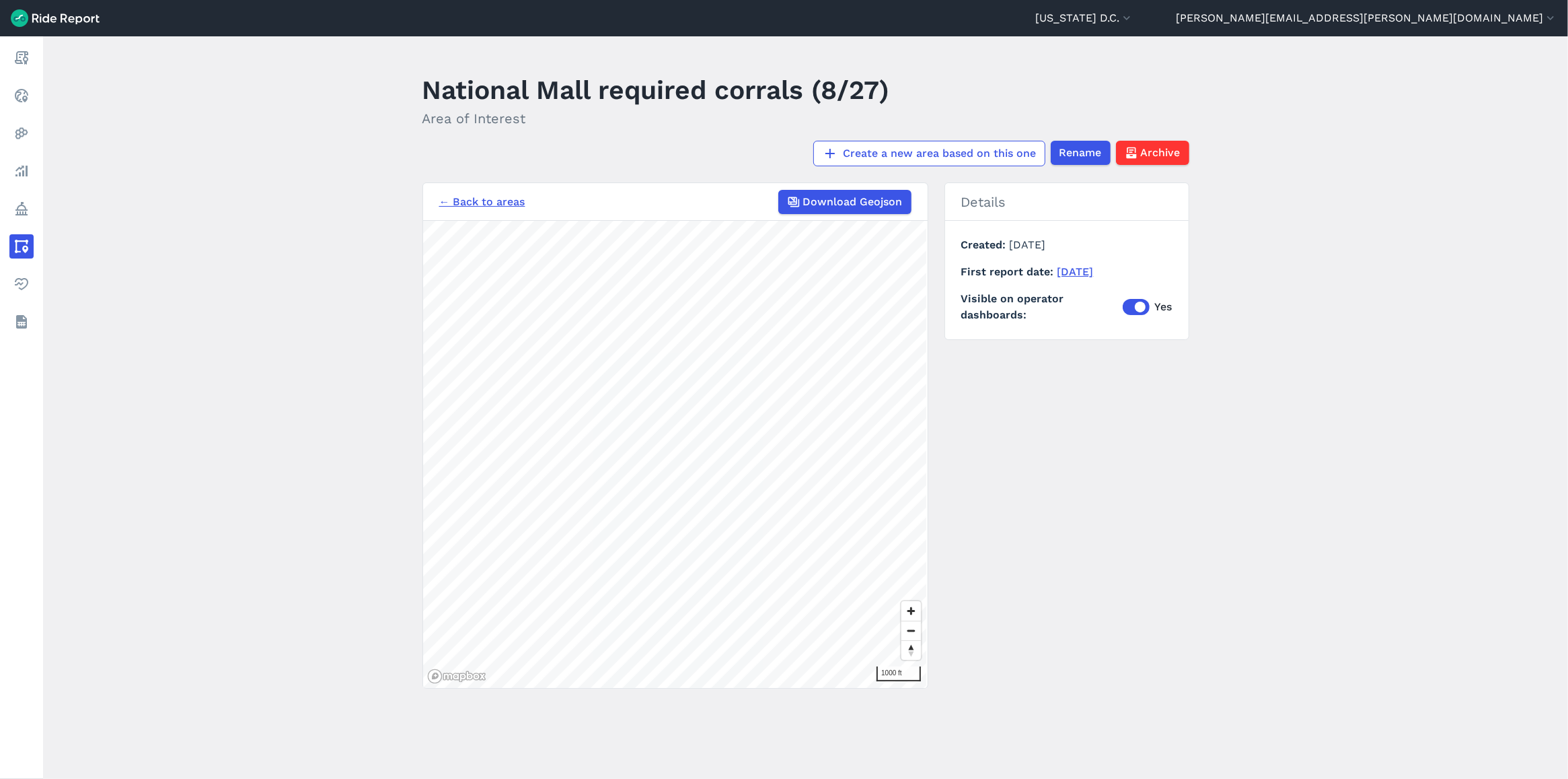
click at [488, 204] on link "← Back to areas" at bounding box center [482, 201] width 86 height 16
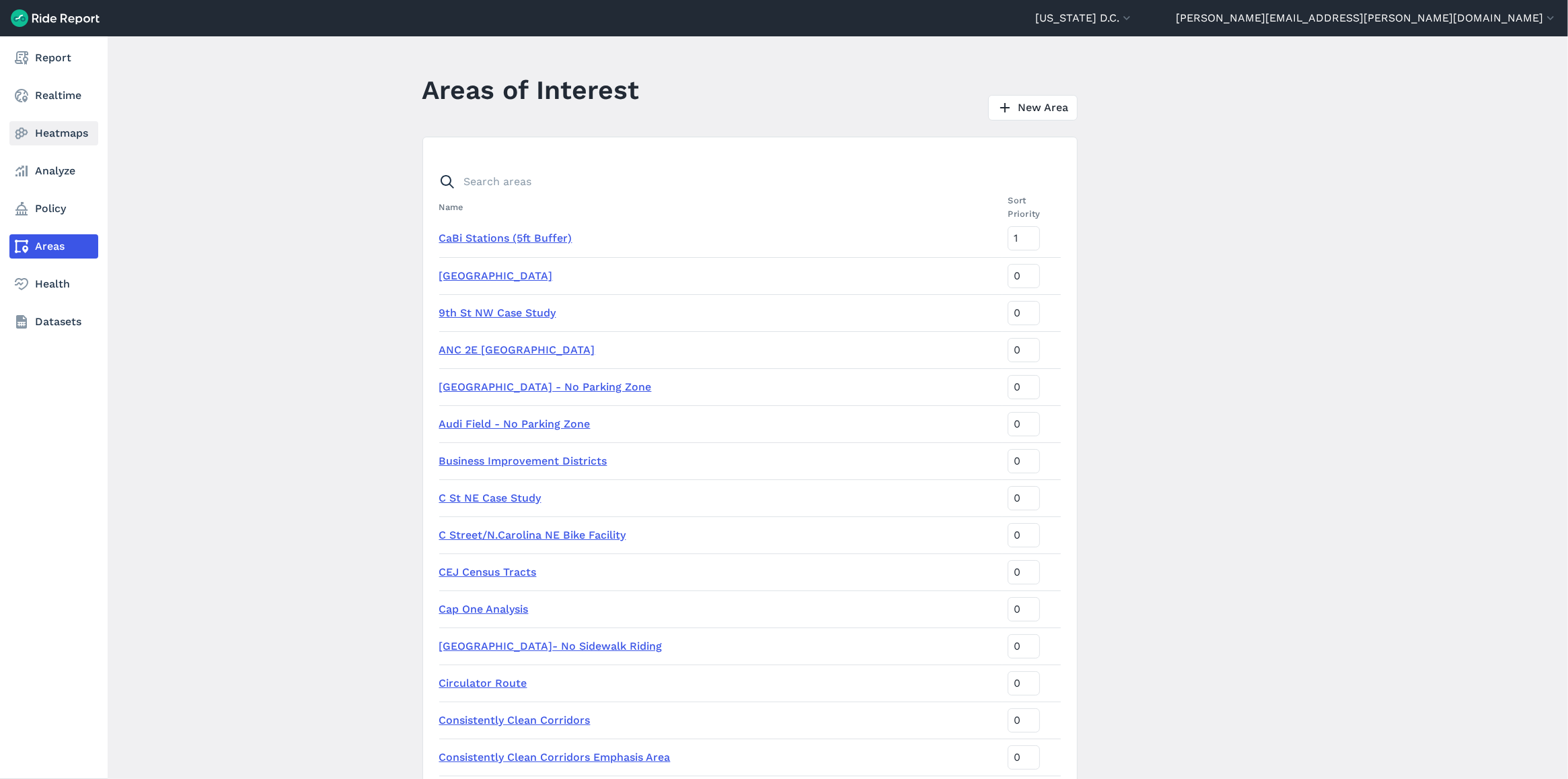
click at [62, 143] on link "Heatmaps" at bounding box center [54, 133] width 89 height 24
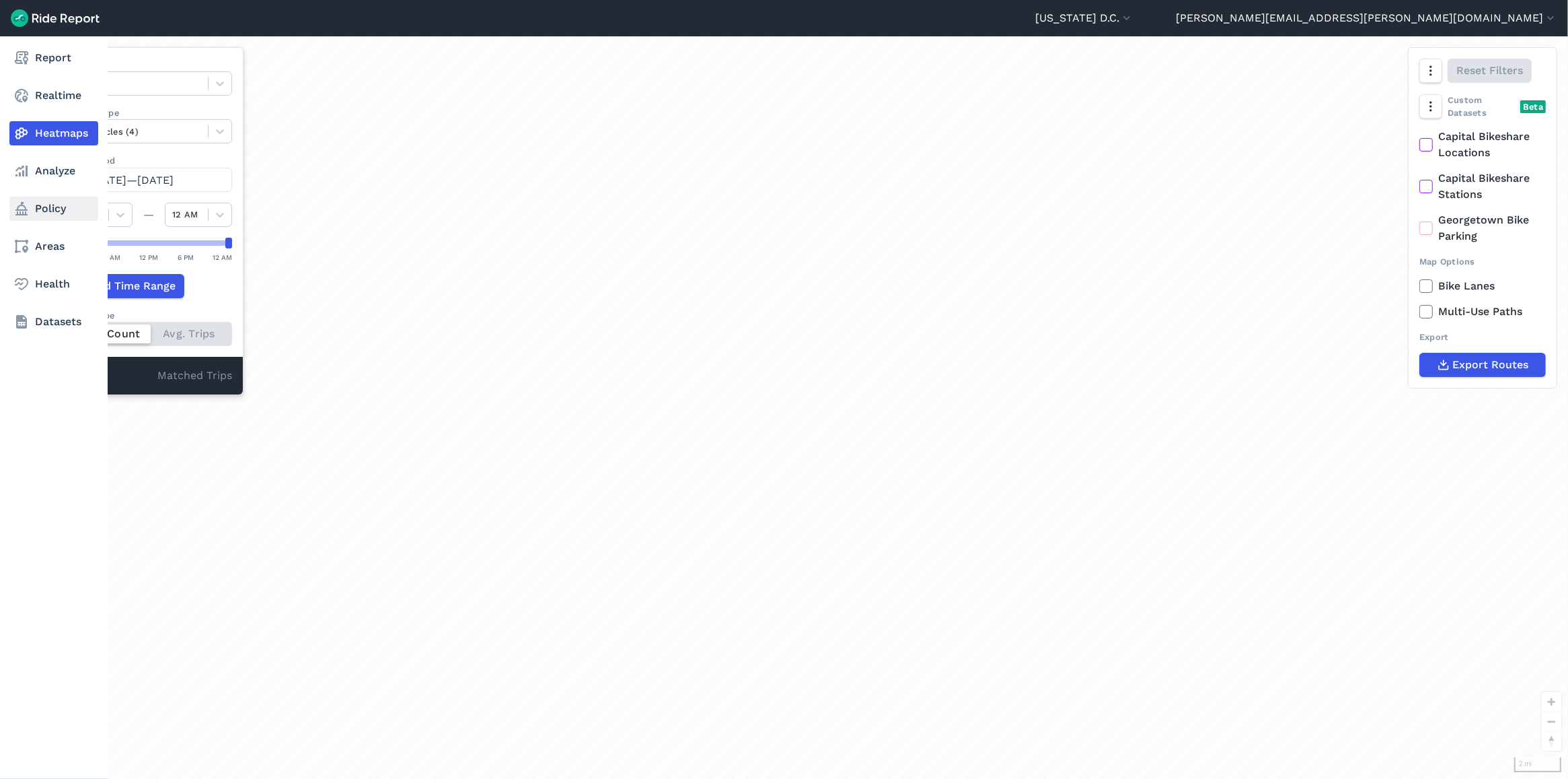
click at [42, 203] on link "Policy" at bounding box center [54, 209] width 89 height 24
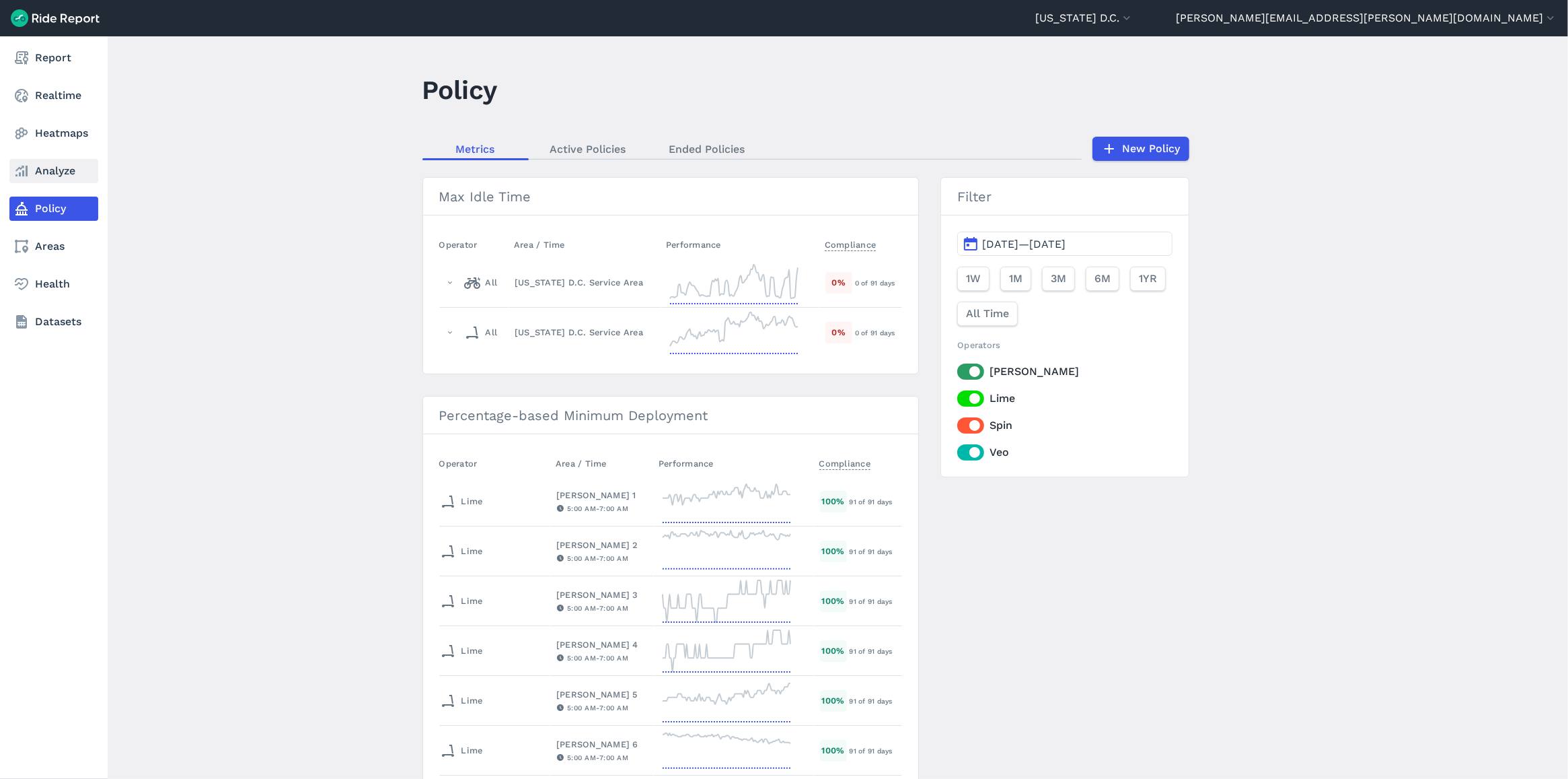
click at [53, 176] on link "Analyze" at bounding box center [54, 171] width 89 height 24
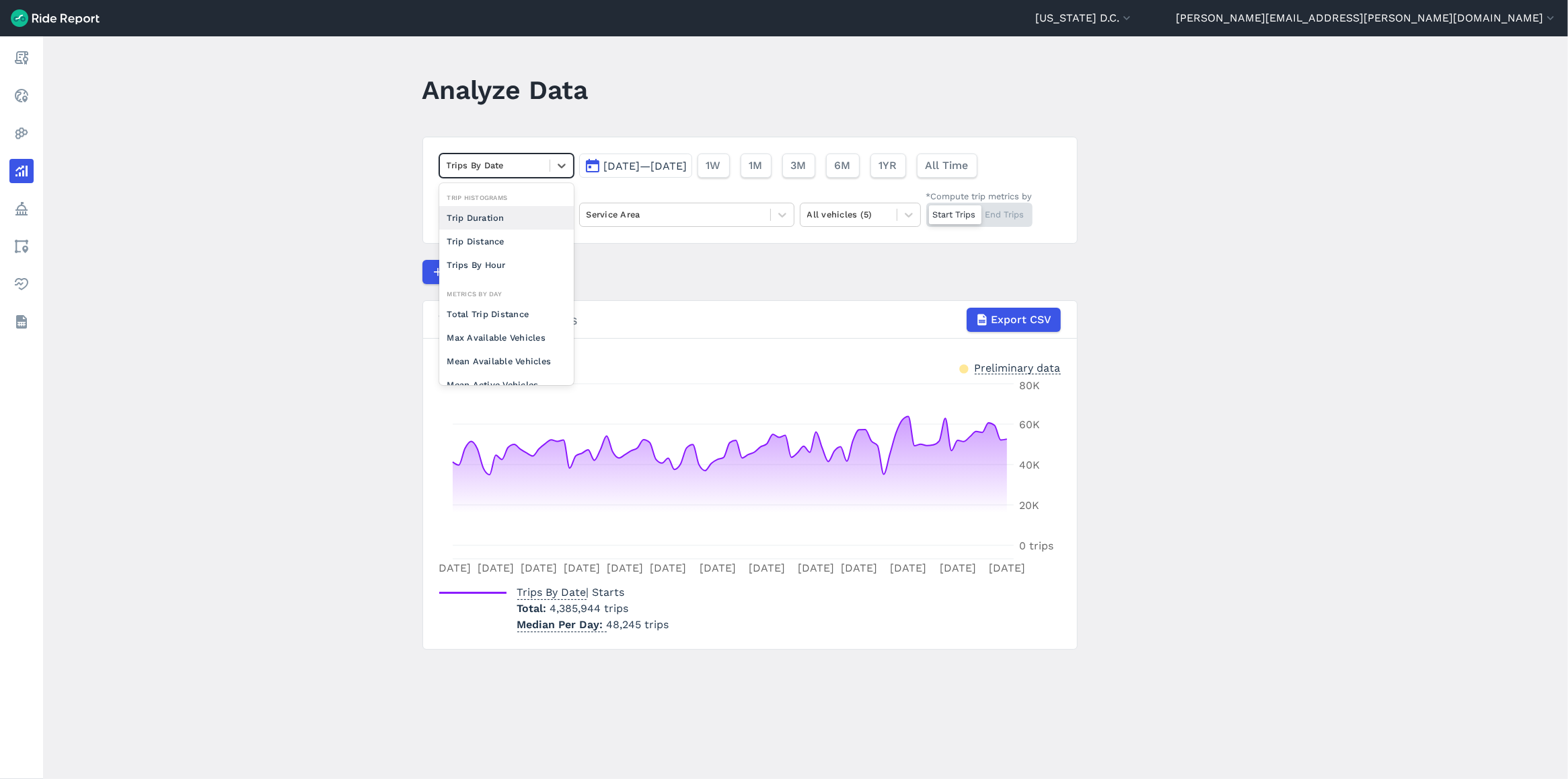
click at [504, 161] on div at bounding box center [495, 165] width 96 height 16
click at [197, 153] on main "Analyze Data option Total Trip Distance focused, 0 of 2. 10 results available. …" at bounding box center [805, 407] width 1525 height 742
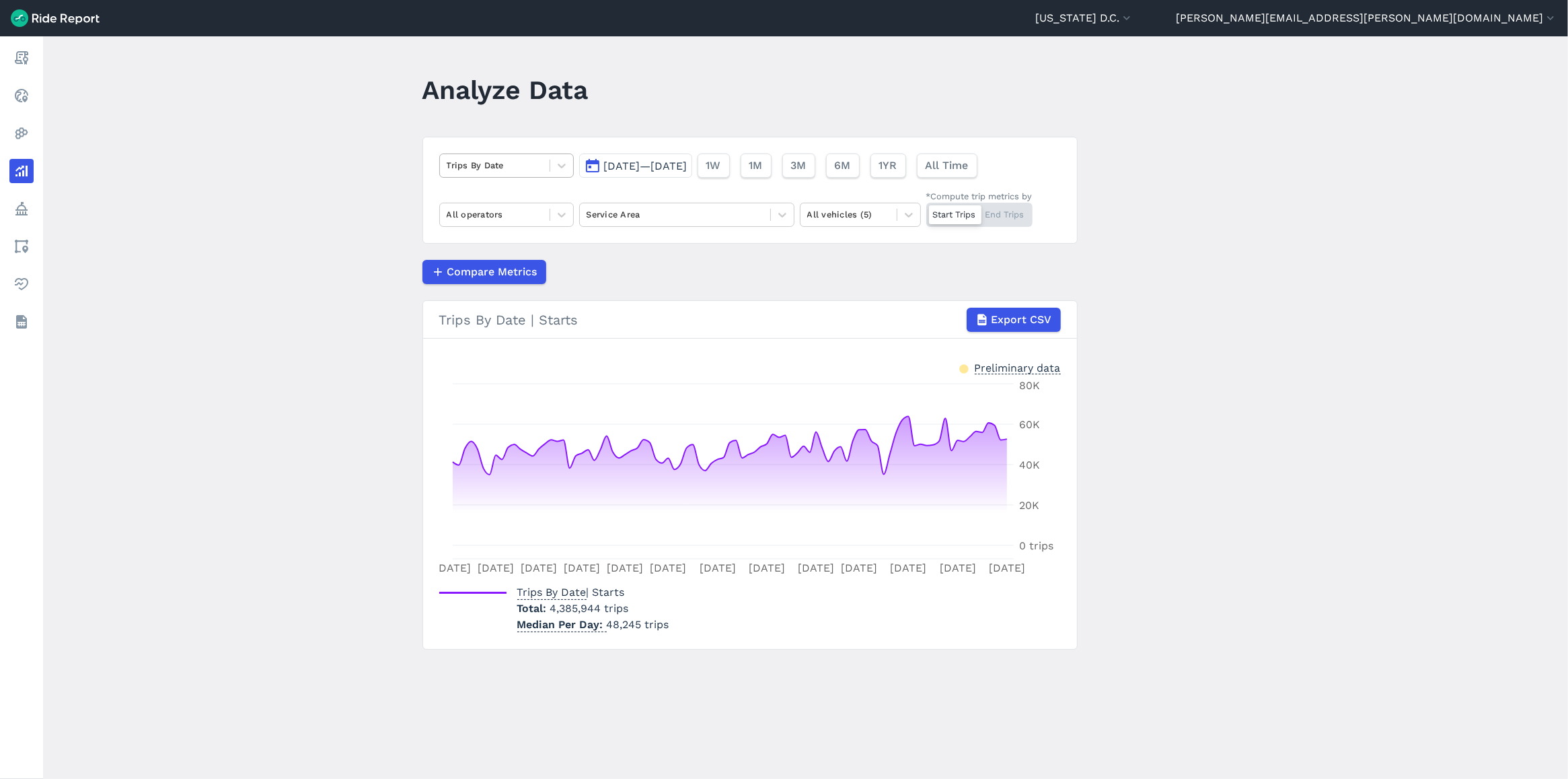
click at [528, 166] on div at bounding box center [495, 165] width 96 height 16
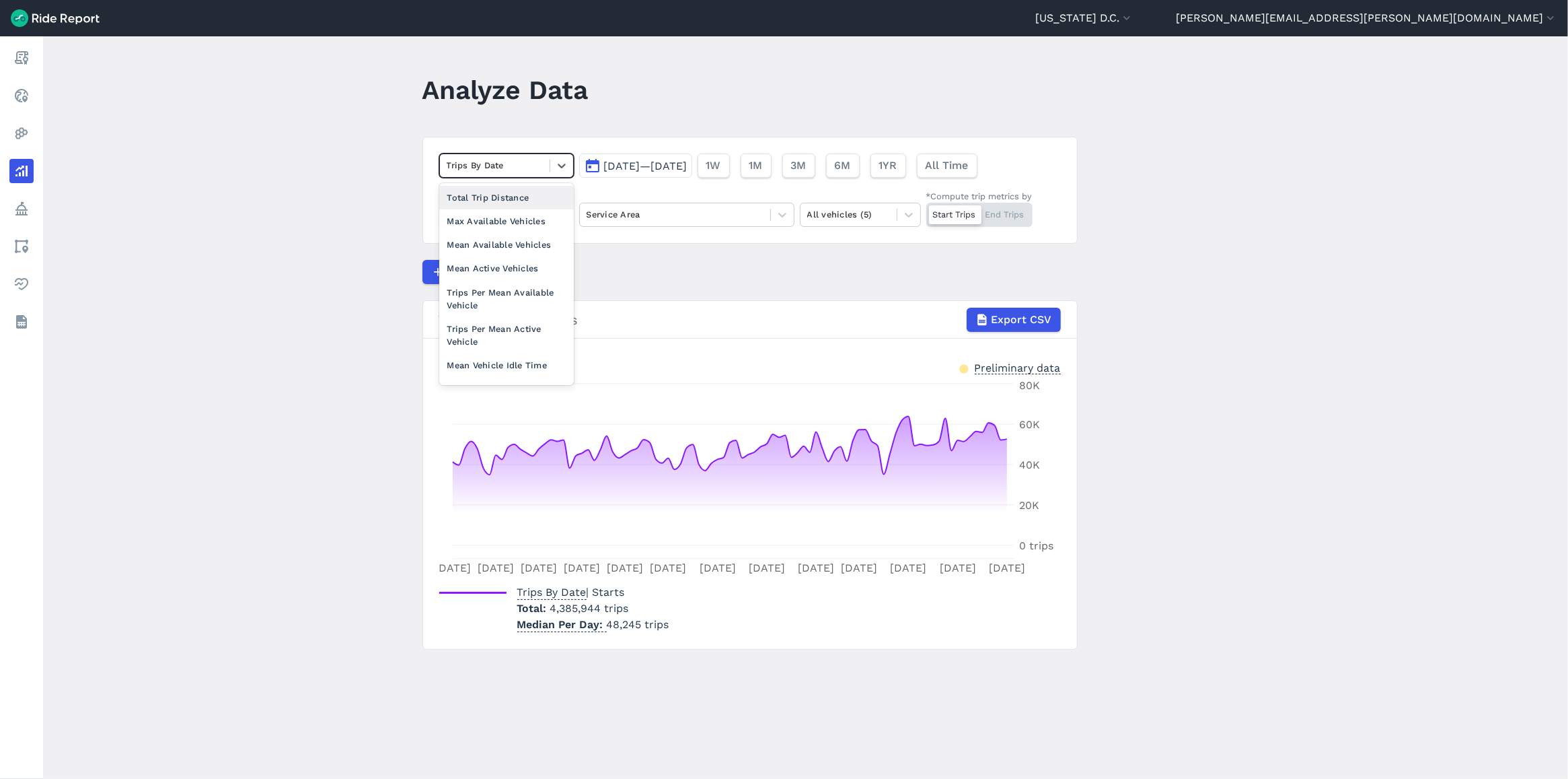
click at [273, 172] on main "Analyze Data option Total Trip Distance focused, 0 of 2. 10 results available. …" at bounding box center [805, 407] width 1525 height 742
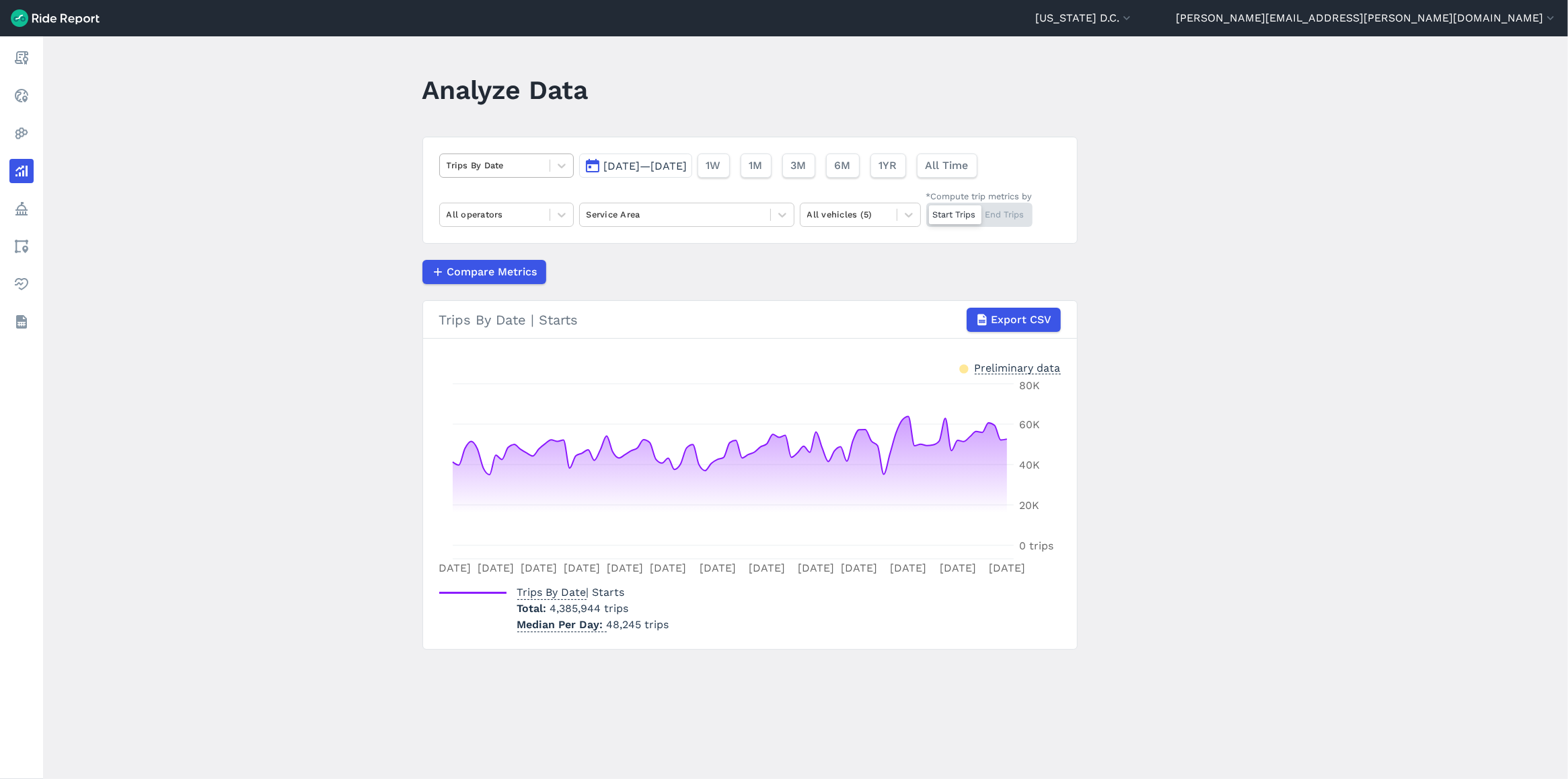
click at [528, 164] on div at bounding box center [495, 165] width 96 height 16
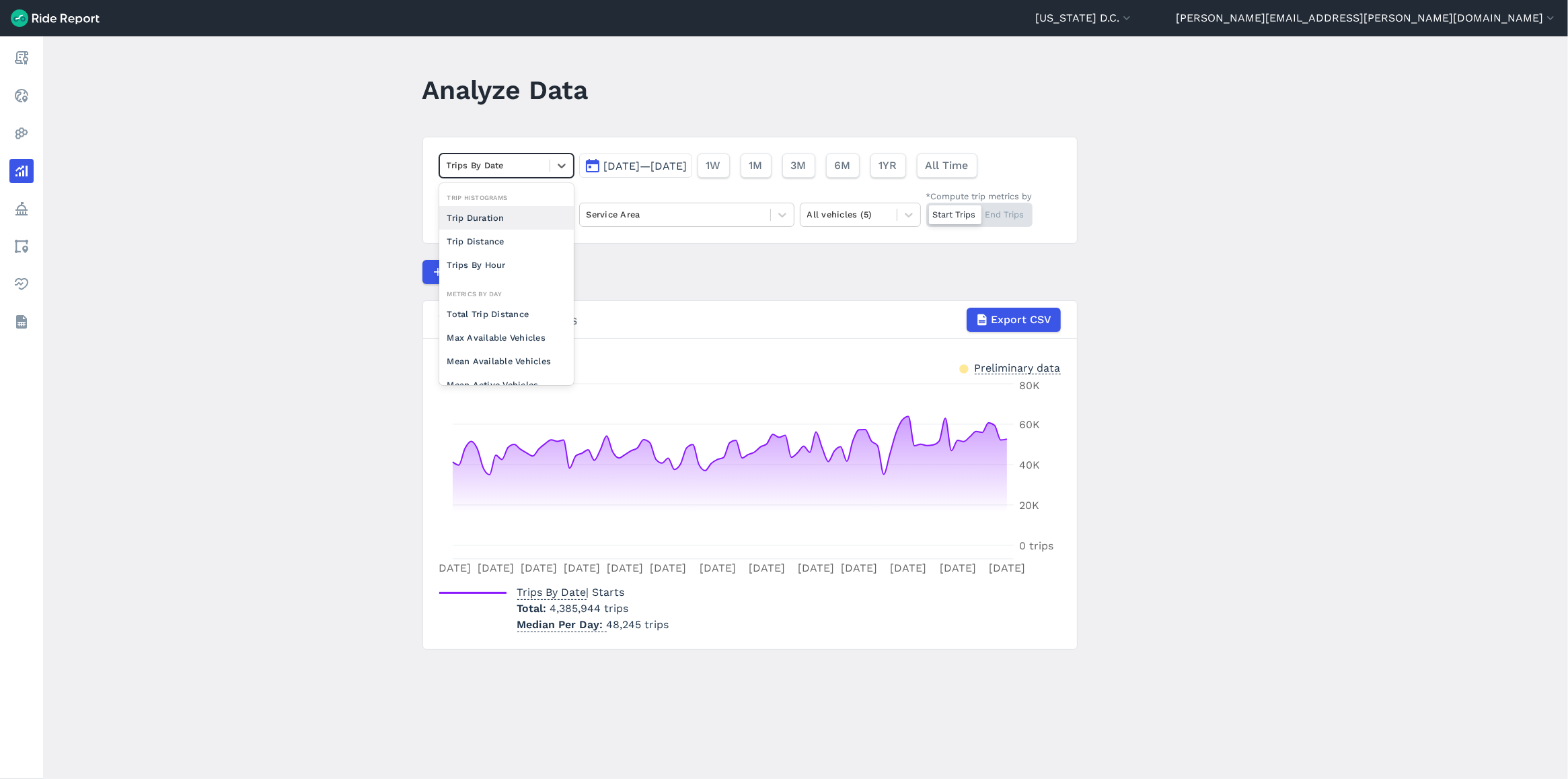
click at [657, 153] on button "[DATE]—[DATE]" at bounding box center [635, 165] width 113 height 24
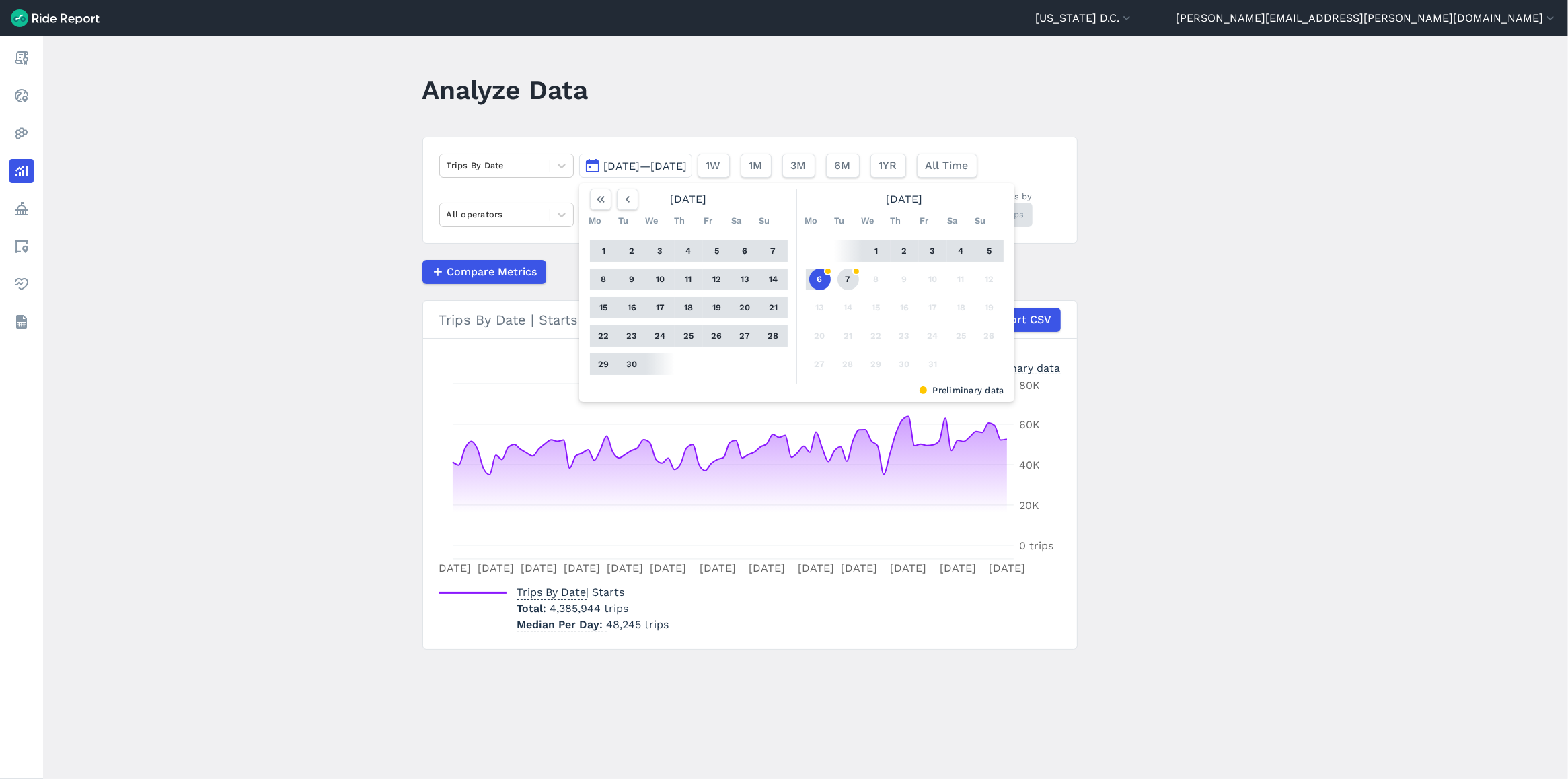
click at [847, 279] on button "7" at bounding box center [848, 279] width 22 height 22
click at [629, 194] on icon "button" at bounding box center [628, 199] width 14 height 14
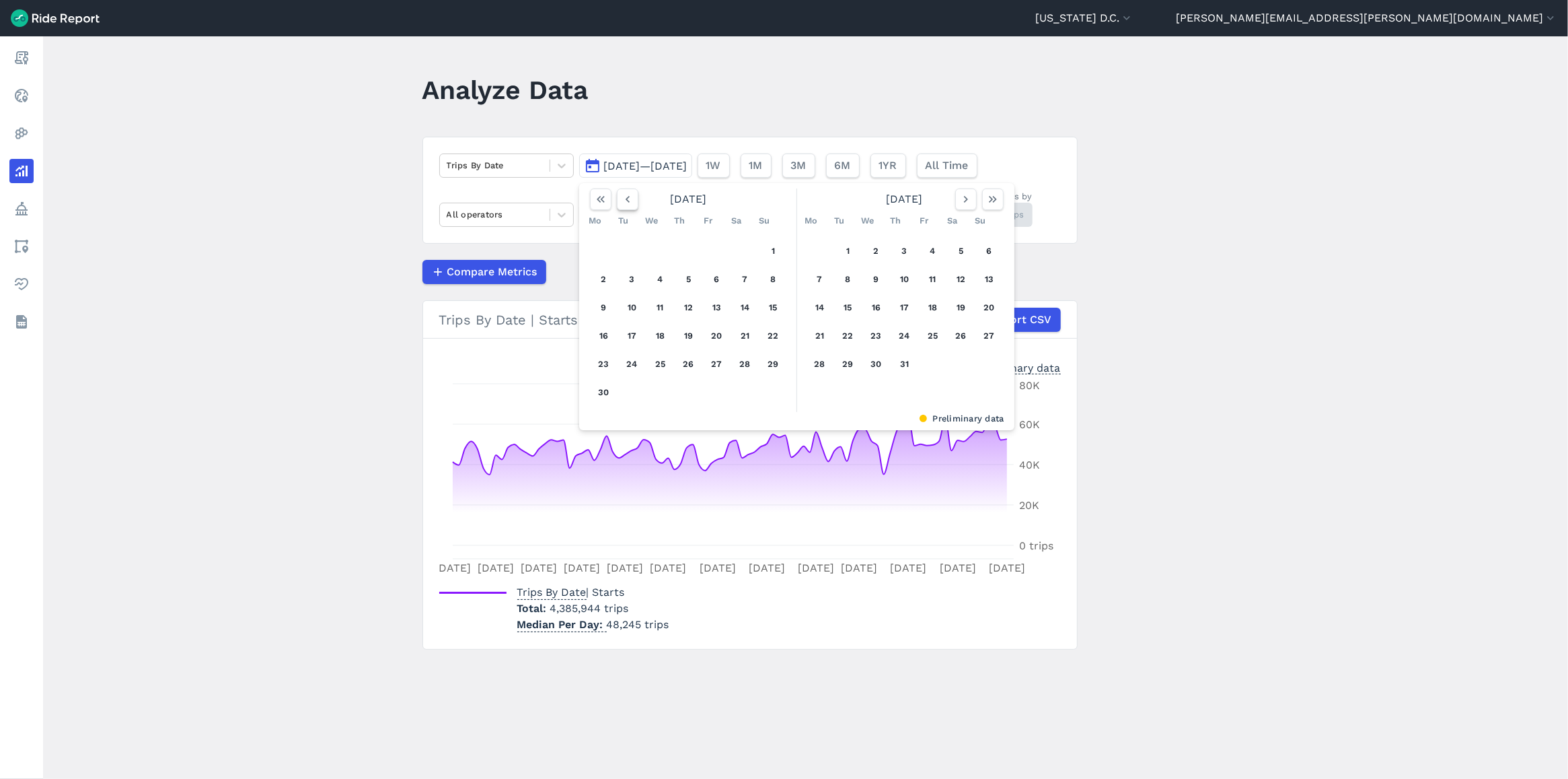
click at [629, 194] on icon "button" at bounding box center [628, 199] width 14 height 14
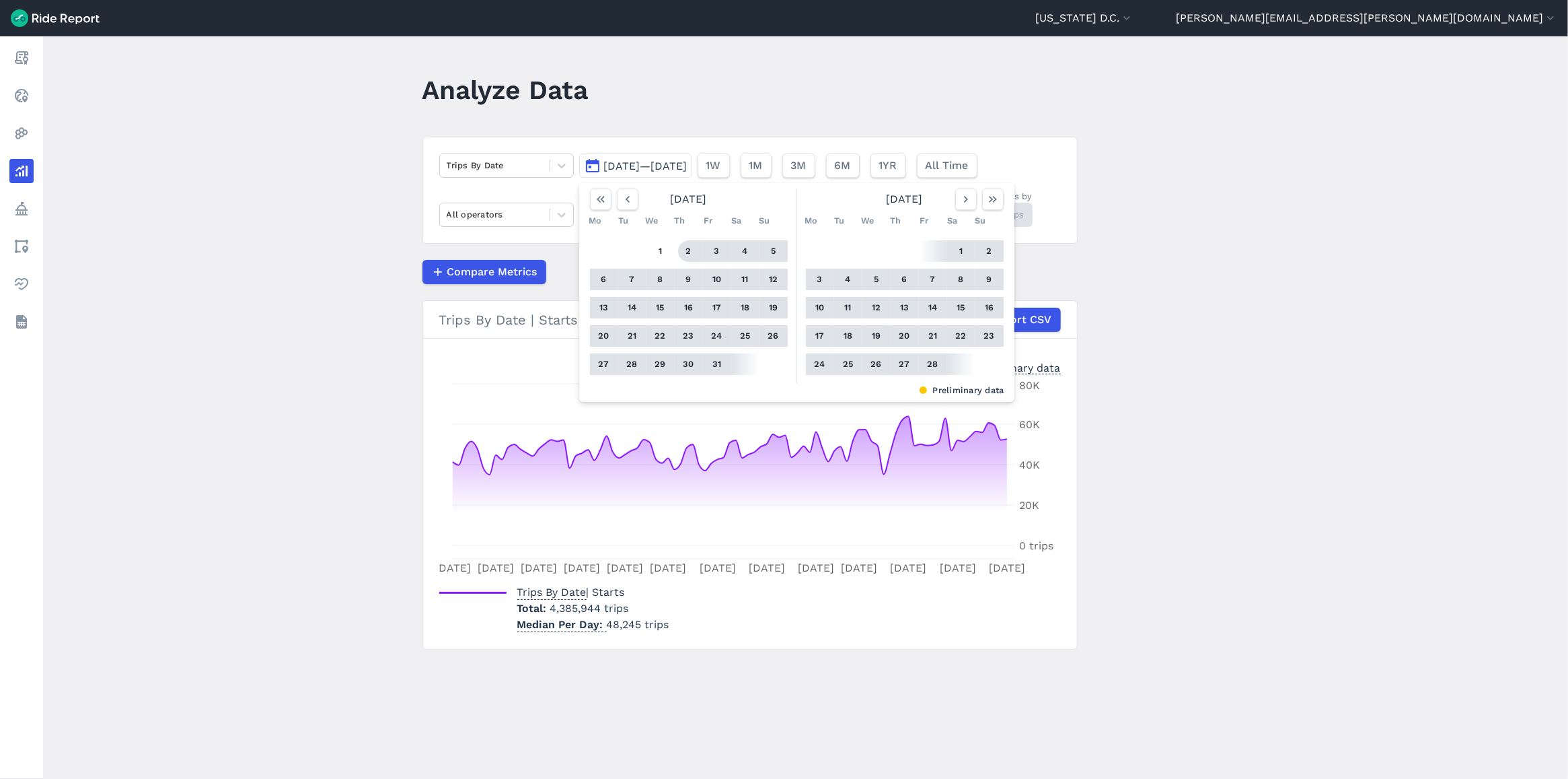
click at [1303, 325] on main "Analyze Data Trips By Date [DATE]—[DATE] [DATE] Mo Tu We Th Fr Sa Su 1 2 3 4 5 …" at bounding box center [805, 407] width 1525 height 742
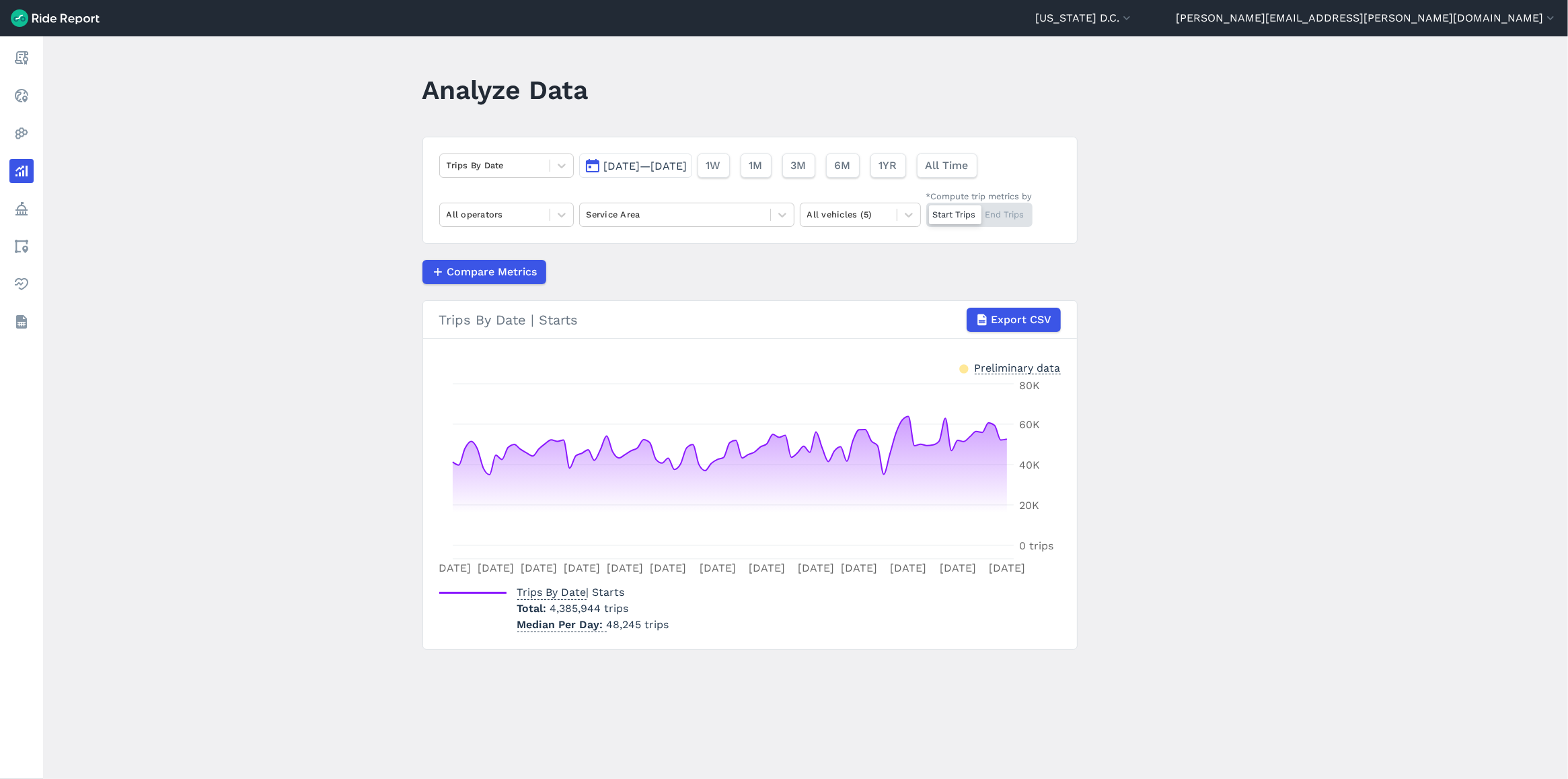
click at [681, 161] on span "[DATE]—[DATE]" at bounding box center [645, 166] width 84 height 13
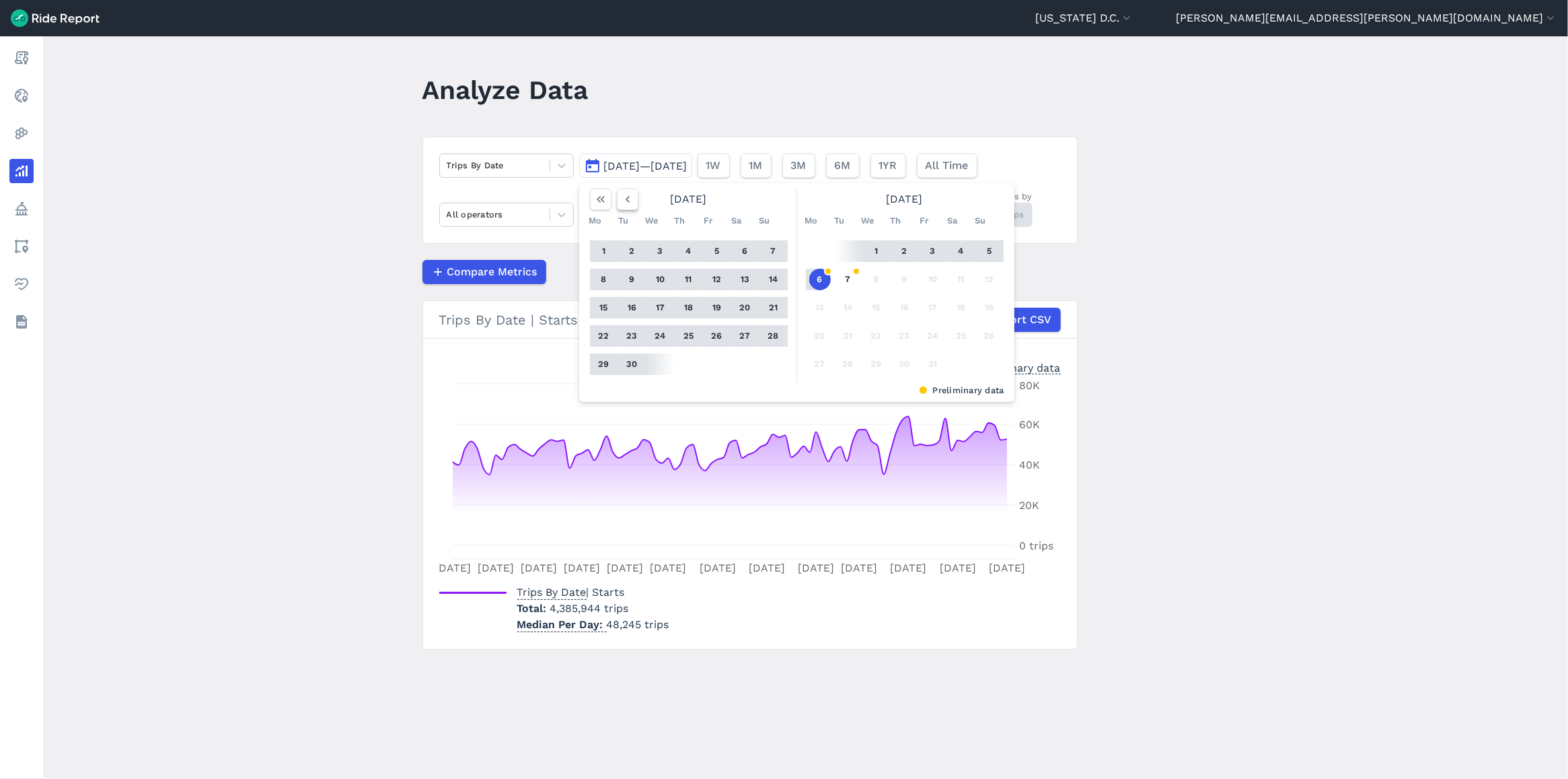
click at [627, 205] on icon "button" at bounding box center [628, 199] width 14 height 14
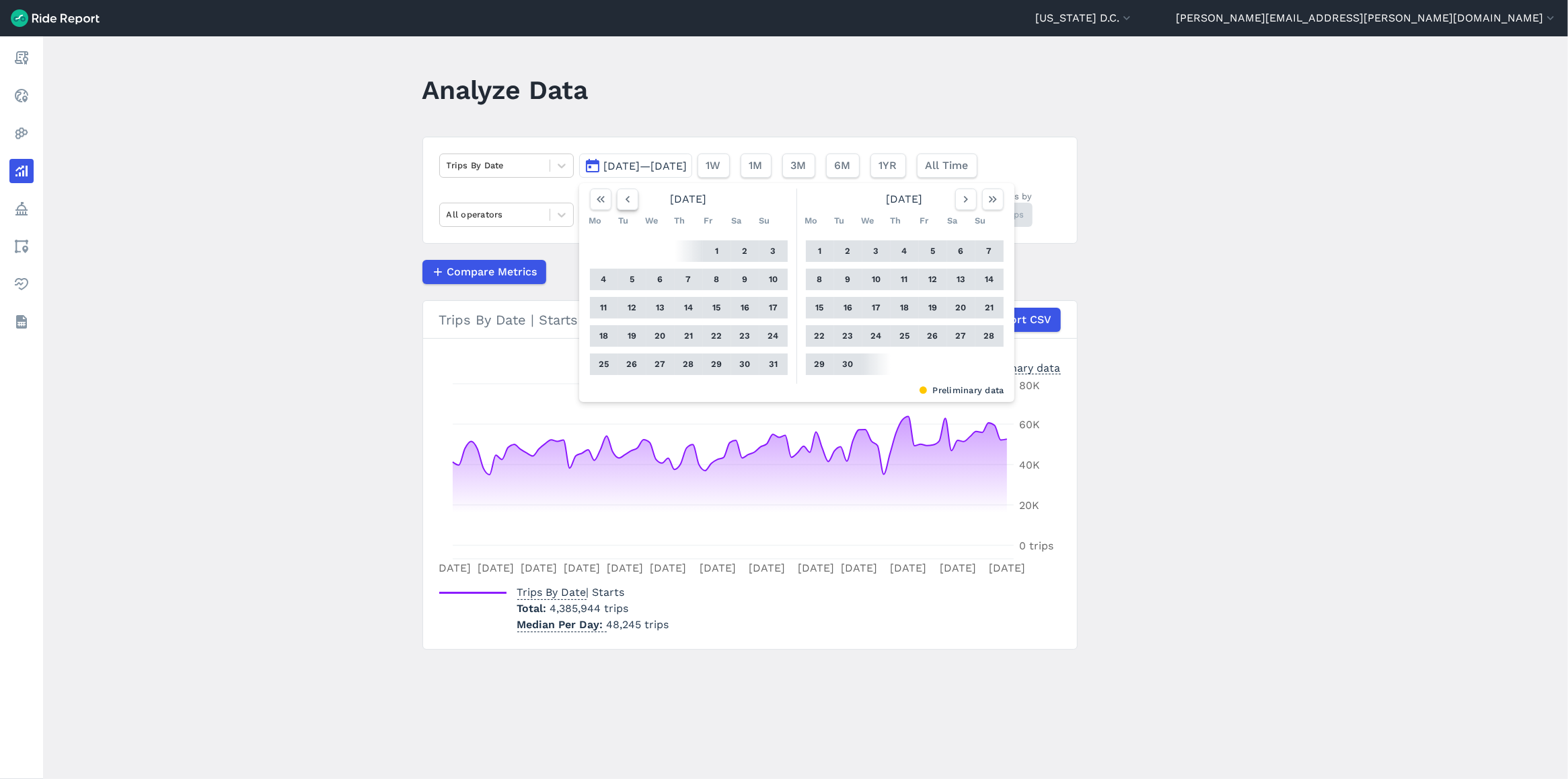
click at [627, 205] on icon "button" at bounding box center [628, 199] width 14 height 14
click at [972, 196] on button "button" at bounding box center [966, 199] width 22 height 22
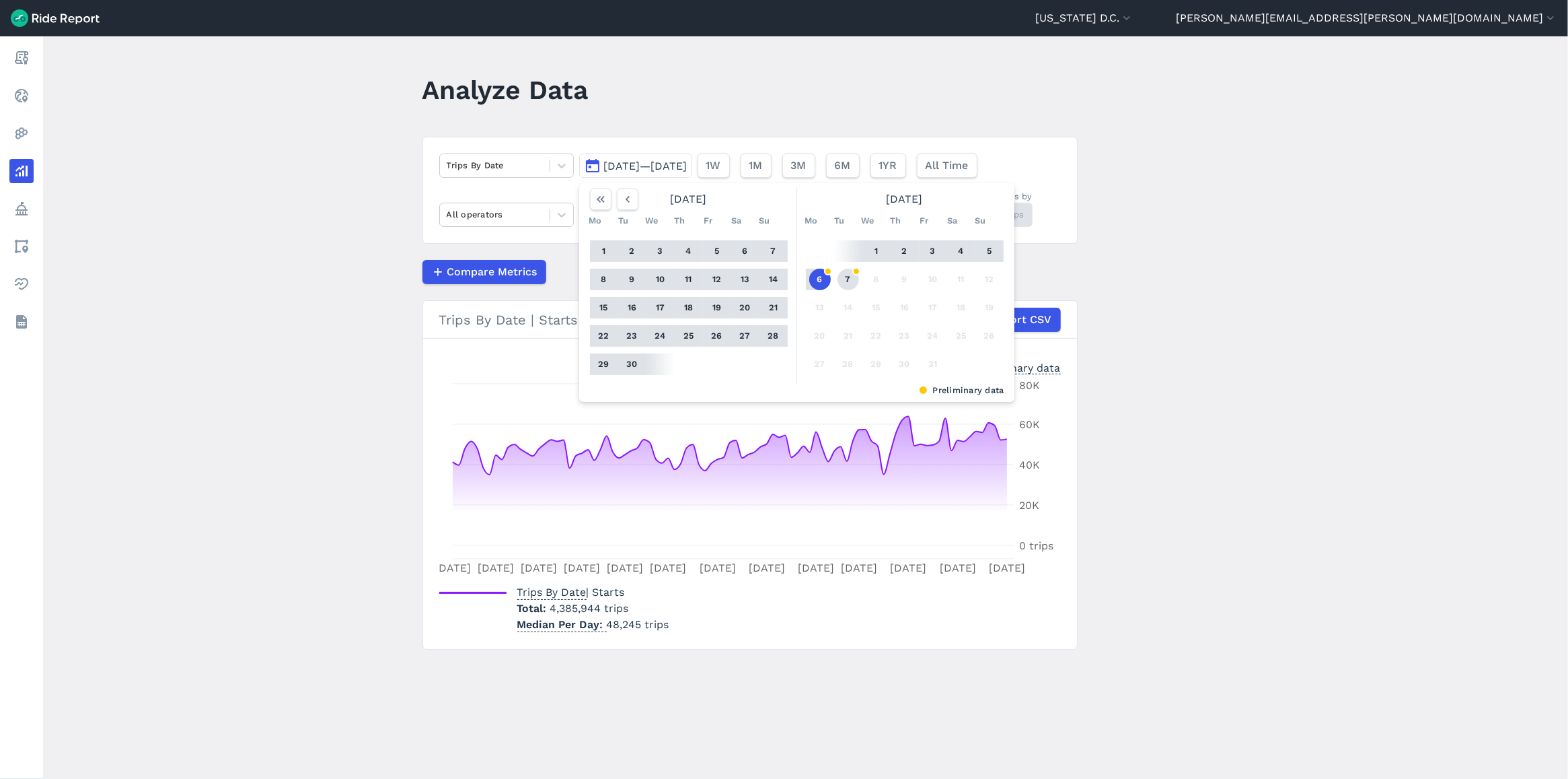
click at [847, 277] on button "7" at bounding box center [848, 279] width 22 height 22
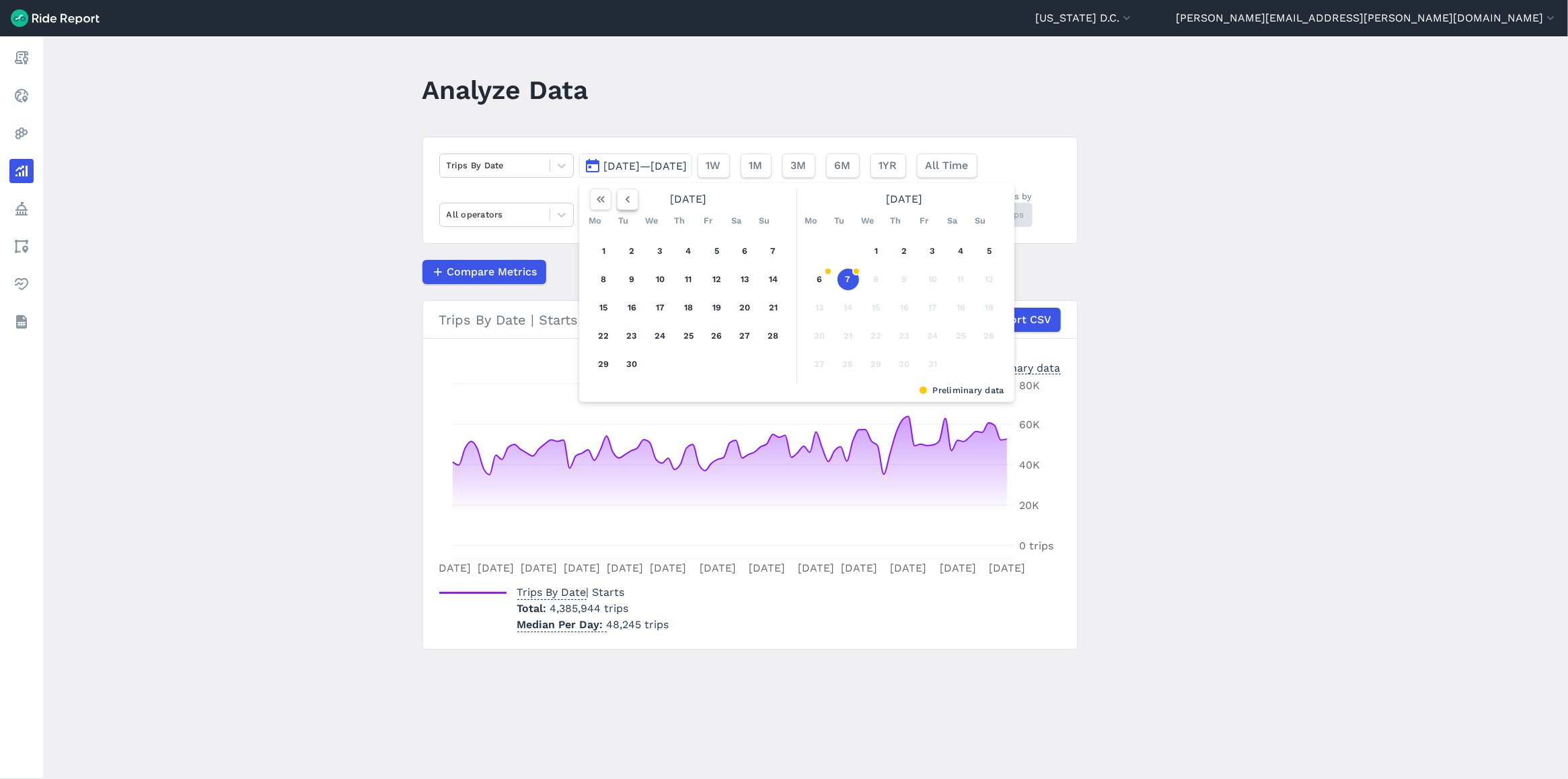
click at [630, 201] on icon "button" at bounding box center [628, 199] width 14 height 14
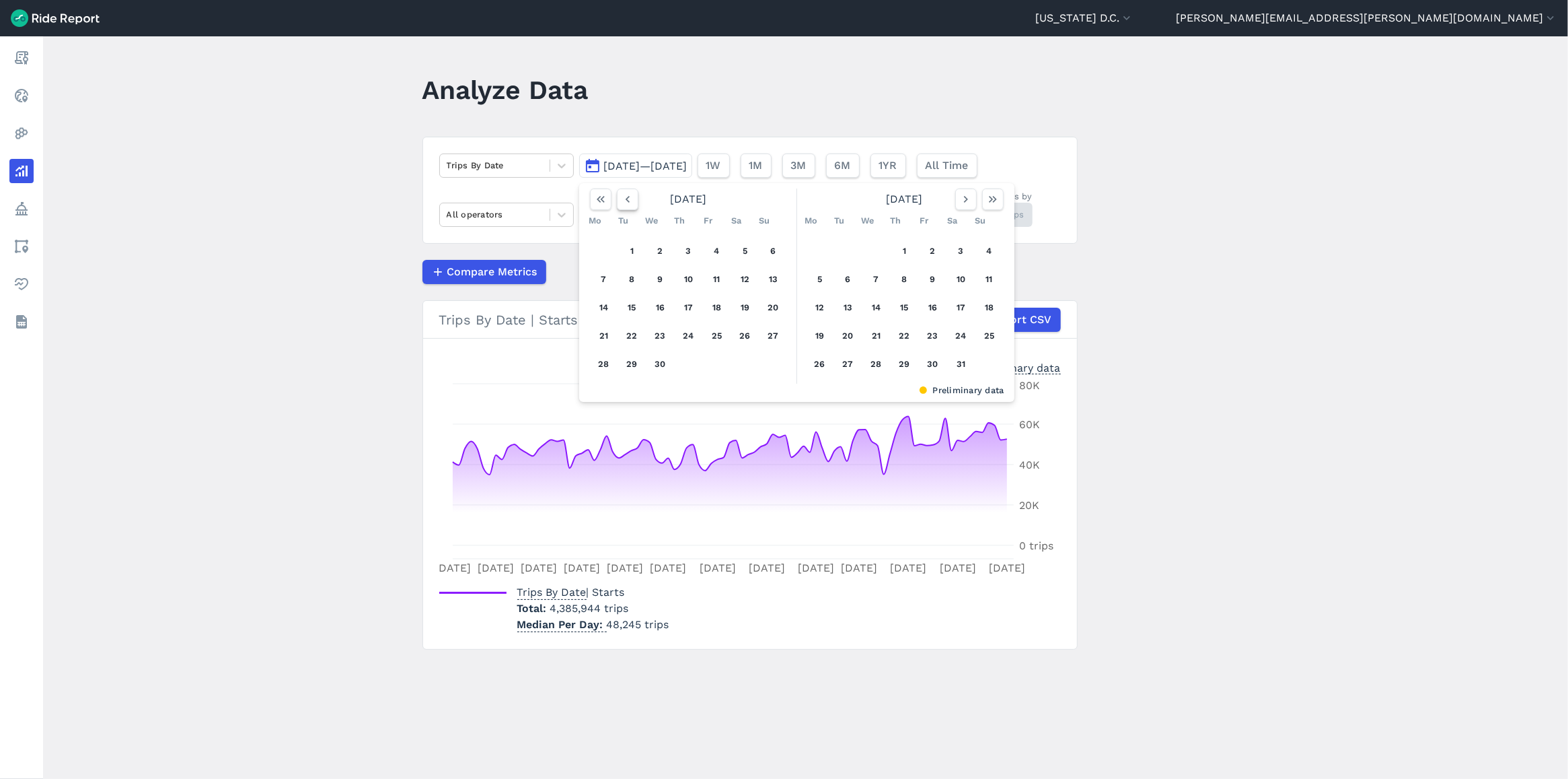
click at [630, 201] on icon "button" at bounding box center [628, 199] width 14 height 14
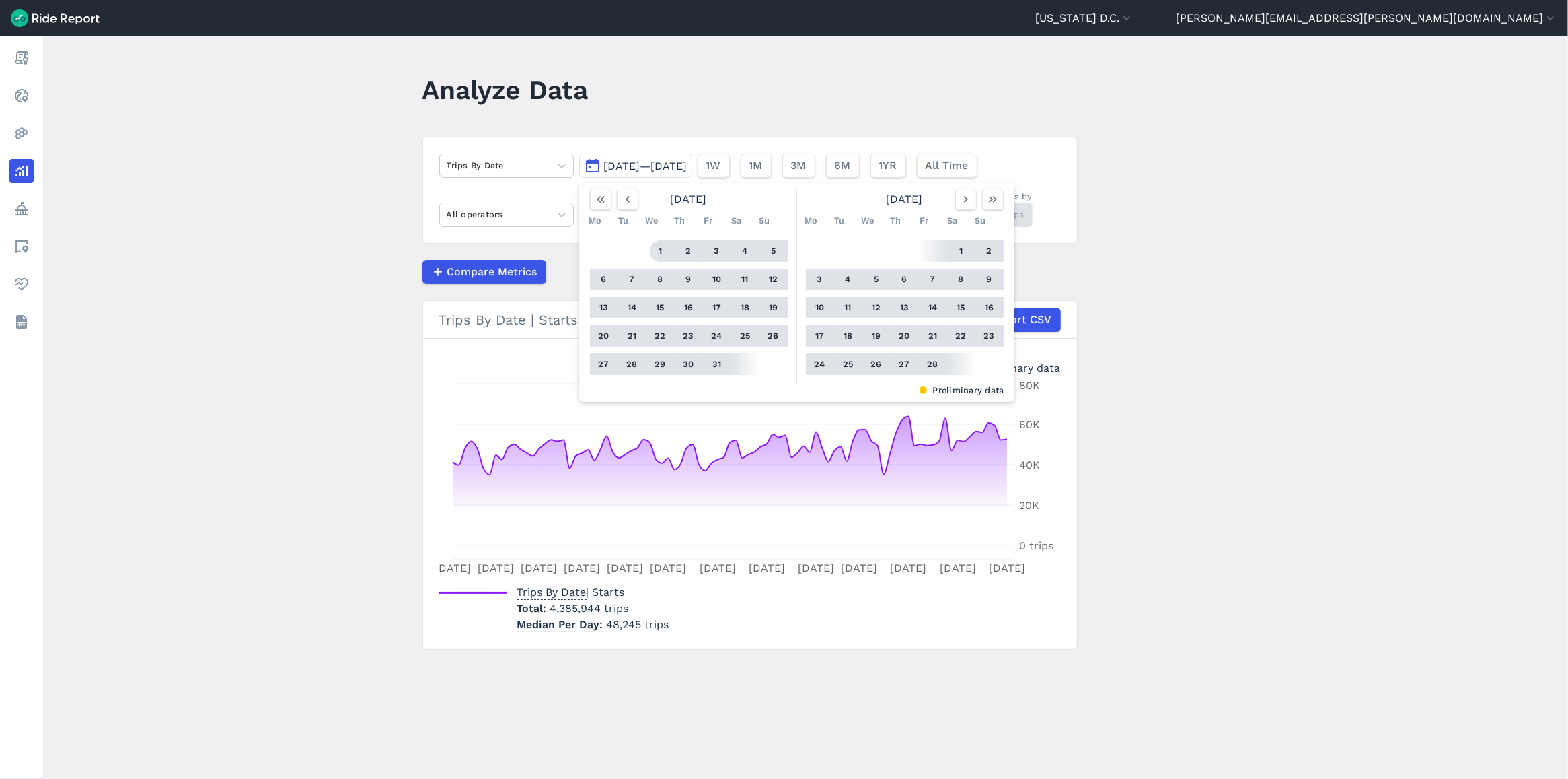
click at [660, 247] on button "1" at bounding box center [660, 251] width 22 height 22
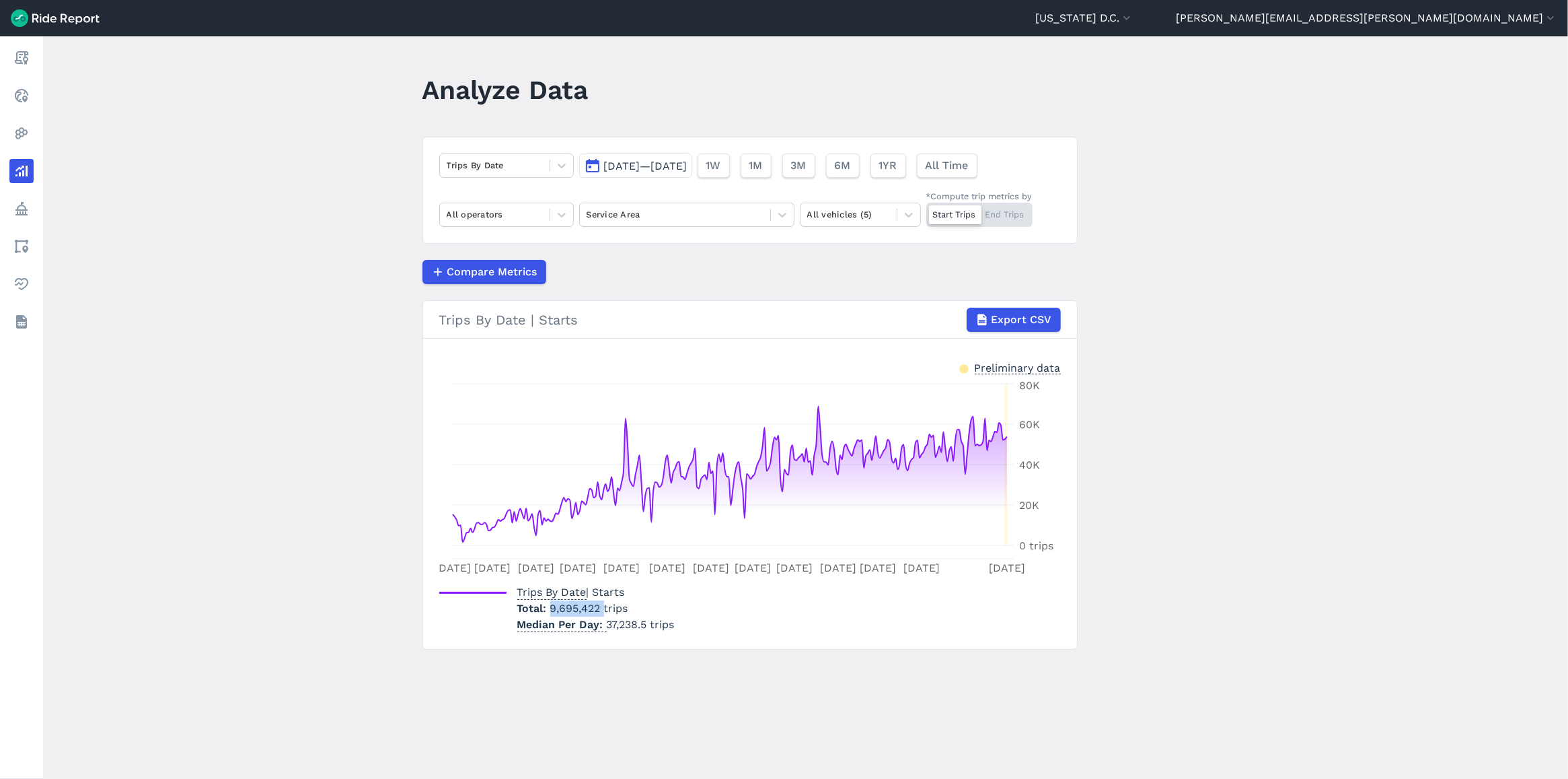
drag, startPoint x: 548, startPoint y: 610, endPoint x: 603, endPoint y: 604, distance: 55.3
click at [603, 604] on span "9,695,422 trips" at bounding box center [590, 608] width 78 height 13
click at [1212, 641] on main "Analyze Data Trips By Date [DATE]—[DATE] 1W 1M 3M 6M 1YR All Time All operators…" at bounding box center [805, 407] width 1525 height 742
click at [1134, 18] on button "[US_STATE] D.C." at bounding box center [1084, 17] width 98 height 16
click at [1125, 82] on link "Capital Bikeshare" at bounding box center [1052, 81] width 145 height 22
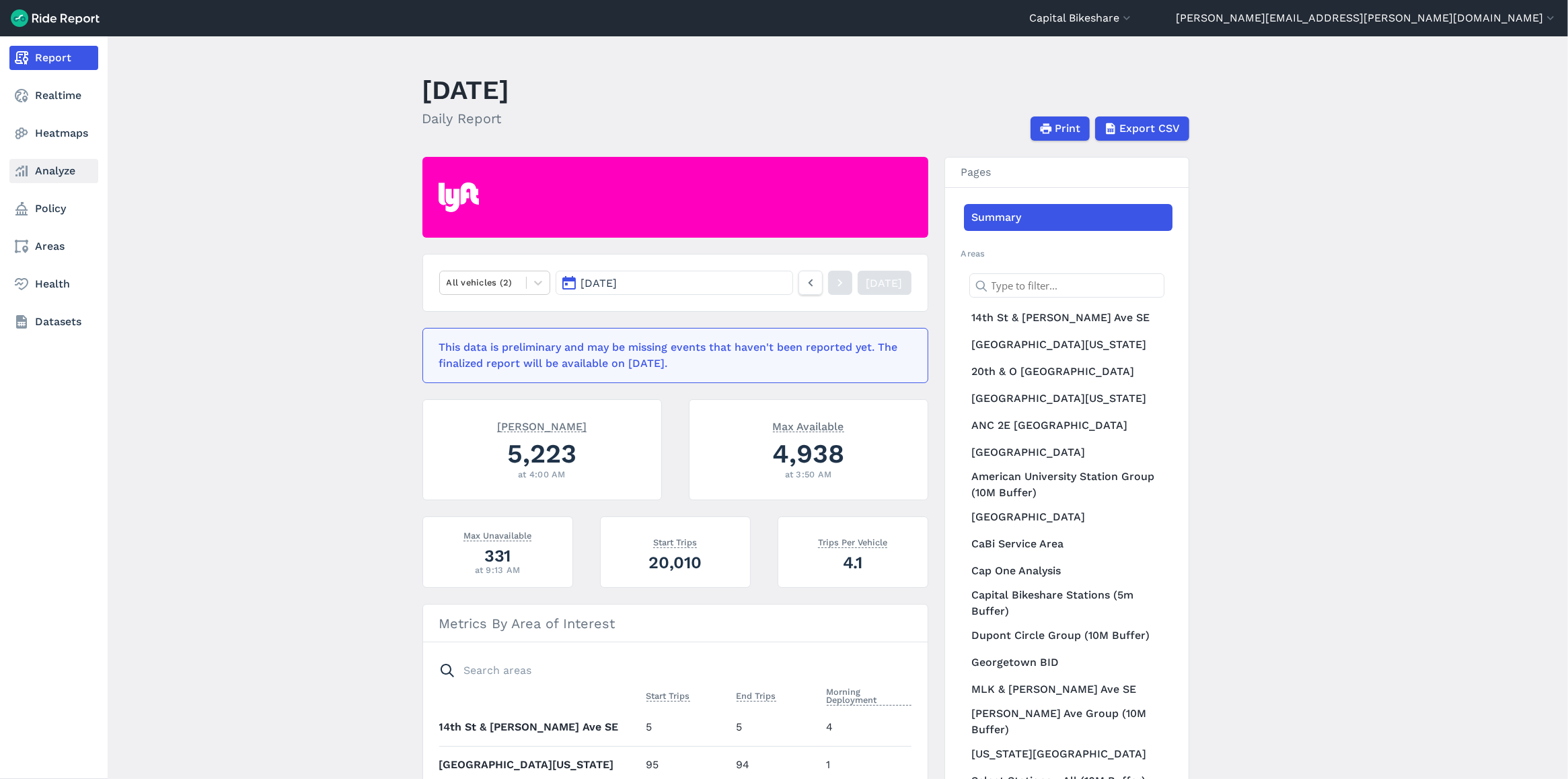
click at [72, 172] on link "Analyze" at bounding box center [54, 171] width 89 height 24
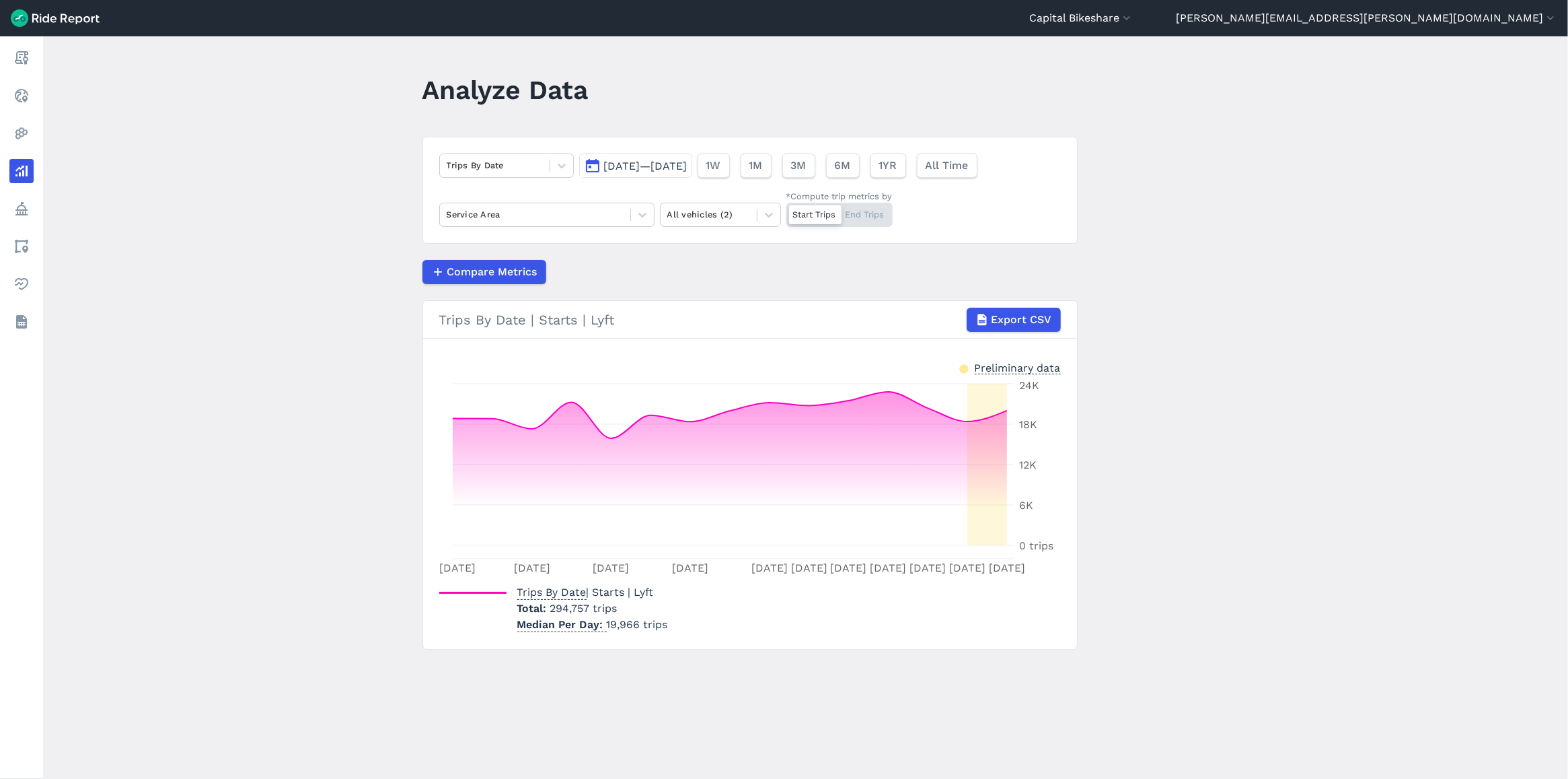
click at [640, 156] on button "[DATE]—[DATE]" at bounding box center [635, 165] width 113 height 24
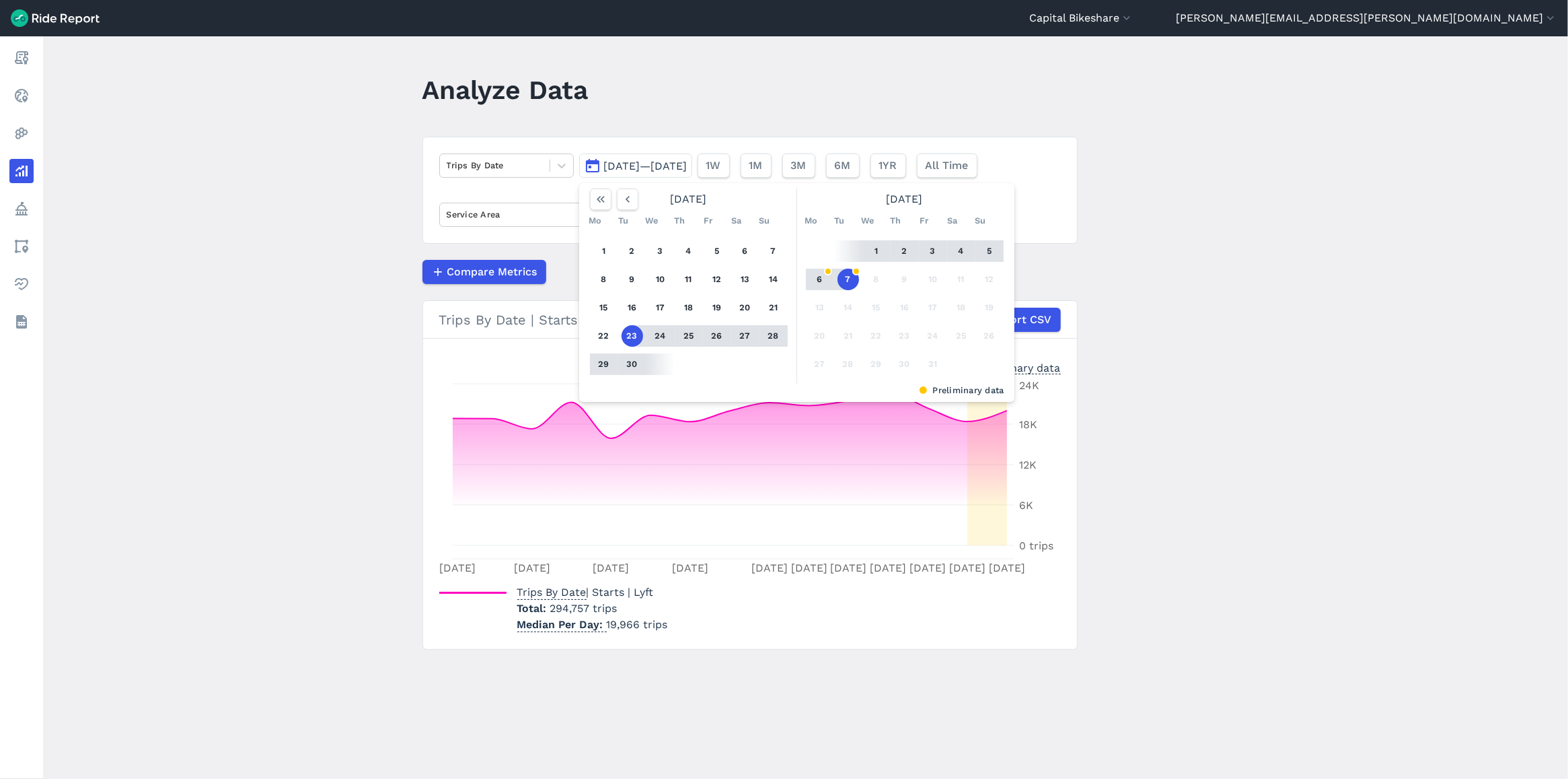
click at [851, 272] on button "7" at bounding box center [848, 279] width 22 height 22
click at [628, 198] on icon "button" at bounding box center [628, 199] width 14 height 14
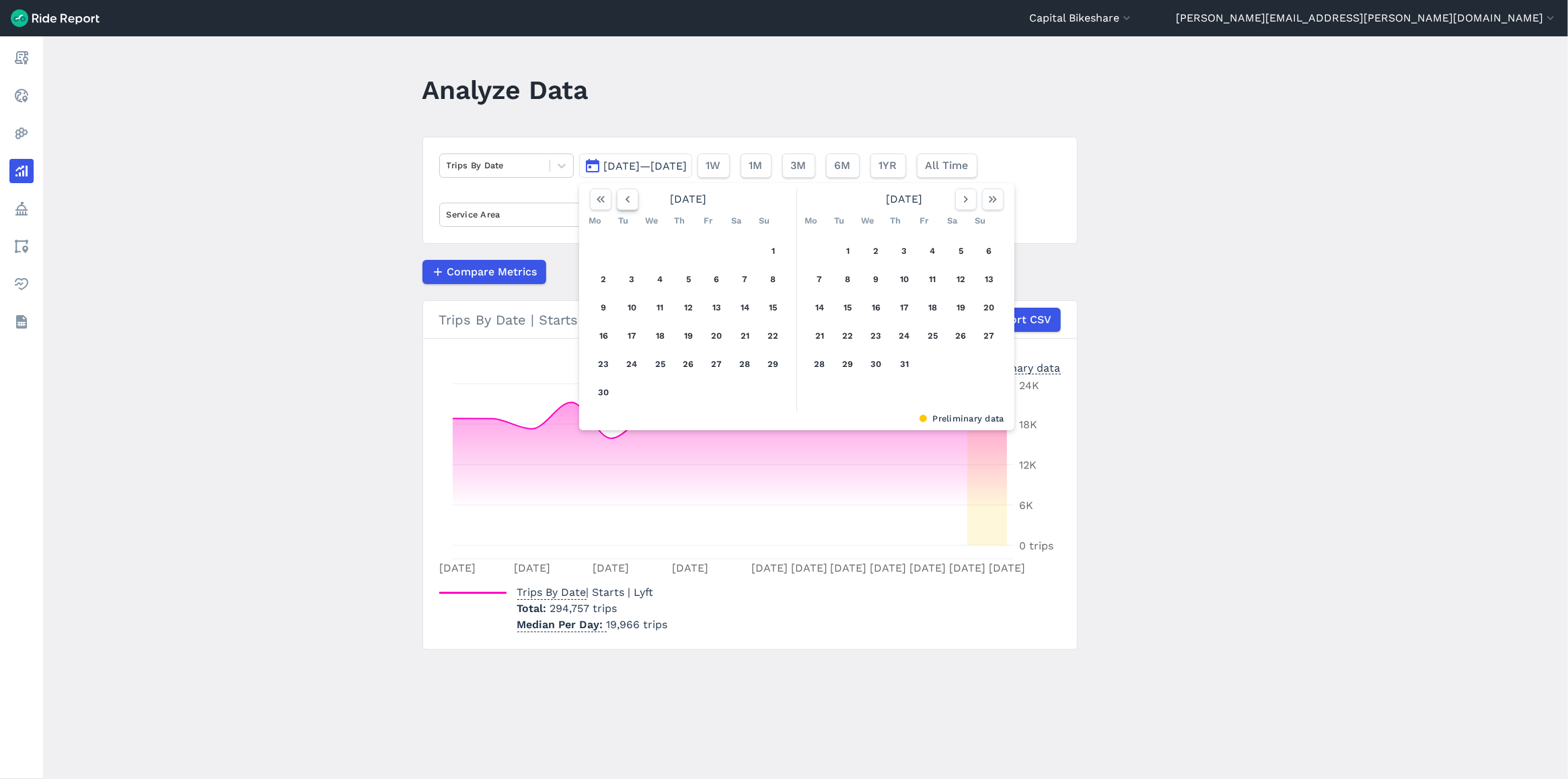
click at [628, 198] on icon "button" at bounding box center [628, 199] width 14 height 14
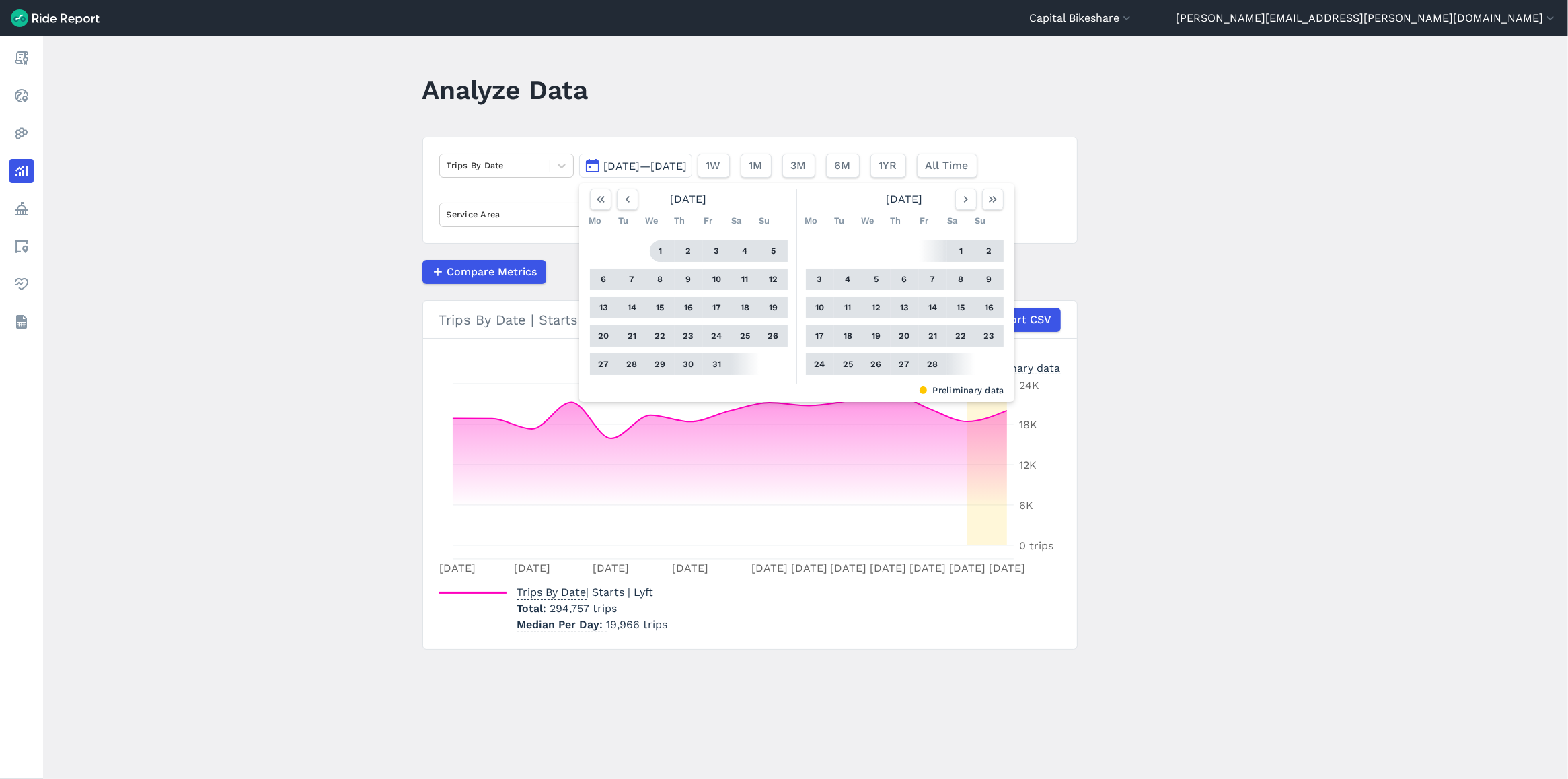
click at [656, 253] on button "1" at bounding box center [660, 251] width 22 height 22
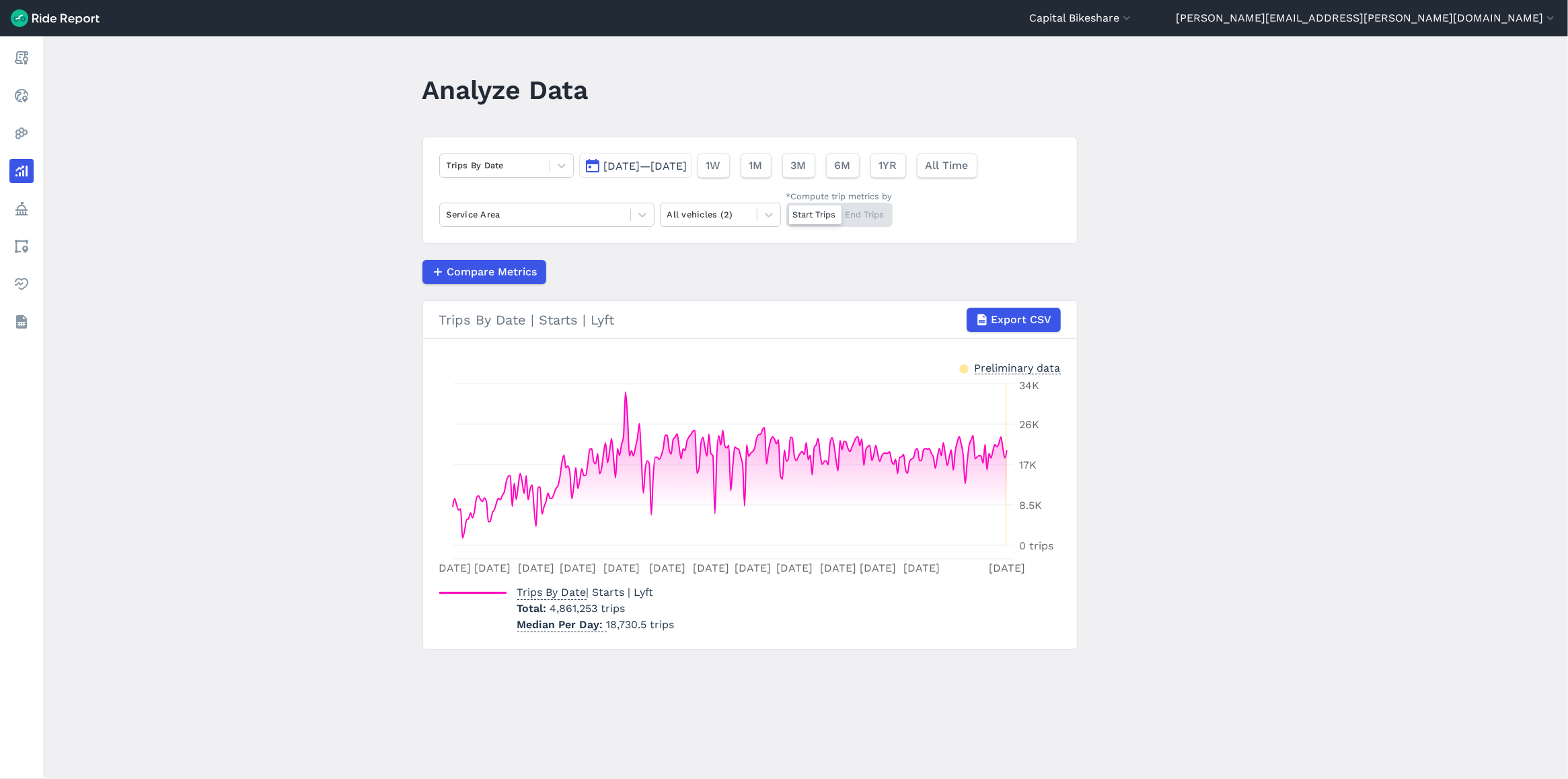
click at [209, 186] on main "Analyze Data Trips By Date [DATE]—[DATE] 1W 1M 3M 6M 1YR All Time Service Area …" at bounding box center [805, 407] width 1525 height 742
click at [286, 364] on main "Analyze Data Trips By Date [DATE]—[DATE] 1W 1M 3M 6M 1YR All Time Service Area …" at bounding box center [805, 407] width 1525 height 742
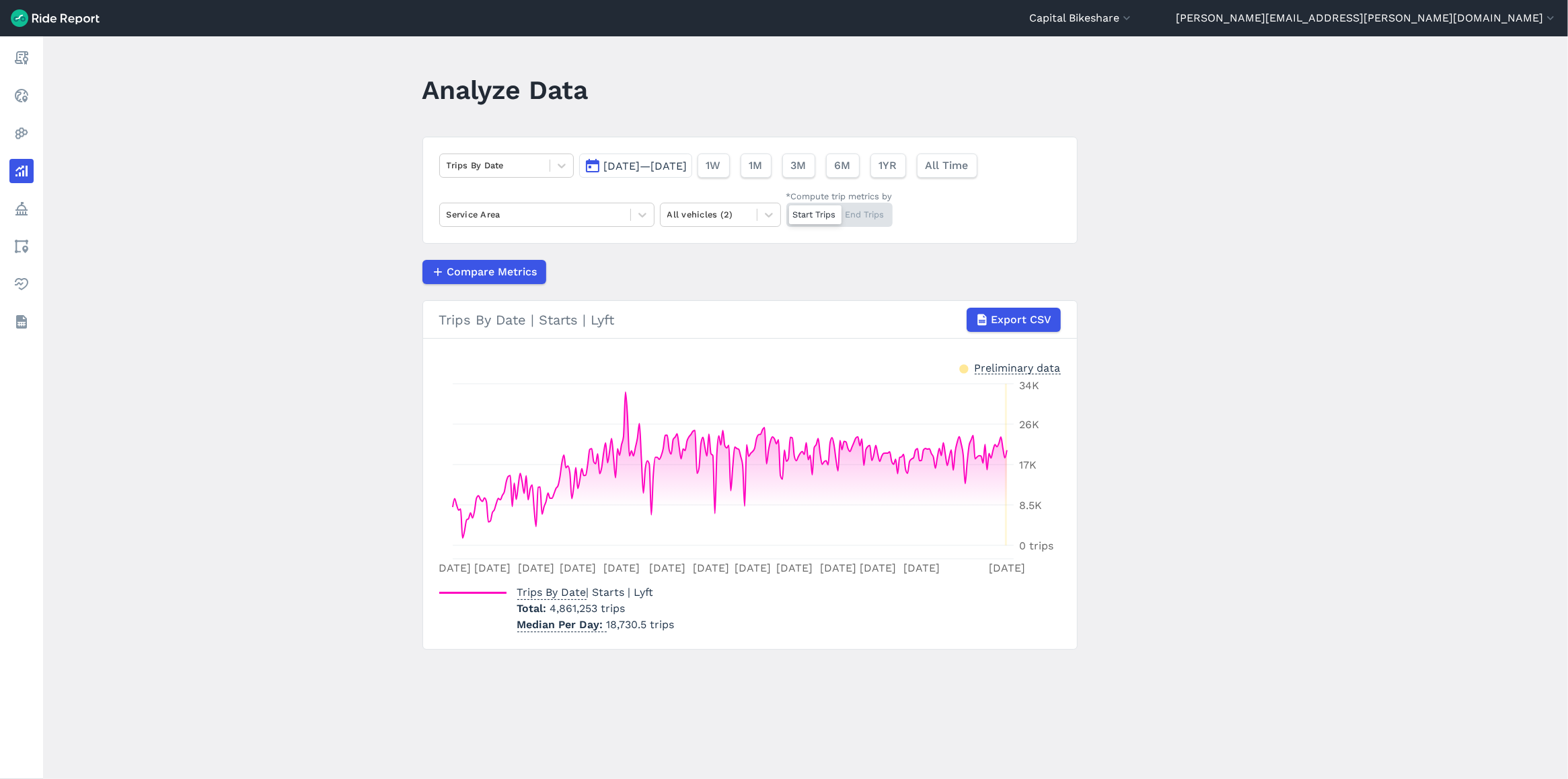
click at [283, 360] on main "Analyze Data Trips By Date [DATE]—[DATE] 1W 1M 3M 6M 1YR All Time Service Area …" at bounding box center [805, 407] width 1525 height 742
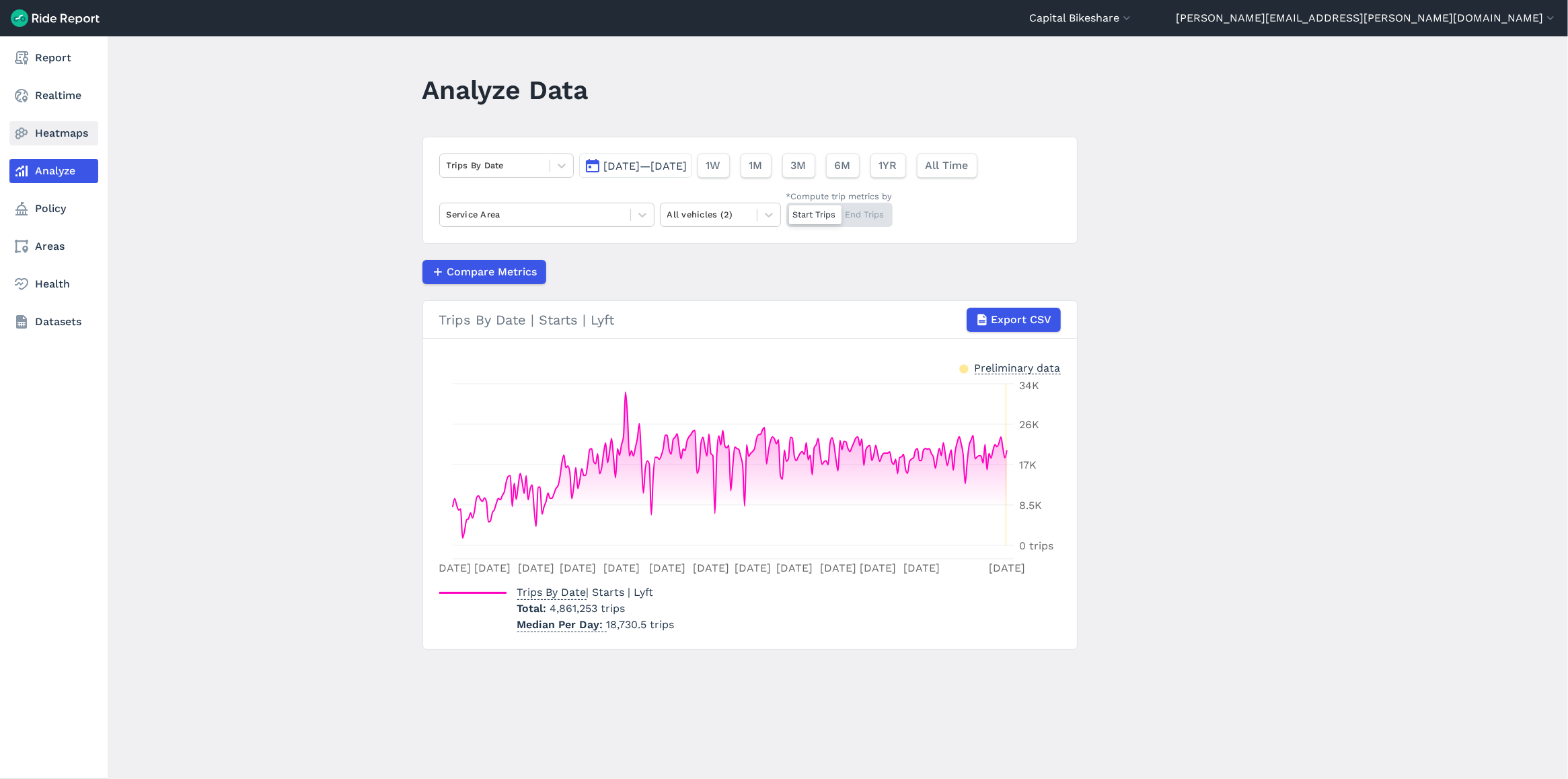
click at [81, 126] on link "Heatmaps" at bounding box center [54, 133] width 89 height 24
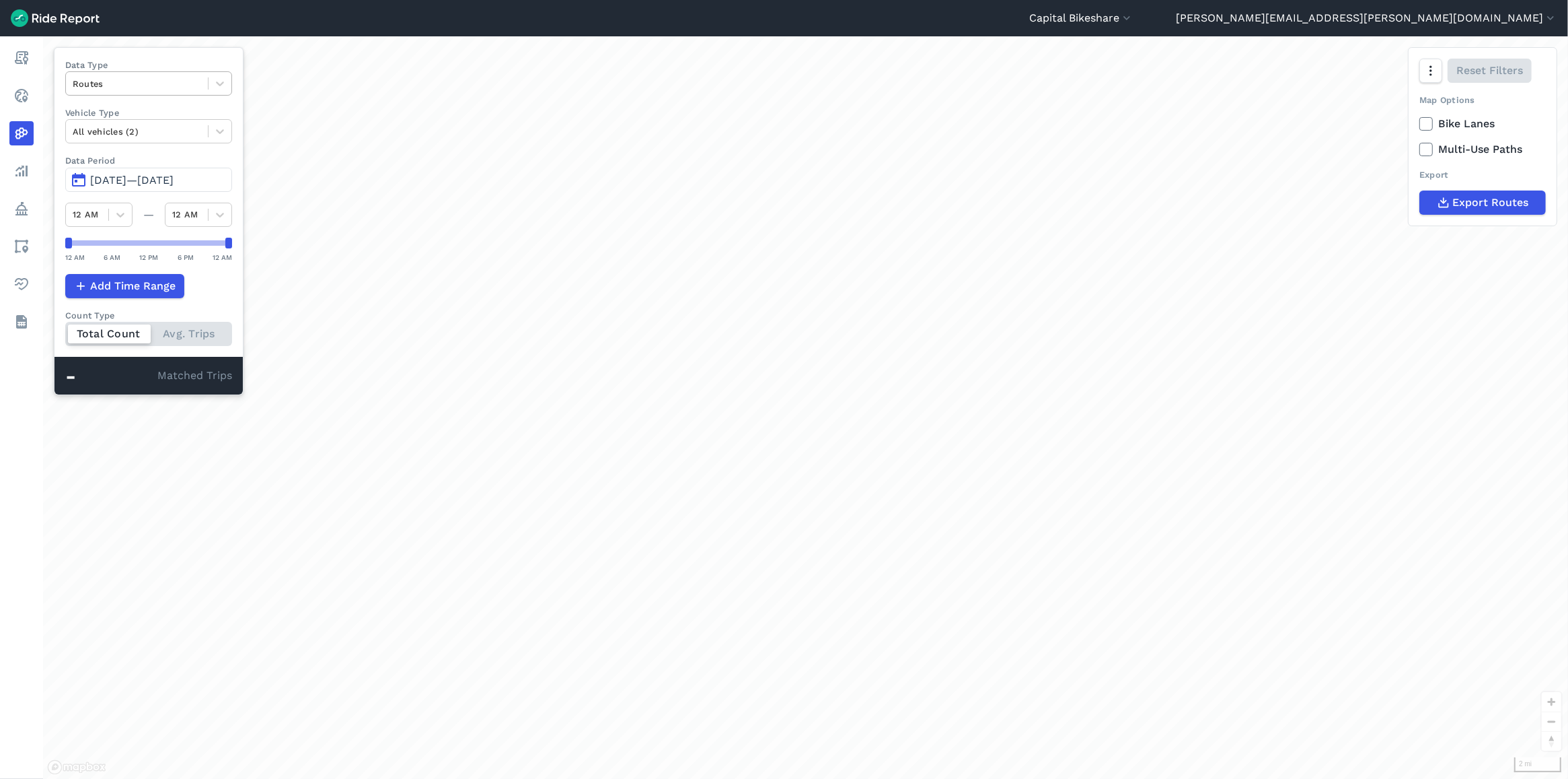
click at [164, 93] on div "Routes" at bounding box center [136, 84] width 142 height 21
click at [177, 85] on div at bounding box center [136, 84] width 128 height 16
click at [1134, 23] on button "Capital Bikeshare" at bounding box center [1081, 17] width 104 height 16
click at [1125, 106] on link "[US_STATE] D.C." at bounding box center [1052, 103] width 145 height 22
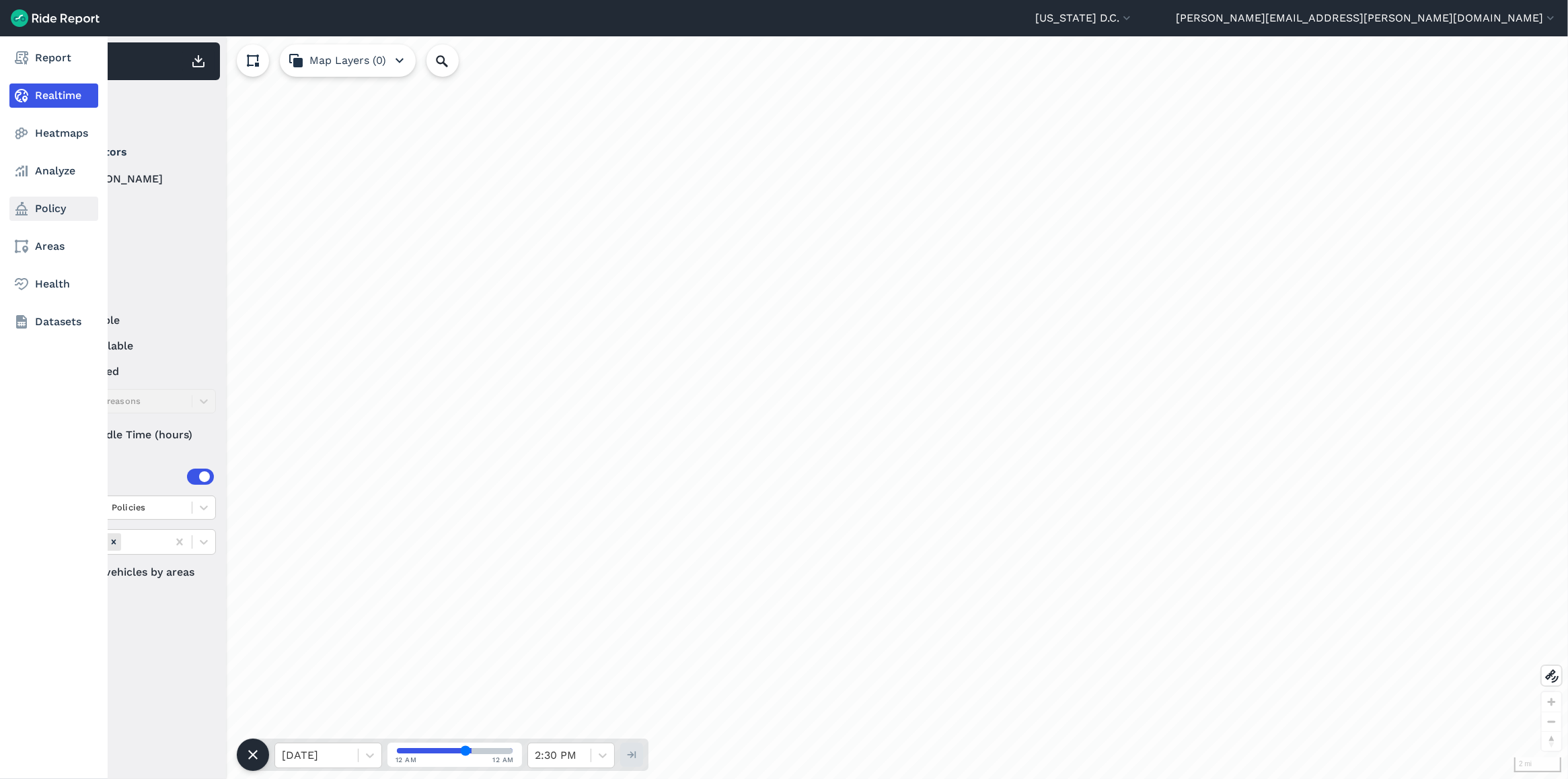
click at [59, 213] on link "Policy" at bounding box center [54, 209] width 89 height 24
